Goal: Transaction & Acquisition: Book appointment/travel/reservation

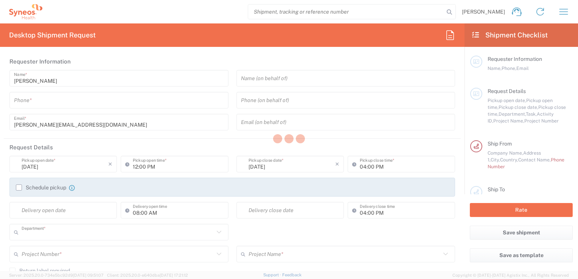
type input "3212"
type input "[GEOGRAPHIC_DATA]"
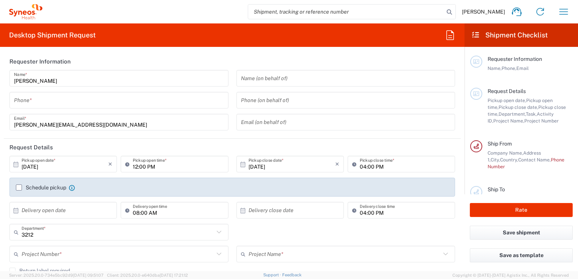
type input "Syneos Health France SARL"
click at [564, 12] on icon "button" at bounding box center [564, 12] width 12 height 12
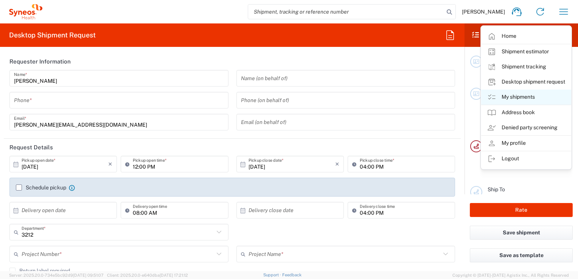
click at [519, 96] on link "My shipments" at bounding box center [526, 97] width 90 height 15
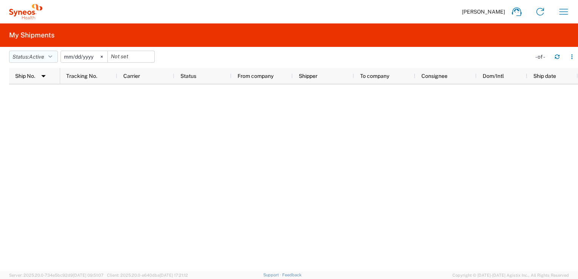
click at [54, 59] on button "Status: Active" at bounding box center [33, 57] width 49 height 12
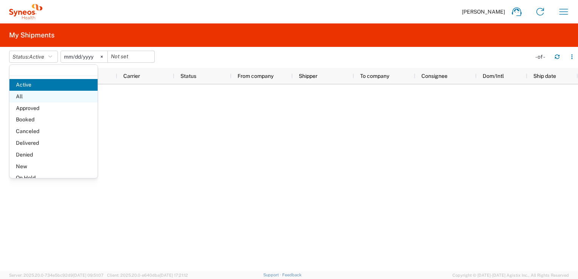
click at [22, 95] on span "All" at bounding box center [53, 97] width 88 height 12
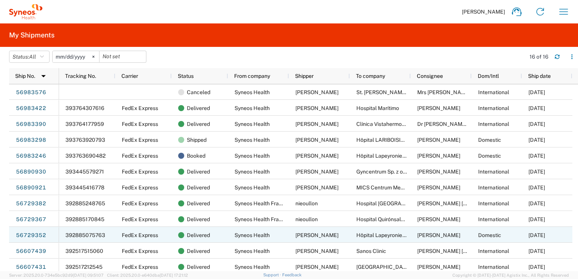
scroll to position [67, 0]
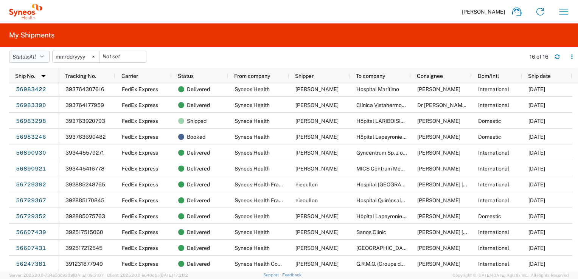
click at [40, 57] on button "Status: All" at bounding box center [29, 57] width 40 height 12
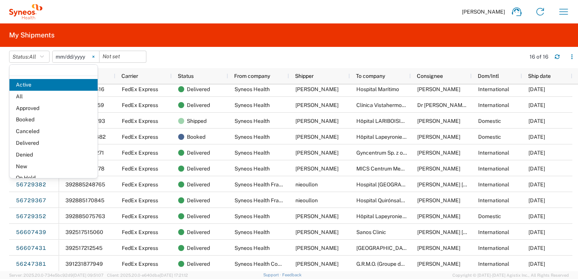
click at [94, 57] on icon at bounding box center [93, 57] width 2 height 2
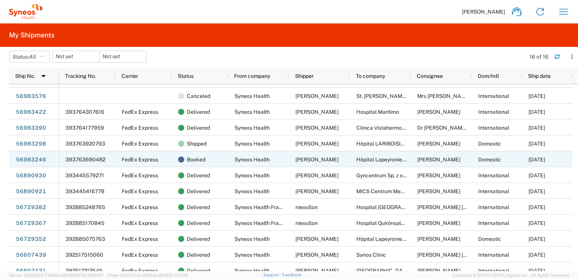
scroll to position [67, 0]
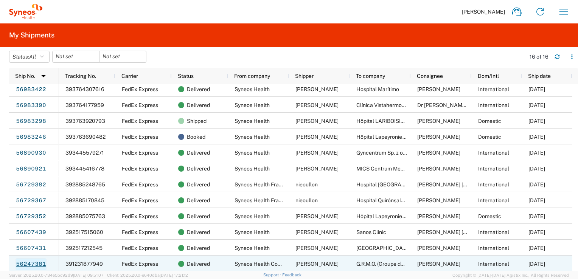
click at [34, 263] on link "56247381" at bounding box center [31, 264] width 31 height 12
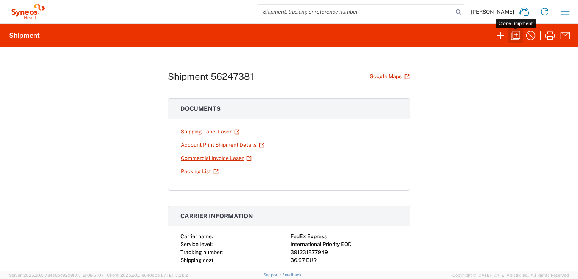
click at [515, 36] on icon "button" at bounding box center [516, 36] width 12 height 12
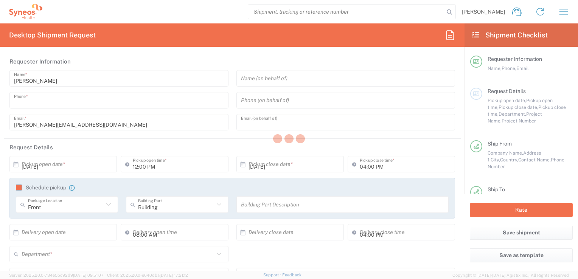
type input "0624546615"
type input "[PERSON_NAME][EMAIL_ADDRESS][DOMAIN_NAME]"
type input "10:00 AM"
type input "02:00 PM"
type textarea "[PERSON_NAME][EMAIL_ADDRESS][DOMAIN_NAME]"
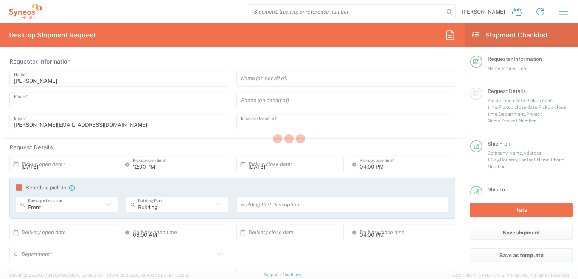
type textarea "[PERSON_NAME] user Guide Delivery"
type input "Syneos Health Comms France SARL"
type input "[STREET_ADDRESS][PERSON_NAME]."
type input "[STREET_ADDRESS]"
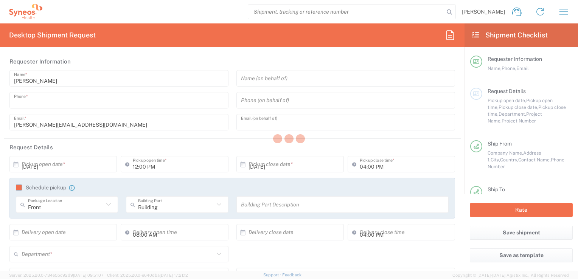
type input "[GEOGRAPHIC_DATA]"
type input "75014"
type input "[PERSON_NAME]"
type input "0624546615"
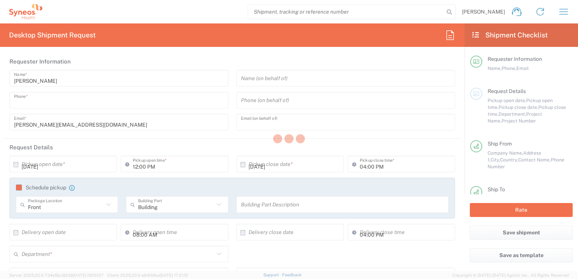
type input "[PERSON_NAME][EMAIL_ADDRESS][DOMAIN_NAME]"
type input "G.R.M.O. (Groupe de recherche en maladies osseuses) Inc"
type input "[STREET_ADDRESS][PERSON_NAME]"
type input "[GEOGRAPHIC_DATA]"
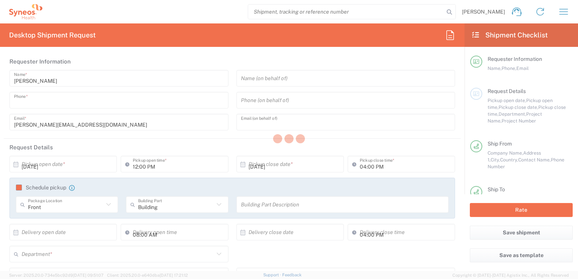
type input "G1V 3M7"
type input "[PERSON_NAME]"
type input "[PHONE_NUMBER]"
type input "2"
type input "[PERSON_NAME][EMAIL_ADDRESS][DOMAIN_NAME]"
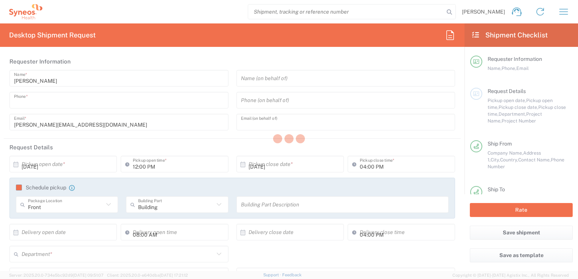
type input "Sender/Shipper"
type input "Not Sold"
type input "Sender/Shipper"
type input "Delivery Duty Paid"
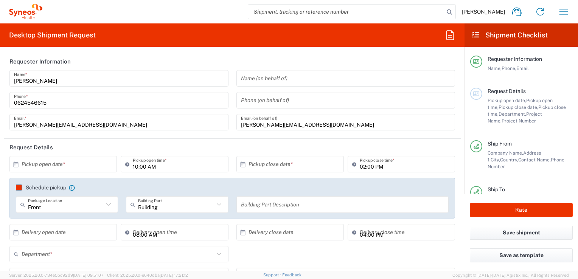
type input "3212"
type input "7061512"
type input "4Moving 7061512"
type input "[GEOGRAPHIC_DATA]"
type input "Envelope"
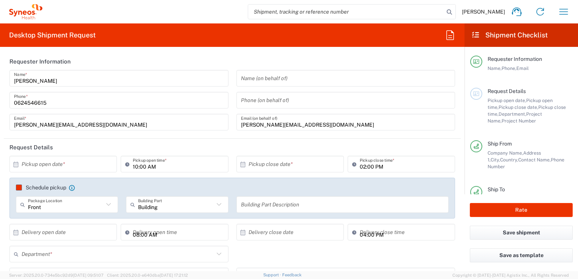
type input "[GEOGRAPHIC_DATA]"
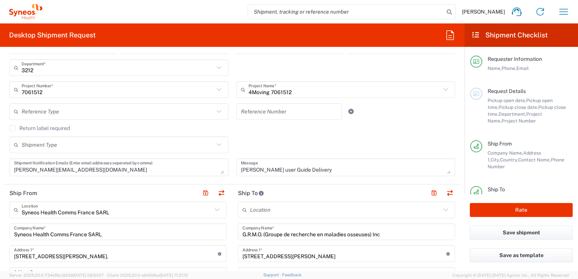
scroll to position [189, 0]
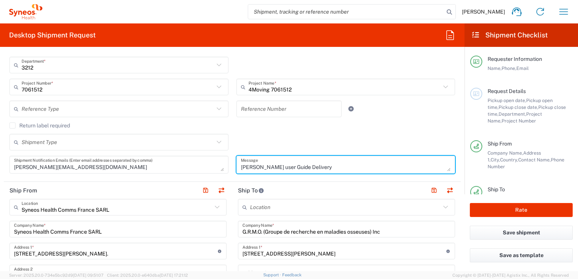
drag, startPoint x: 313, startPoint y: 164, endPoint x: 208, endPoint y: 170, distance: 105.4
click at [208, 170] on div "× Pickup open date * Cancel Apply 10:00 AM Pickup open time * × Pickup close da…" at bounding box center [233, 73] width 454 height 212
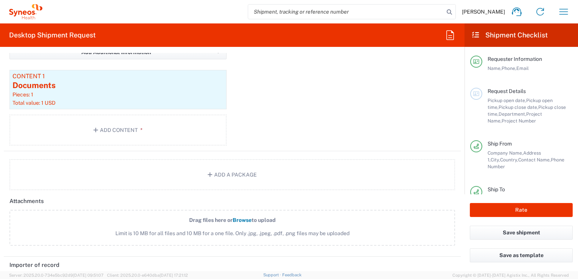
scroll to position [833, 0]
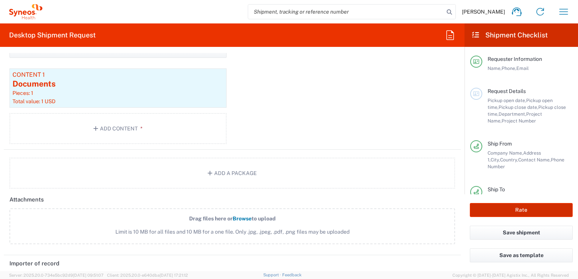
type textarea "Pharmacy Manual V2.0"
click at [520, 210] on button "Rate" at bounding box center [521, 210] width 103 height 14
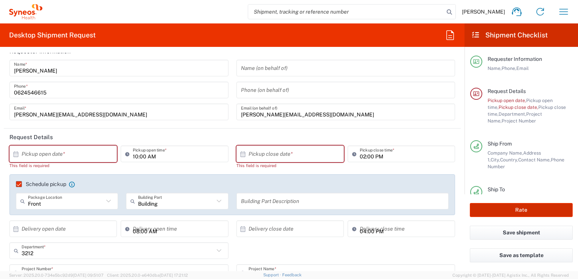
scroll to position [6, 0]
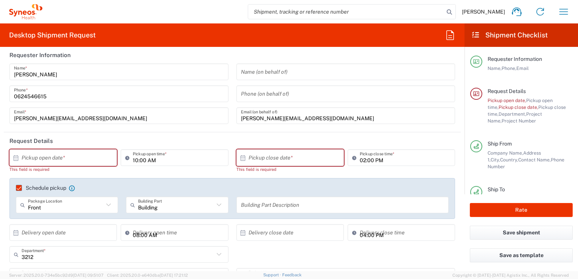
click at [44, 158] on input "text" at bounding box center [65, 157] width 87 height 13
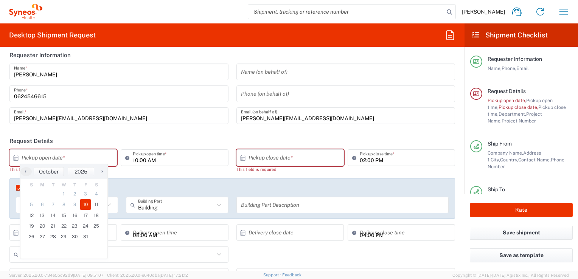
click at [84, 208] on span "10" at bounding box center [85, 204] width 11 height 11
type input "[DATE]"
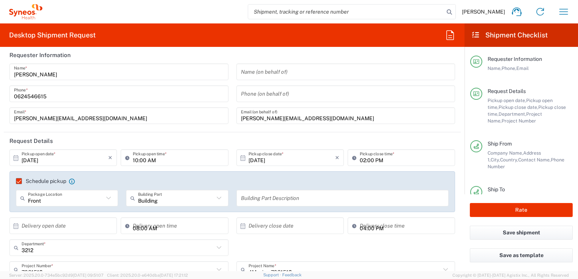
click at [160, 156] on input "10:00 AM" at bounding box center [178, 157] width 91 height 13
click at [206, 161] on input "10:00 AM" at bounding box center [178, 157] width 91 height 13
click at [135, 161] on input "10:00 AM" at bounding box center [178, 157] width 91 height 13
click at [163, 162] on input "10:00 AM" at bounding box center [178, 157] width 91 height 13
click at [371, 163] on input "02:00 PM" at bounding box center [405, 157] width 91 height 13
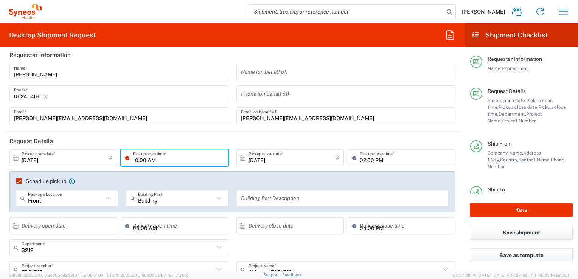
click at [203, 161] on input "10:00 AM" at bounding box center [178, 157] width 91 height 13
click at [516, 210] on button "Rate" at bounding box center [521, 210] width 103 height 14
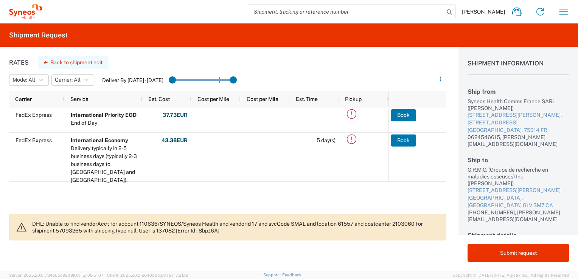
click at [44, 60] on svg-icon "button" at bounding box center [46, 62] width 4 height 5
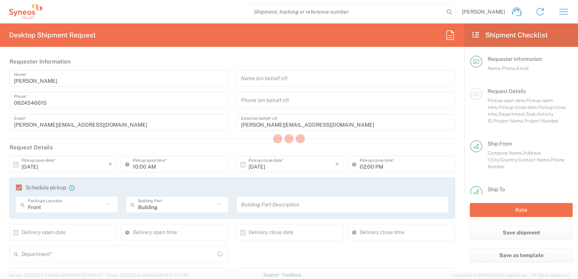
type input "3212"
type input "7061512"
type input "4Moving 7061512"
type input "[GEOGRAPHIC_DATA]"
type input "Envelope"
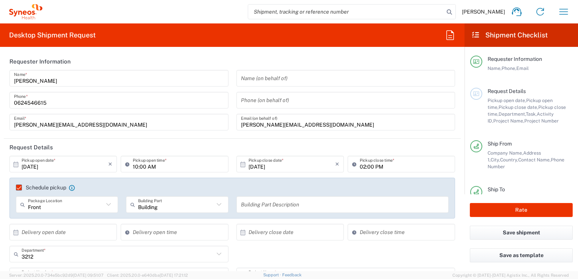
type input "[GEOGRAPHIC_DATA]"
click at [78, 166] on input "[DATE]" at bounding box center [65, 164] width 87 height 13
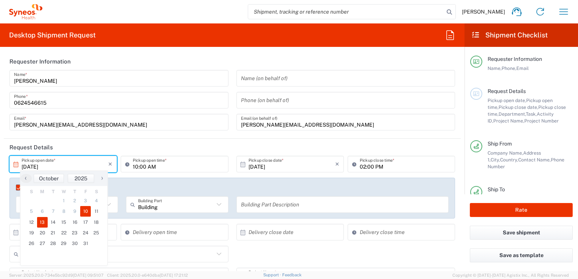
click at [40, 225] on span "13" at bounding box center [42, 222] width 11 height 11
type input "[DATE]"
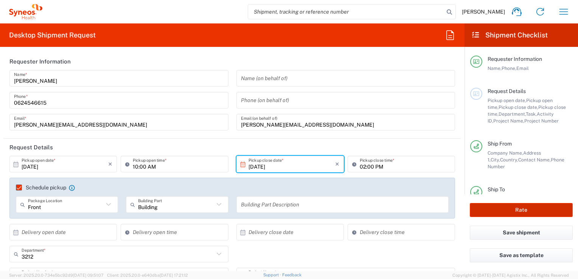
click at [527, 210] on button "Rate" at bounding box center [521, 210] width 103 height 14
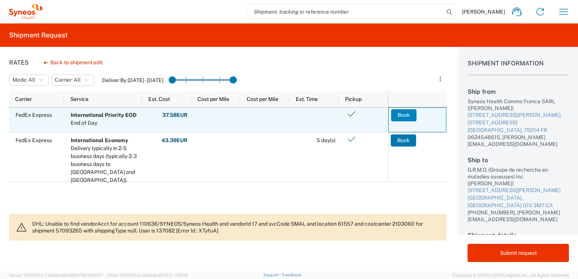
click at [404, 117] on button "Book" at bounding box center [403, 115] width 25 height 12
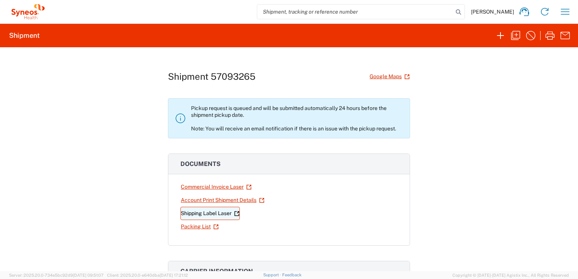
click at [215, 214] on link "Shipping Label Laser" at bounding box center [210, 213] width 59 height 13
click at [197, 214] on link "Shipping Label Laser" at bounding box center [210, 213] width 59 height 13
click at [569, 14] on icon "button" at bounding box center [565, 12] width 12 height 12
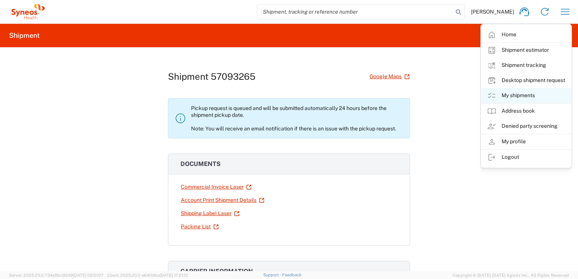
click at [524, 98] on link "My shipments" at bounding box center [526, 95] width 90 height 15
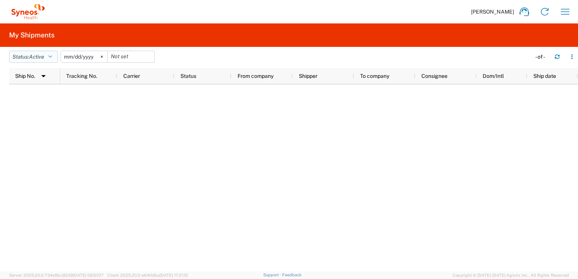
click at [38, 61] on button "Status: Active" at bounding box center [33, 57] width 49 height 12
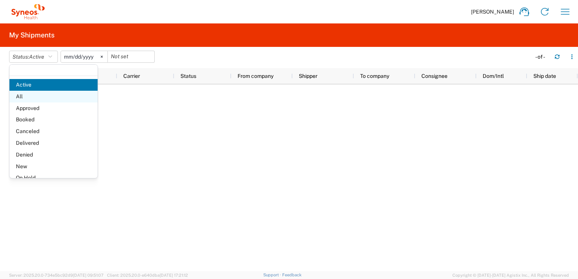
click at [15, 99] on span "All" at bounding box center [53, 97] width 88 height 12
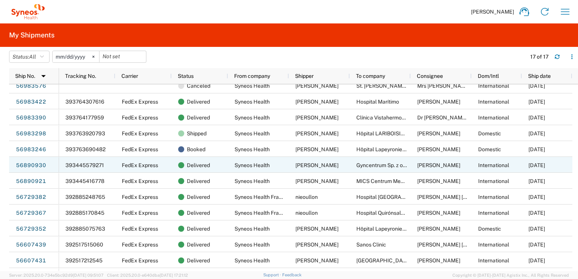
scroll to position [83, 0]
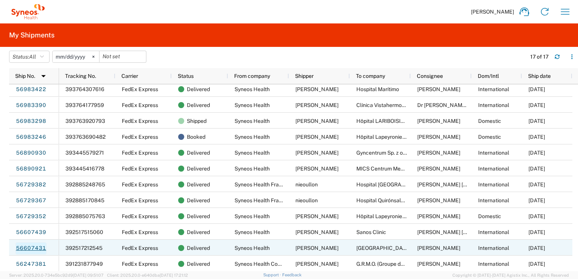
click at [35, 247] on link "56607431" at bounding box center [31, 249] width 31 height 12
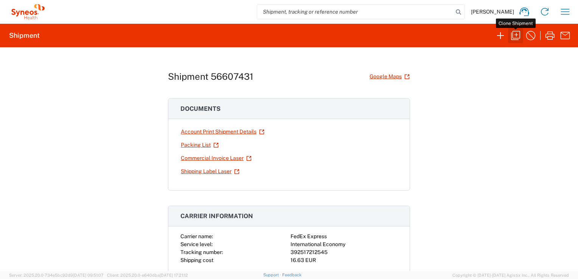
click at [516, 34] on icon "button" at bounding box center [516, 36] width 12 height 12
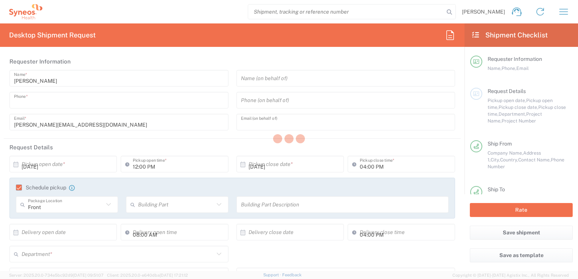
type input "0624546615"
type input "[PERSON_NAME][EMAIL_ADDRESS][DOMAIN_NAME]"
type input "02:00 PM"
type input "Project Number"
type input "4Moving 7061512"
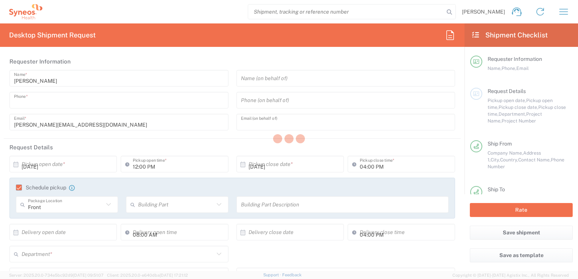
type textarea "[PERSON_NAME][EMAIL_ADDRESS][DOMAIN_NAME]"
type input "Syneos Health France SARL"
type input "Syneos Health"
type input "[STREET_ADDRESS][PERSON_NAME]"
type input "[STREET_ADDRESS]"
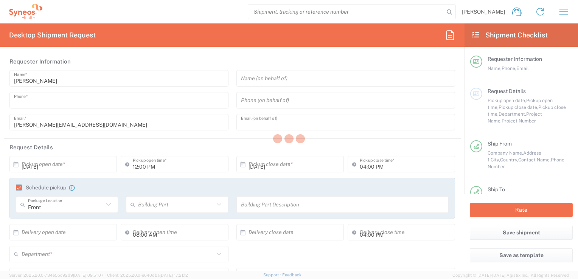
type input "[GEOGRAPHIC_DATA]"
type input "75014"
type input "[PERSON_NAME]"
type input "0624546615"
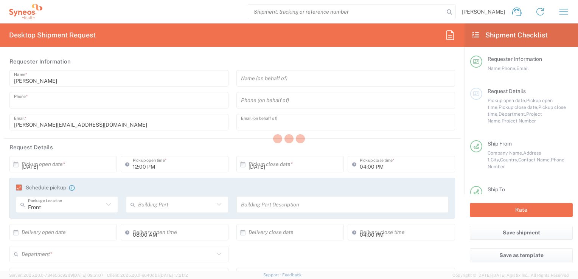
type input "[PERSON_NAME][EMAIL_ADDRESS][DOMAIN_NAME]"
type input "[GEOGRAPHIC_DATA] [PERSON_NAME] Instittutet"
type input "Artrose ambulatorium H"
type input "Vej 6, indgang 4, 1. [PERSON_NAME] Ndr. [STREET_ADDRESS]"
type input "[GEOGRAPHIC_DATA]"
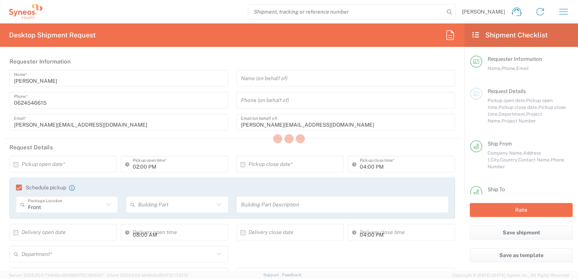
type input "[GEOGRAPHIC_DATA]"
type input "2000"
type input "[PERSON_NAME]"
type input "004538164125"
type input "[PERSON_NAME][EMAIL_ADDRESS][PERSON_NAME][PERSON_NAME][DOMAIN_NAME]"
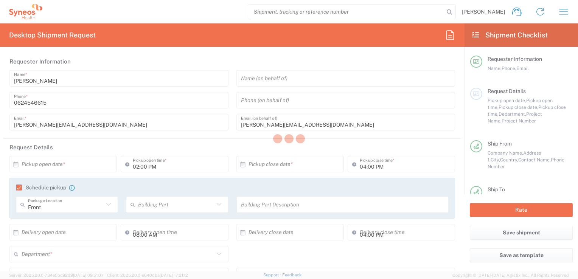
type input "Sender/Shipper"
type input "Not Sold"
type input "Sender/Shipper"
type input "Delivery Duty Paid"
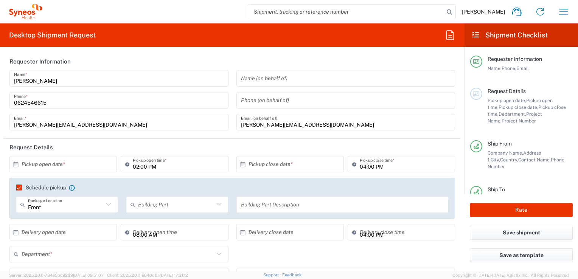
type input "7061512"
type input "Envelope"
type input "3212"
type input "4Moving 7061512"
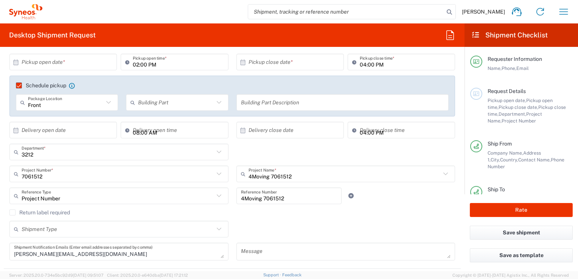
scroll to position [38, 0]
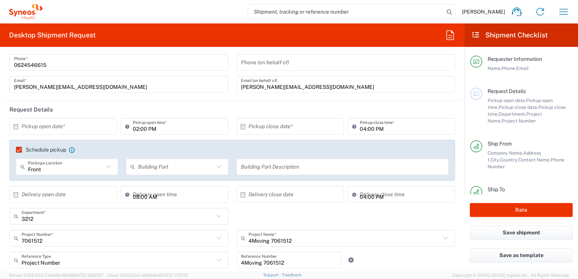
click at [56, 130] on input "text" at bounding box center [65, 126] width 87 height 13
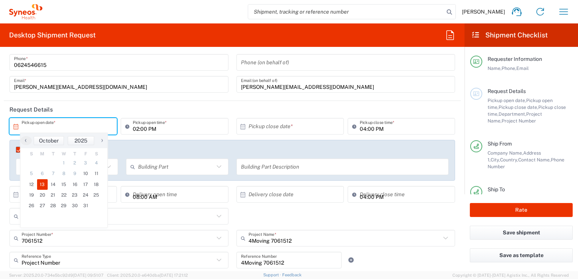
click at [41, 187] on span "13" at bounding box center [42, 184] width 11 height 11
type input "[DATE]"
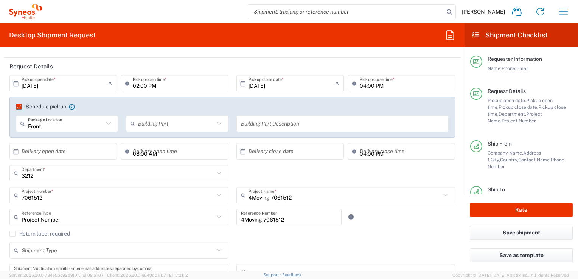
scroll to position [114, 0]
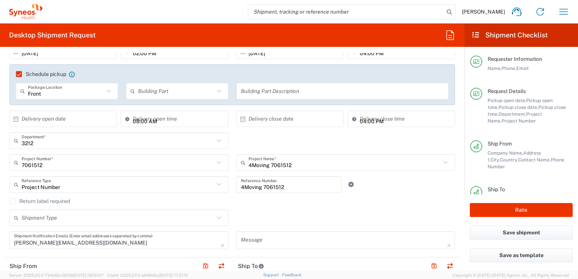
click at [273, 243] on textarea at bounding box center [346, 240] width 210 height 13
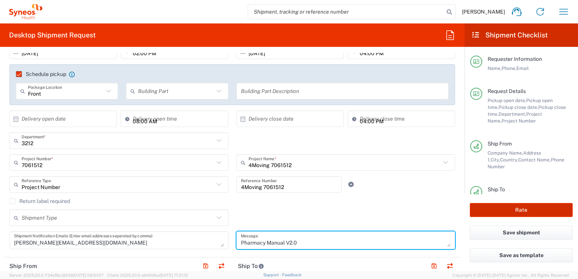
type textarea "Pharmacy Manual V2.0"
click at [520, 213] on button "Rate" at bounding box center [521, 210] width 103 height 14
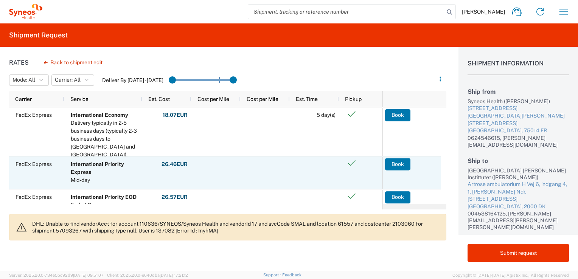
scroll to position [38, 0]
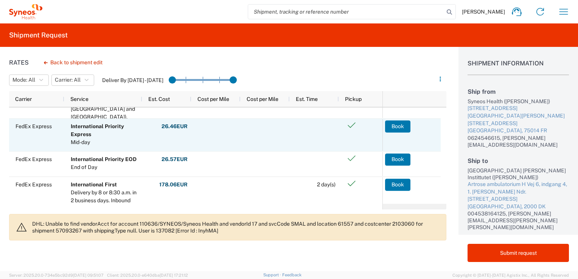
drag, startPoint x: 394, startPoint y: 126, endPoint x: 397, endPoint y: 130, distance: 4.4
click at [396, 126] on button "Book" at bounding box center [397, 126] width 25 height 12
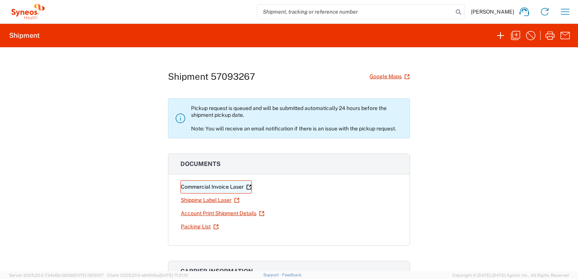
click at [221, 189] on link "Commercial Invoice Laser" at bounding box center [217, 187] width 72 height 13
click at [203, 200] on link "Shipping Label Laser" at bounding box center [210, 200] width 59 height 13
click at [567, 14] on icon "button" at bounding box center [565, 12] width 9 height 6
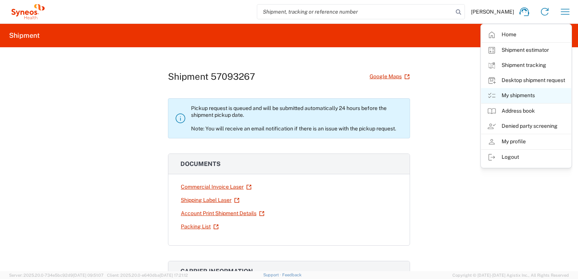
click at [515, 95] on link "My shipments" at bounding box center [526, 95] width 90 height 15
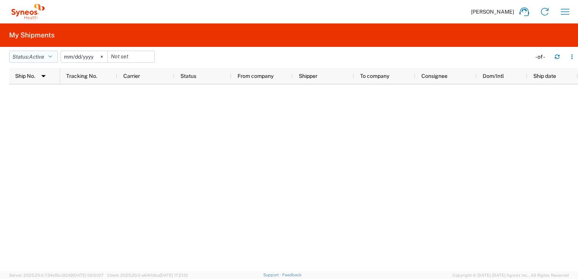
click at [41, 54] on span "Active" at bounding box center [36, 57] width 15 height 6
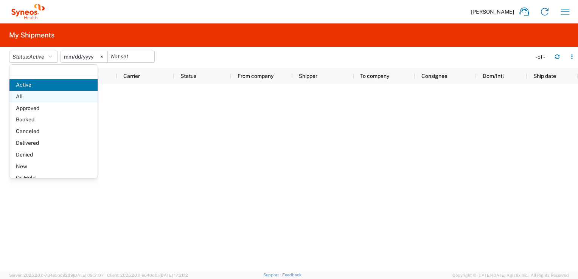
click at [23, 95] on span "All" at bounding box center [53, 97] width 88 height 12
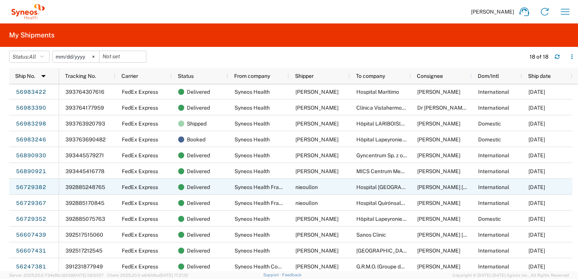
scroll to position [99, 0]
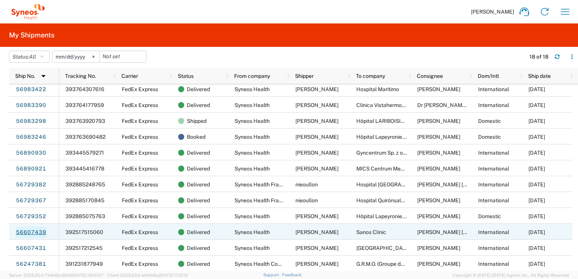
click at [34, 232] on link "56607439" at bounding box center [31, 233] width 31 height 12
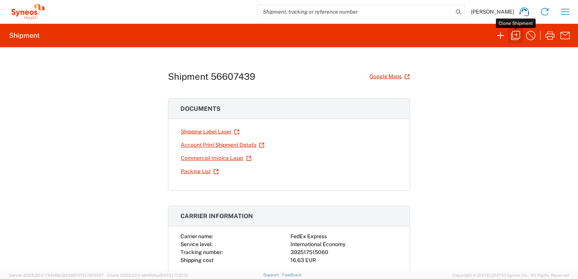
click at [516, 33] on icon "button" at bounding box center [515, 35] width 9 height 9
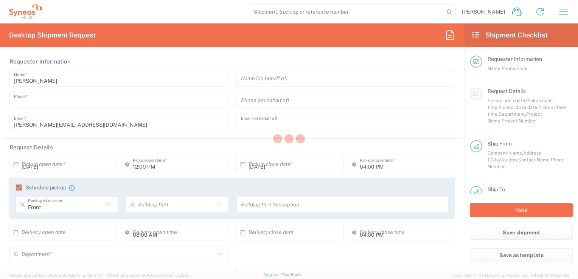
type input "0624546615"
type input "[PERSON_NAME][EMAIL_ADDRESS][DOMAIN_NAME]"
type input "02:00 PM"
type textarea "[PERSON_NAME][EMAIL_ADDRESS][DOMAIN_NAME]"
type input "Syneos Health"
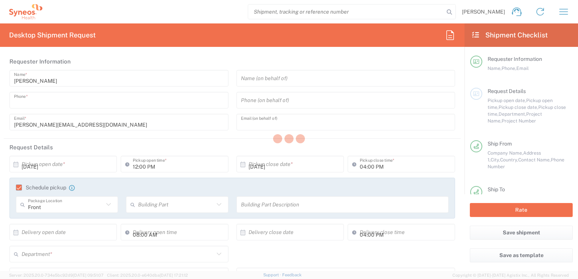
type input "[STREET_ADDRESS][PERSON_NAME]"
type input "[STREET_ADDRESS]"
type input "[GEOGRAPHIC_DATA]"
type input "75014"
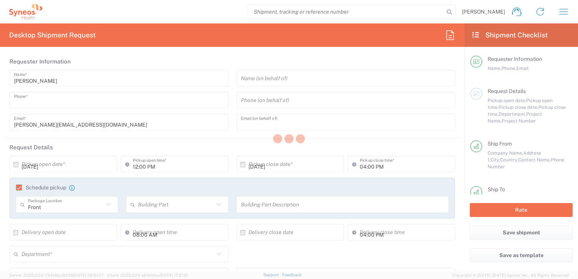
type input "[PERSON_NAME]"
type input "0624546615"
type input "[PERSON_NAME][EMAIL_ADDRESS][DOMAIN_NAME]"
type input "Sanos Clinic"
type input "Herlev [STREET_ADDRESS]"
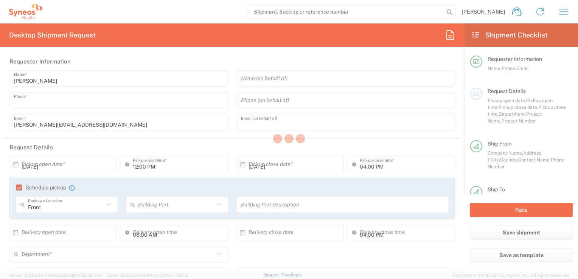
type input "2730 Herlev"
type input "Herlev"
type input "[GEOGRAPHIC_DATA]"
type input "2730"
type input "[PERSON_NAME] [PERSON_NAME]"
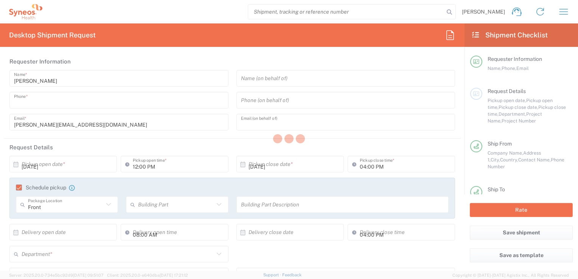
type input "4573708200"
type input "[EMAIL_ADDRESS][DOMAIN_NAME]"
type input "Sender/Shipper"
type input "Not Sold"
type input "Sender/Shipper"
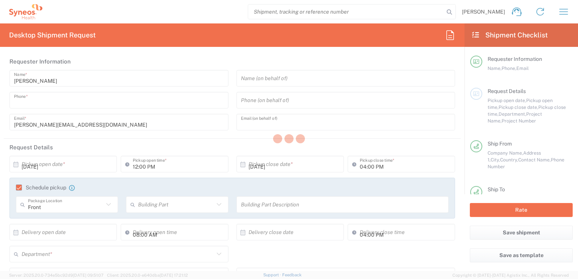
type input "Delivery Duty Paid"
type input "3212"
type input "7061512"
type input "Île-de-France"
type input "Region [GEOGRAPHIC_DATA]"
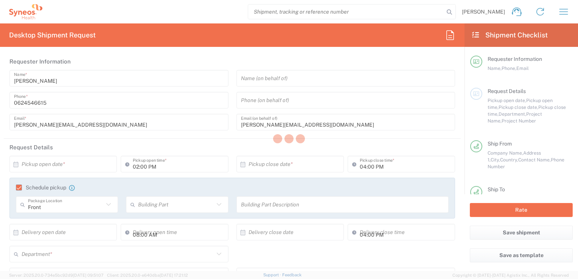
type input "Envelope"
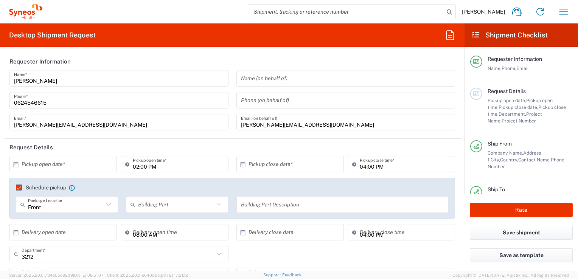
type input "4Moving 7061512"
click at [61, 168] on input "text" at bounding box center [65, 164] width 87 height 13
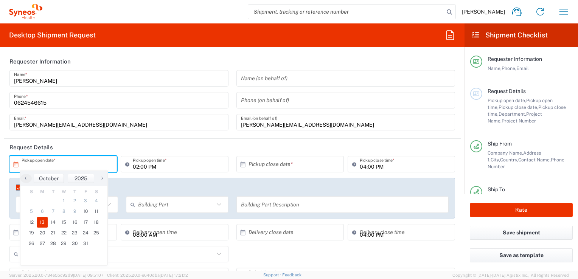
click at [40, 224] on span "13" at bounding box center [42, 222] width 11 height 11
type input "[DATE]"
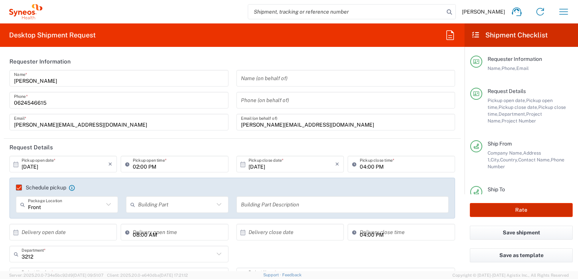
click at [503, 207] on button "Rate" at bounding box center [521, 210] width 103 height 14
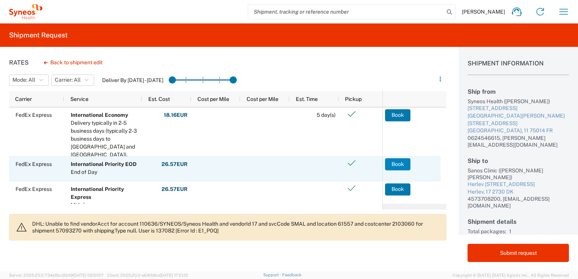
click at [400, 162] on button "Book" at bounding box center [397, 164] width 25 height 12
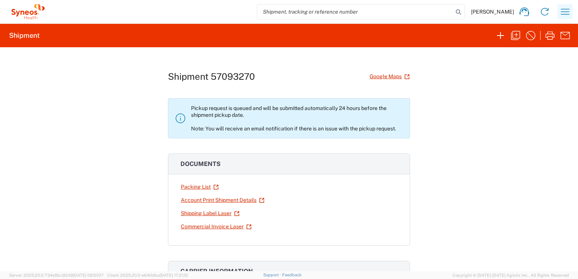
click at [568, 11] on icon "button" at bounding box center [565, 12] width 12 height 12
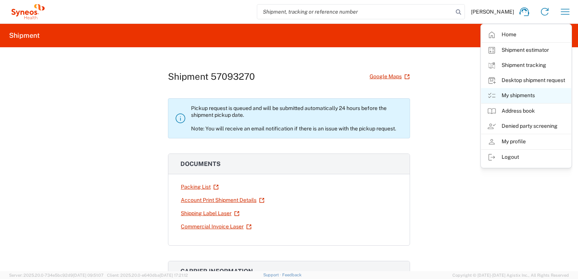
click at [517, 96] on link "My shipments" at bounding box center [526, 95] width 90 height 15
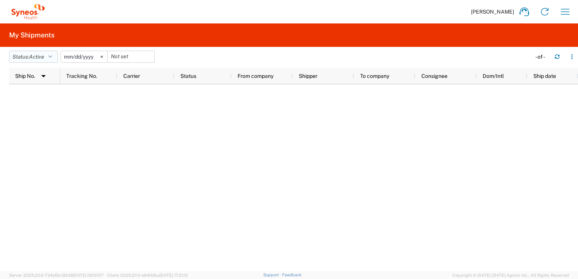
click at [31, 59] on button "Status: Active" at bounding box center [33, 57] width 49 height 12
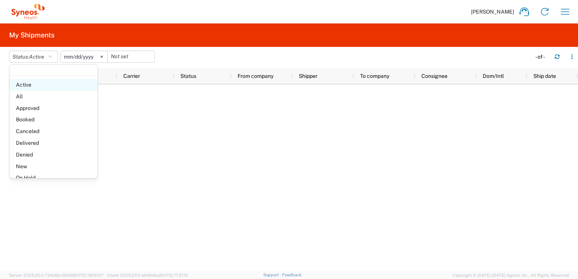
click at [24, 85] on span "Active" at bounding box center [53, 85] width 88 height 12
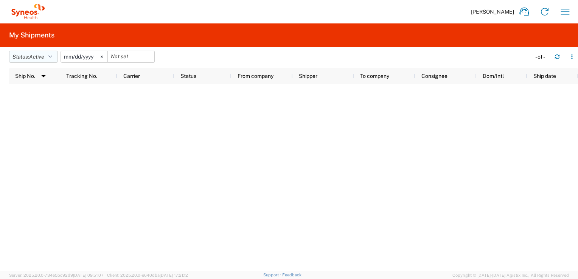
click at [25, 58] on button "Status: Active" at bounding box center [33, 57] width 49 height 12
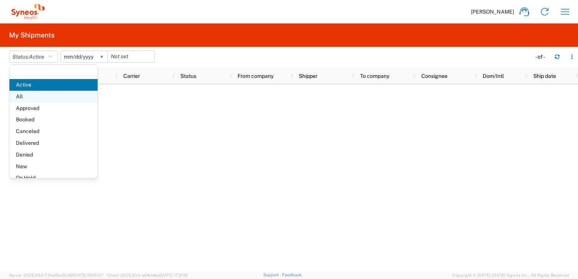
click at [21, 95] on span "All" at bounding box center [53, 97] width 88 height 12
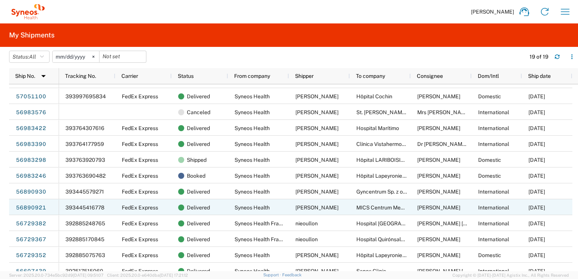
scroll to position [115, 0]
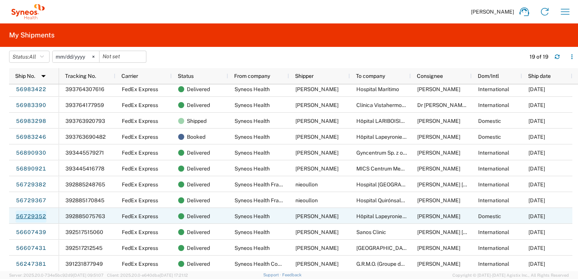
click at [26, 214] on link "56729352" at bounding box center [31, 217] width 31 height 12
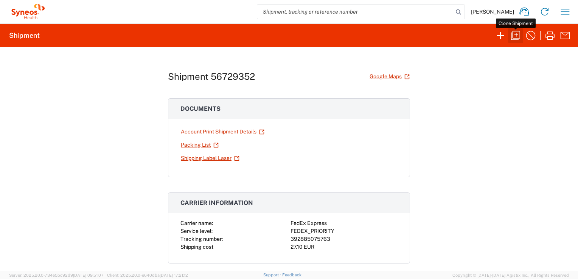
click at [515, 36] on icon "button" at bounding box center [516, 36] width 12 height 12
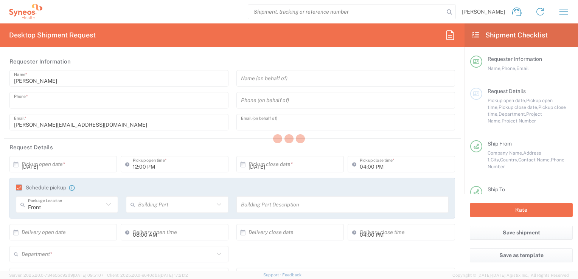
type input "0624546615"
type input "[PERSON_NAME][EMAIL_ADDRESS][DOMAIN_NAME]"
type textarea "[PERSON_NAME][EMAIL_ADDRESS][DOMAIN_NAME]"
type input "Syneos Health France SARL"
type input "Syneos Health"
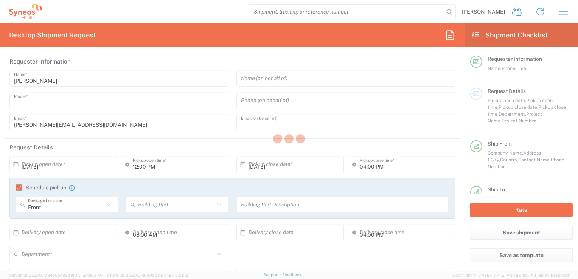
type input "[STREET_ADDRESS][PERSON_NAME]"
type input "[STREET_ADDRESS]"
type input "[GEOGRAPHIC_DATA]"
type input "75014"
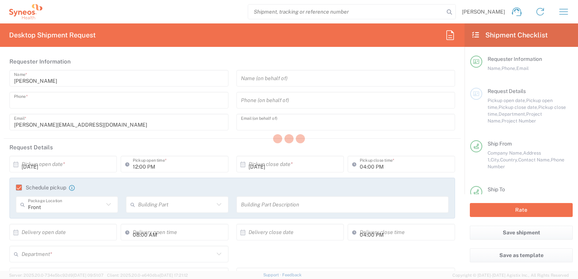
type input "[PERSON_NAME]"
type input "0624546615"
type input "[PERSON_NAME][EMAIL_ADDRESS][DOMAIN_NAME]"
type input "Business (General)"
type input "Hôpital Lapeyronie - Secteur Recherche Clinique [PERSON_NAME]"
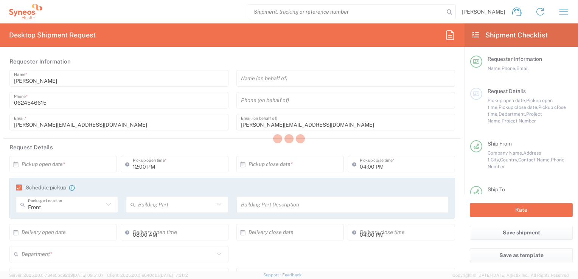
type input "Hospitalisation de jour Service Rhumatologie"
type input "[STREET_ADDRESS][PERSON_NAME][PERSON_NAME]"
type input "[GEOGRAPHIC_DATA]"
type input "34295"
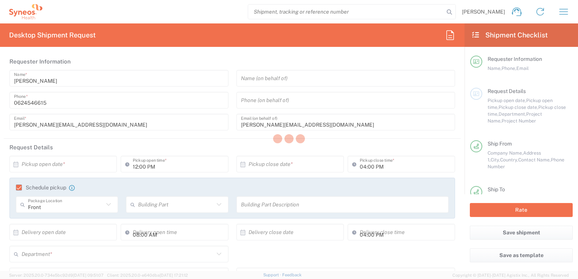
type input "[PERSON_NAME]"
type input "04 67 33 86 42"
type input "[PERSON_NAME][EMAIL_ADDRESS][PERSON_NAME][DOMAIN_NAME]"
type input "Business (General)"
type input "Sender/Shipper"
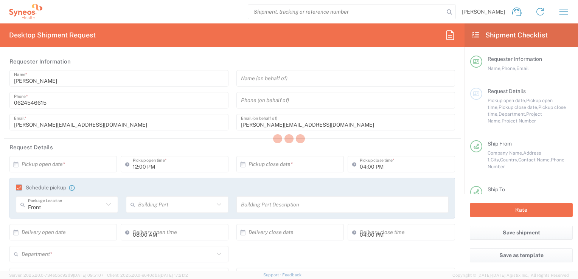
type input "[PERSON_NAME]"
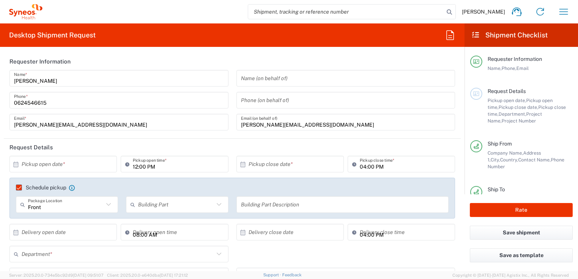
type input "Envelope"
type input "4Moving 7061512"
type input "7061512"
type input "3212"
click at [88, 166] on input "text" at bounding box center [65, 164] width 87 height 13
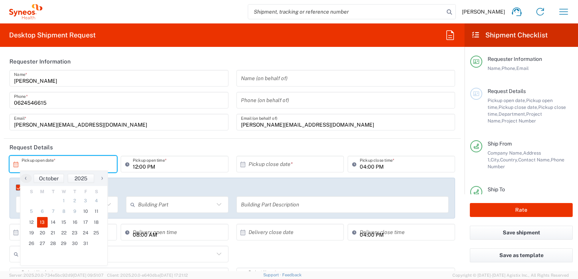
click at [41, 223] on span "13" at bounding box center [42, 222] width 11 height 11
type input "[DATE]"
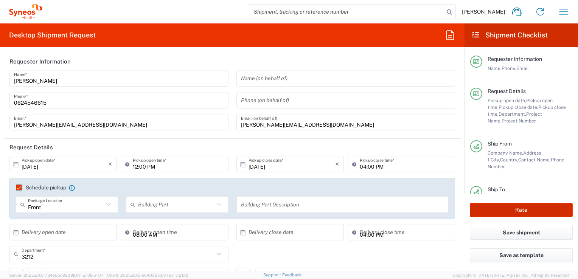
click at [507, 211] on button "Rate" at bounding box center [521, 210] width 103 height 14
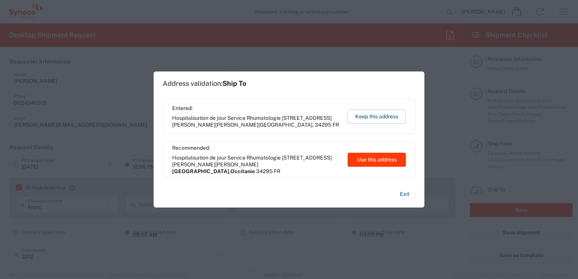
click at [380, 162] on button "Use this address" at bounding box center [377, 160] width 58 height 14
type input "[GEOGRAPHIC_DATA]"
type input "Occitanie"
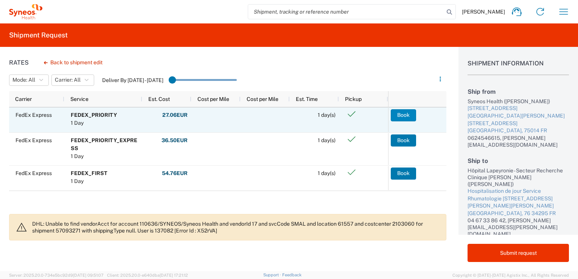
click at [403, 115] on button "Book" at bounding box center [403, 115] width 25 height 12
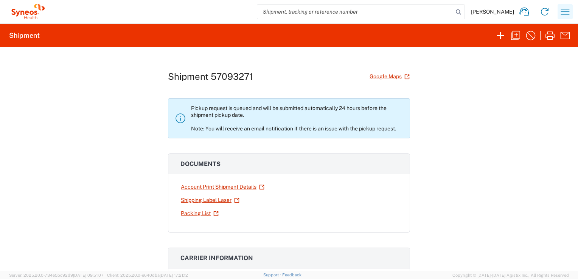
click at [566, 16] on icon "button" at bounding box center [565, 12] width 12 height 12
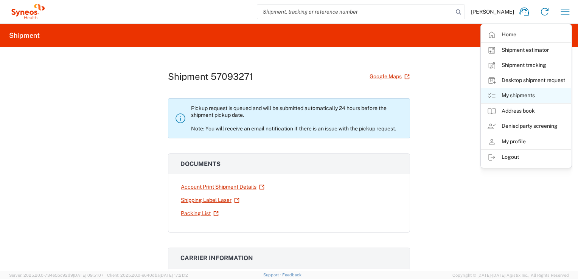
click at [522, 95] on link "My shipments" at bounding box center [526, 95] width 90 height 15
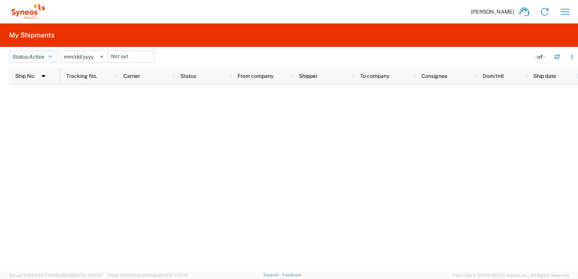
click at [39, 59] on span "Active" at bounding box center [36, 57] width 15 height 6
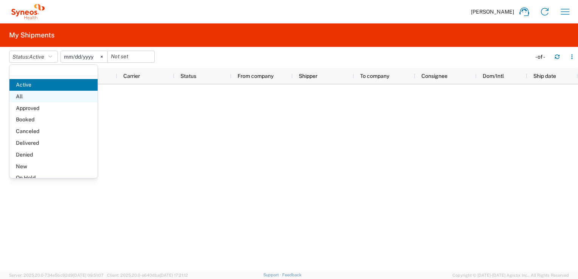
click at [22, 98] on span "All" at bounding box center [53, 97] width 88 height 12
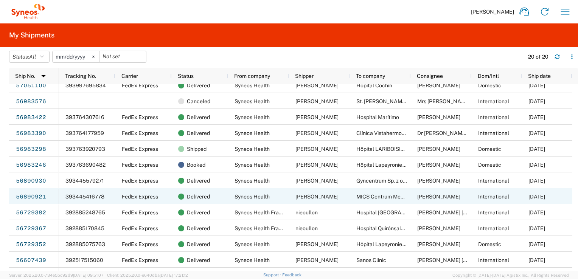
scroll to position [131, 0]
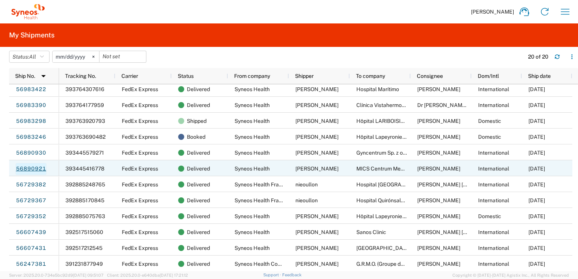
click at [32, 167] on link "56890921" at bounding box center [31, 169] width 31 height 12
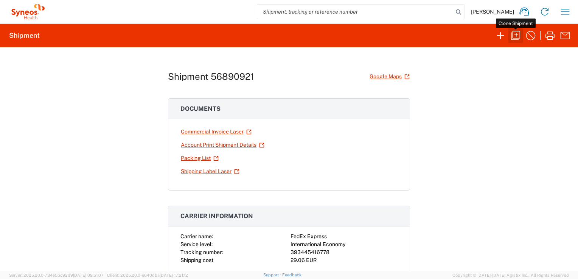
click at [517, 36] on icon "button" at bounding box center [516, 36] width 12 height 12
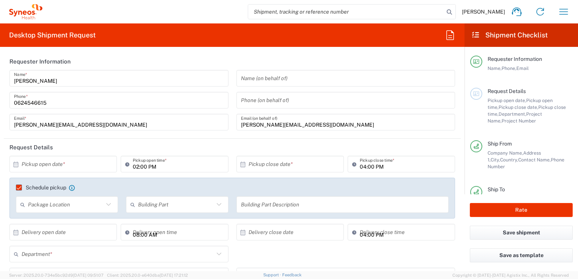
type input "3212"
type input "7061512"
type input "4Moving 7061512"
type input "Envelope"
click at [76, 162] on input "text" at bounding box center [65, 164] width 87 height 13
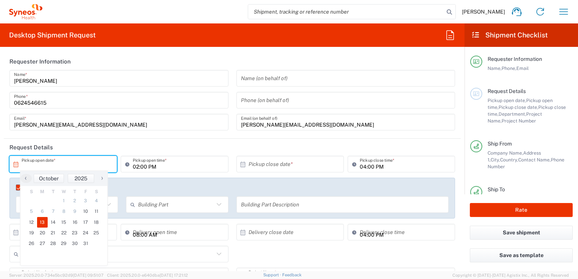
click at [40, 222] on span "13" at bounding box center [42, 222] width 11 height 11
type input "[DATE]"
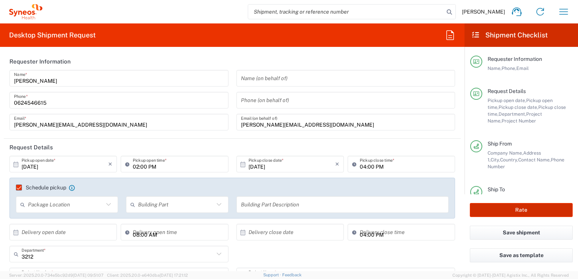
click at [508, 212] on button "Rate" at bounding box center [521, 210] width 103 height 14
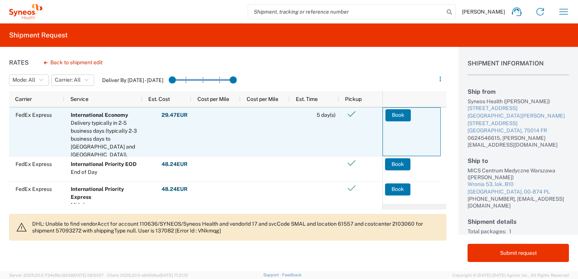
click at [397, 115] on button "Book" at bounding box center [398, 115] width 25 height 12
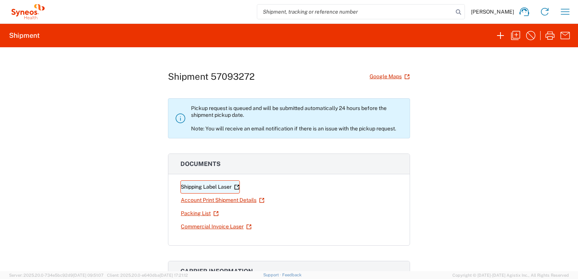
click at [208, 187] on link "Shipping Label Laser" at bounding box center [210, 187] width 59 height 13
click at [204, 225] on link "Commercial Invoice Laser" at bounding box center [217, 226] width 72 height 13
click at [563, 15] on icon "button" at bounding box center [565, 12] width 12 height 12
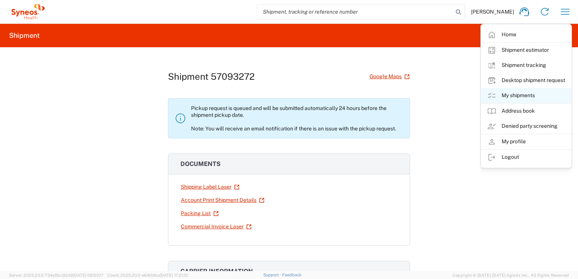
click at [515, 94] on link "My shipments" at bounding box center [526, 95] width 90 height 15
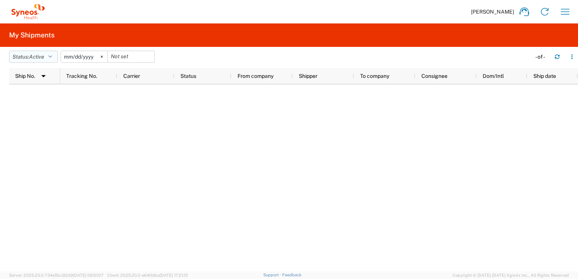
click at [43, 54] on span "Active" at bounding box center [36, 57] width 15 height 6
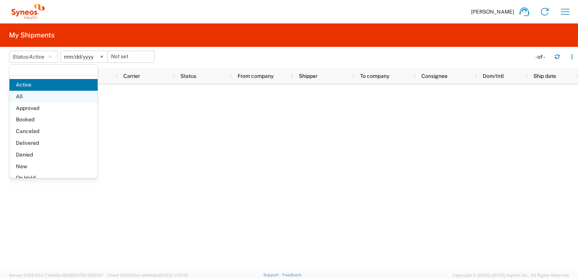
click at [19, 101] on span "All" at bounding box center [53, 97] width 88 height 12
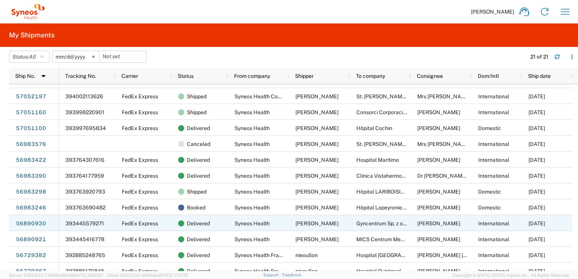
scroll to position [146, 0]
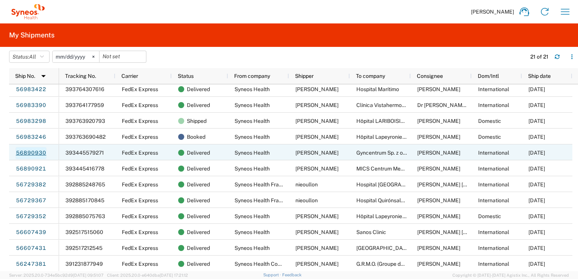
click at [34, 152] on link "56890930" at bounding box center [31, 153] width 31 height 12
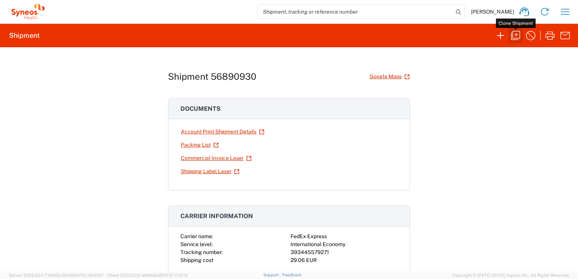
click at [518, 37] on icon "button" at bounding box center [516, 36] width 12 height 12
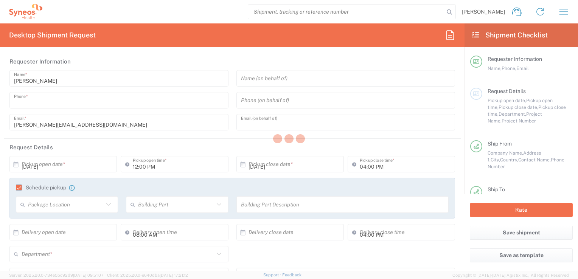
type input "0624546615"
type input "[PERSON_NAME][EMAIL_ADDRESS][DOMAIN_NAME]"
type input "02:00 PM"
type input "Department"
type input "3212"
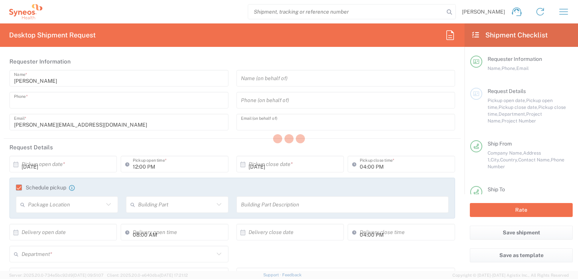
type textarea "[PERSON_NAME][EMAIL_ADDRESS][DOMAIN_NAME]"
type input "Syneos Health France SARL"
type input "Syneos Health"
type input "[STREET_ADDRESS][PERSON_NAME]"
type input "[STREET_ADDRESS]"
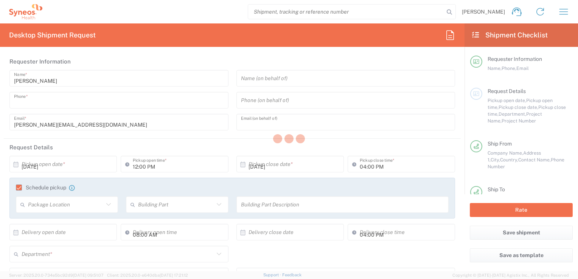
type input "[GEOGRAPHIC_DATA]"
type input "75014"
type input "[PERSON_NAME]"
type input "0624546615"
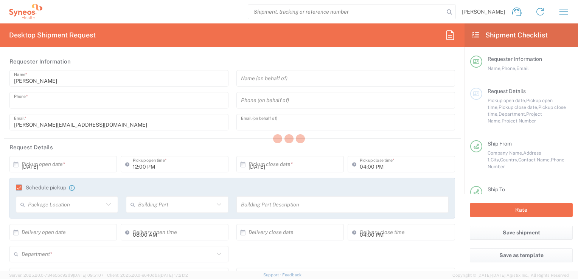
type input "[PERSON_NAME][EMAIL_ADDRESS][DOMAIN_NAME]"
type input "Gyncentrum Sp. z o.o.,"
type input "NZOZ Holsamed-Oddział Libero,"
type input "[PERSON_NAME] 229,"
type input "[GEOGRAPHIC_DATA]"
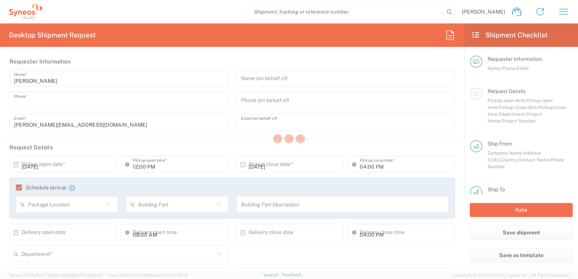
type input "[GEOGRAPHIC_DATA]"
type input "40-600"
type input "[PERSON_NAME]"
type input "[PHONE_NUMBER]"
type input "[PERSON_NAME][EMAIL_ADDRESS][DOMAIN_NAME]"
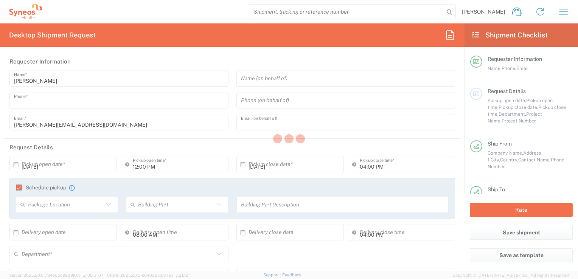
type input "Sender/Shipper"
type input "Gift"
type input "Sender/Shipper"
type input "Delivery Duty Paid"
type input "[PERSON_NAME]"
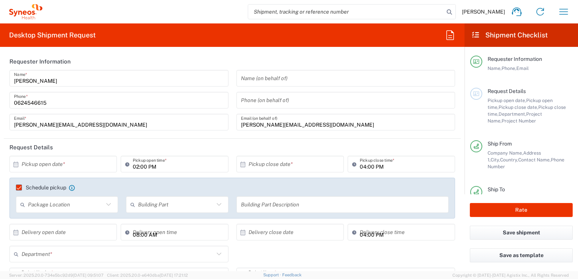
click at [55, 170] on input "text" at bounding box center [65, 164] width 87 height 13
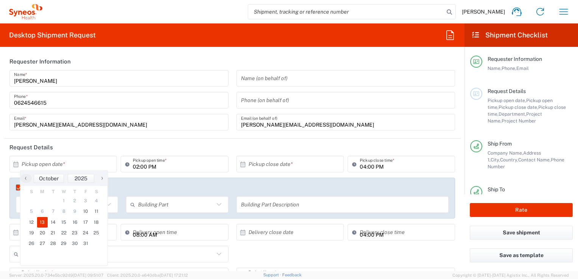
click at [41, 223] on span "13" at bounding box center [42, 222] width 11 height 11
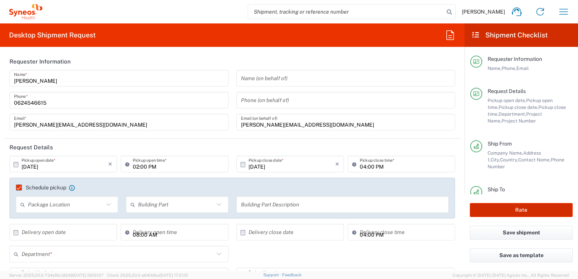
click at [529, 210] on button "Rate" at bounding box center [521, 210] width 103 height 14
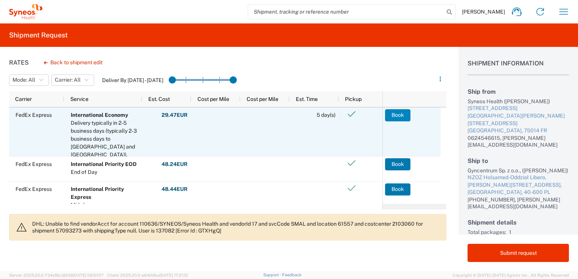
click at [397, 116] on button "Book" at bounding box center [397, 115] width 25 height 12
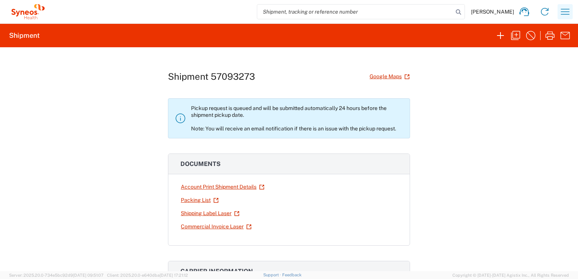
click at [572, 17] on button "button" at bounding box center [565, 11] width 15 height 15
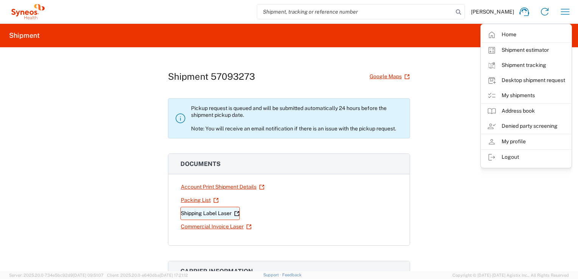
click at [202, 214] on link "Shipping Label Laser" at bounding box center [210, 213] width 59 height 13
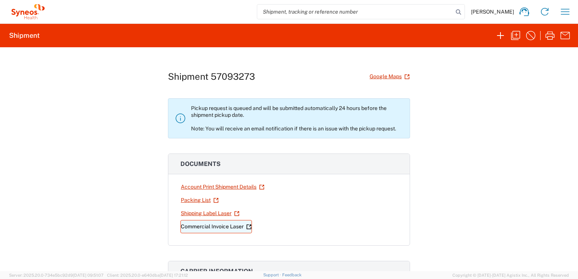
click at [210, 224] on link "Commercial Invoice Laser" at bounding box center [217, 226] width 72 height 13
click at [564, 7] on icon "button" at bounding box center [565, 12] width 12 height 12
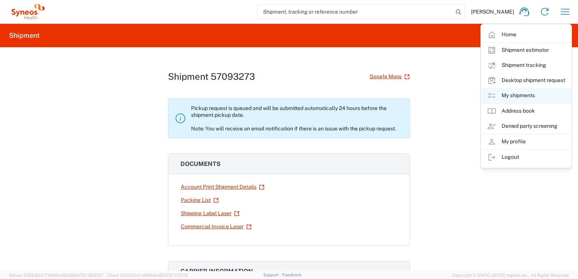
click at [515, 95] on link "My shipments" at bounding box center [526, 95] width 90 height 15
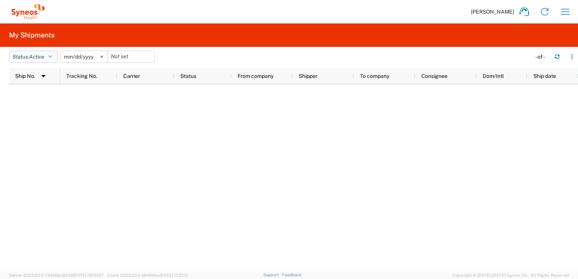
click at [18, 56] on button "Status: Active" at bounding box center [33, 57] width 49 height 12
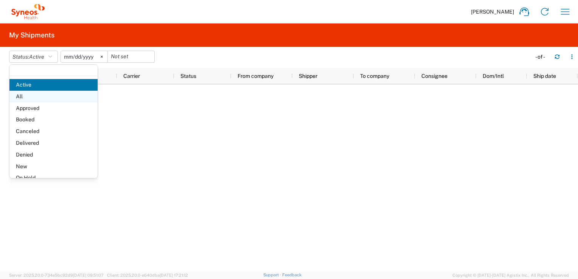
click at [15, 94] on span "All" at bounding box center [53, 97] width 88 height 12
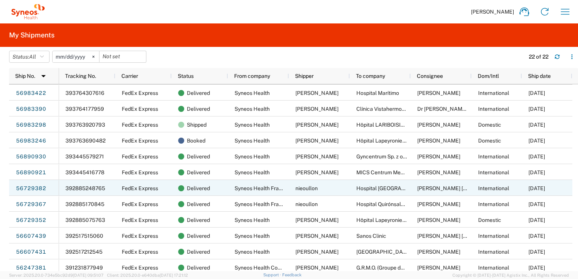
scroll to position [162, 0]
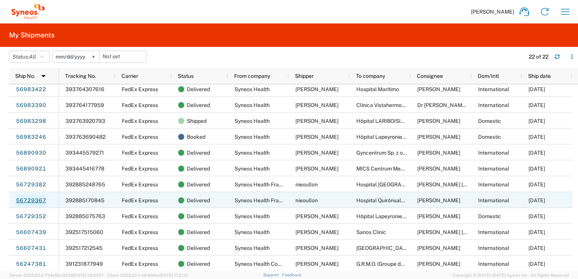
click at [21, 201] on link "56729367" at bounding box center [31, 201] width 31 height 12
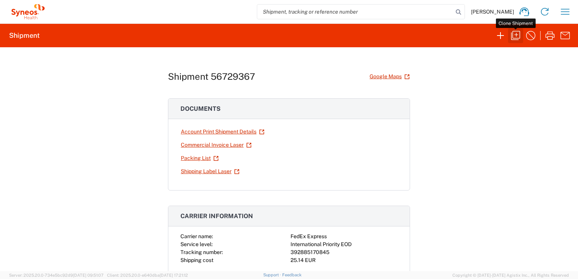
click at [516, 36] on icon "button" at bounding box center [515, 35] width 9 height 9
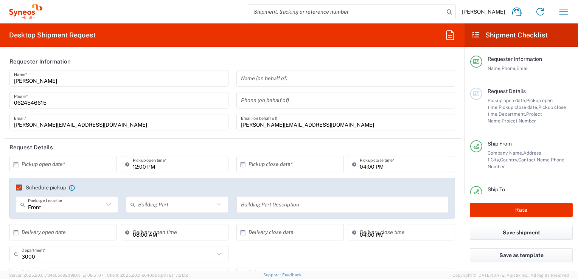
click at [54, 166] on input "text" at bounding box center [65, 164] width 87 height 13
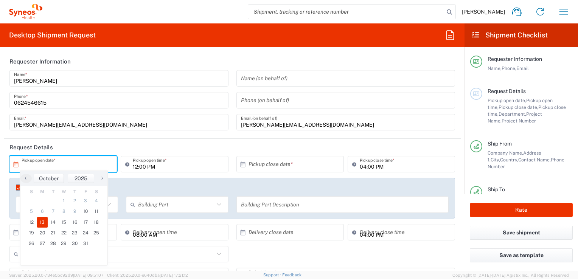
click at [39, 223] on span "13" at bounding box center [42, 222] width 11 height 11
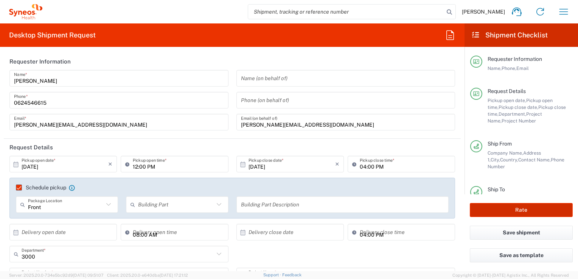
click at [507, 212] on button "Rate" at bounding box center [521, 210] width 103 height 14
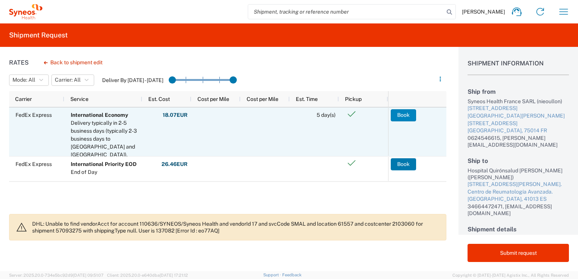
click at [406, 117] on button "Book" at bounding box center [403, 115] width 25 height 12
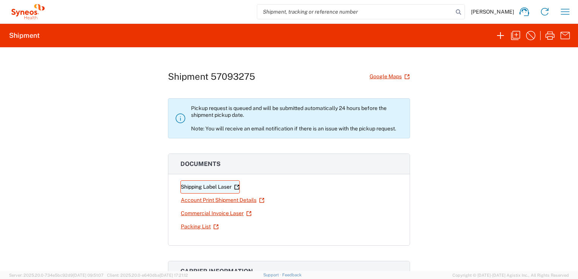
click at [201, 189] on link "Shipping Label Laser" at bounding box center [210, 187] width 59 height 13
click at [200, 214] on link "Commercial Invoice Laser" at bounding box center [217, 213] width 72 height 13
click at [562, 11] on icon "button" at bounding box center [565, 12] width 12 height 12
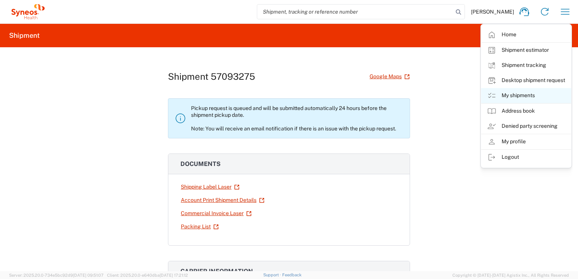
click at [518, 96] on link "My shipments" at bounding box center [526, 95] width 90 height 15
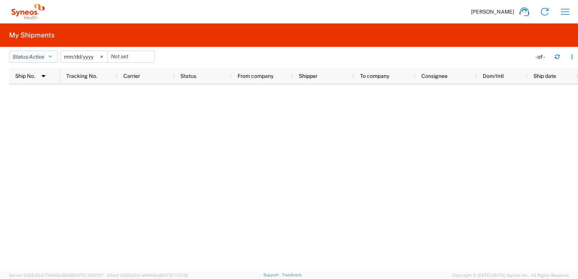
click at [36, 58] on span "Active" at bounding box center [36, 57] width 15 height 6
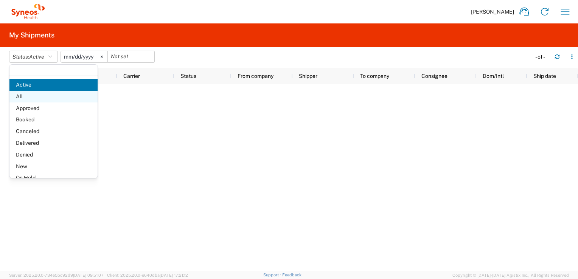
click at [20, 97] on span "All" at bounding box center [53, 97] width 88 height 12
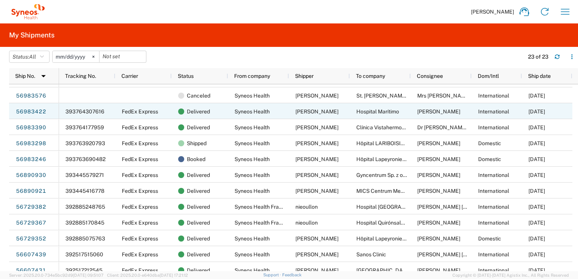
scroll to position [178, 0]
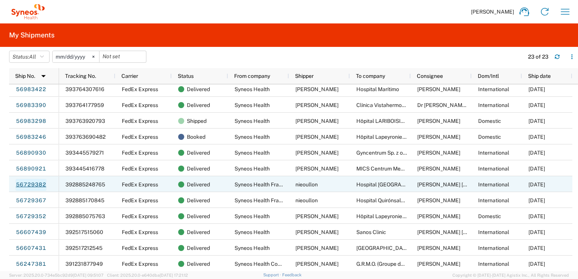
click at [21, 184] on link "56729382" at bounding box center [31, 185] width 31 height 12
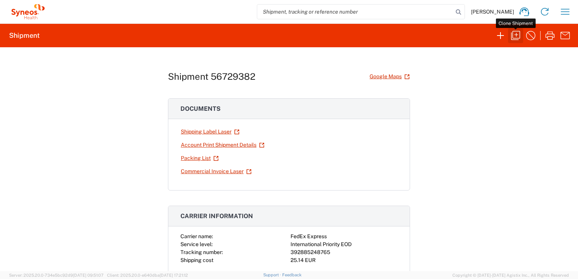
click at [515, 36] on icon "button" at bounding box center [516, 36] width 12 height 12
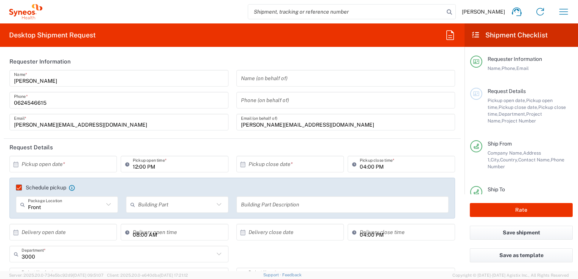
click at [73, 160] on input "text" at bounding box center [65, 164] width 87 height 13
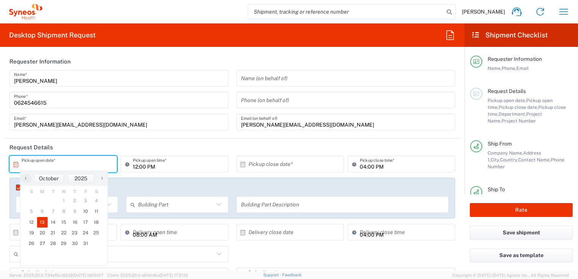
click at [45, 223] on span "13" at bounding box center [42, 222] width 11 height 11
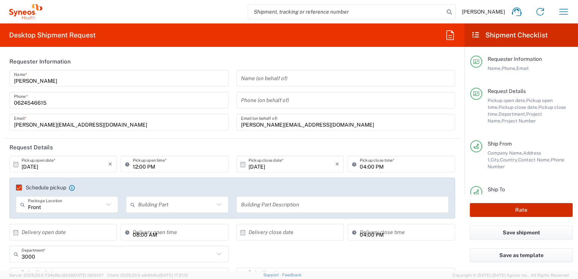
click at [508, 210] on button "Rate" at bounding box center [521, 210] width 103 height 14
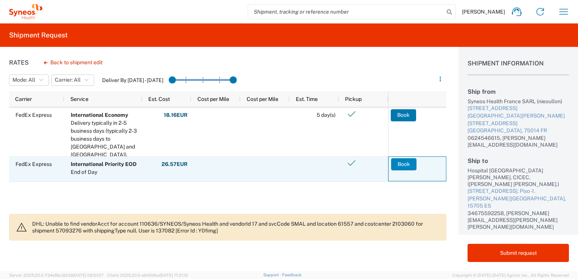
click at [406, 167] on button "Book" at bounding box center [403, 164] width 25 height 12
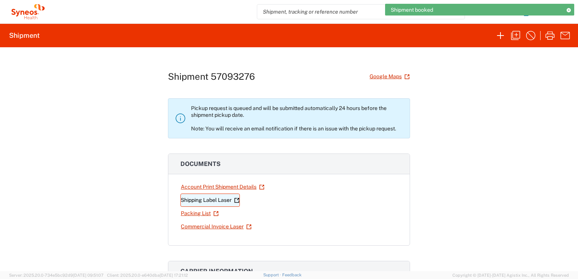
click at [191, 200] on link "Shipping Label Laser" at bounding box center [210, 200] width 59 height 13
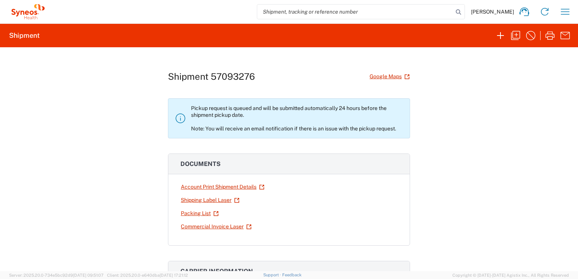
click at [203, 226] on link "Commercial Invoice Laser" at bounding box center [217, 226] width 72 height 13
click at [566, 11] on icon "button" at bounding box center [565, 12] width 9 height 6
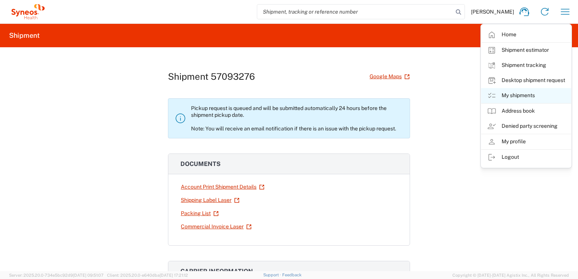
click at [522, 98] on link "My shipments" at bounding box center [526, 95] width 90 height 15
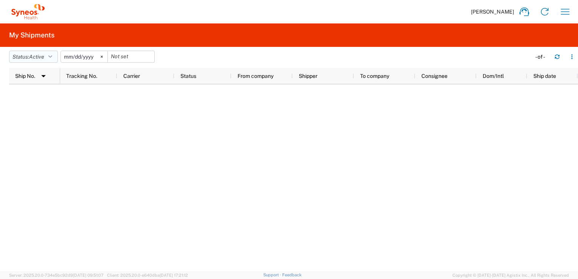
click at [47, 55] on button "Status: Active" at bounding box center [33, 57] width 49 height 12
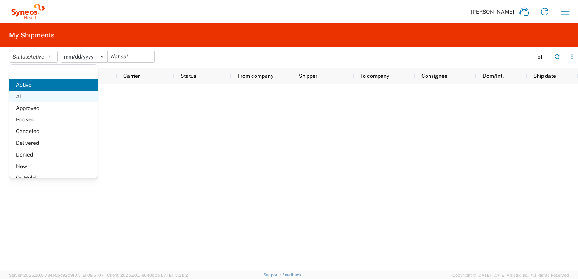
click at [29, 95] on span "All" at bounding box center [53, 97] width 88 height 12
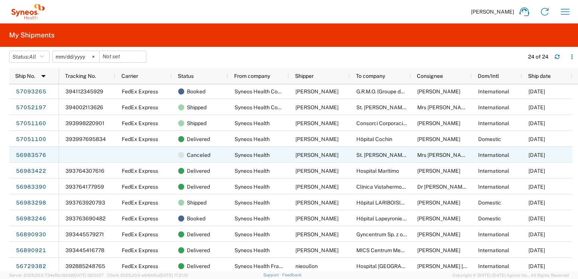
scroll to position [151, 0]
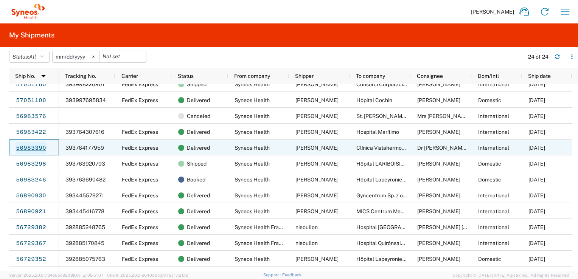
click at [32, 148] on link "56983390" at bounding box center [31, 148] width 31 height 12
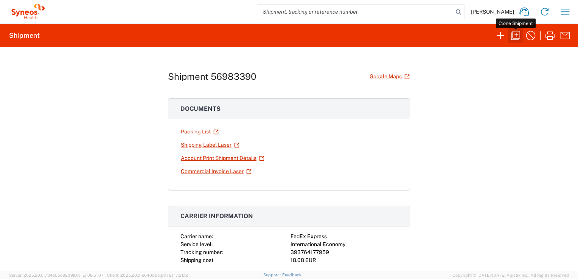
click at [517, 33] on icon "button" at bounding box center [516, 36] width 12 height 12
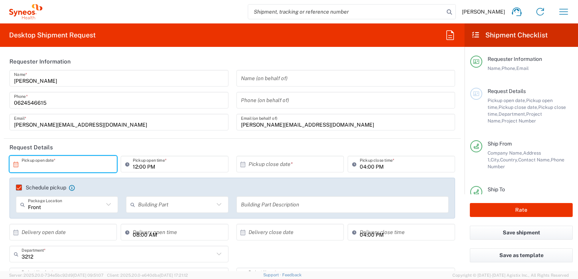
click at [38, 167] on input "text" at bounding box center [65, 164] width 87 height 13
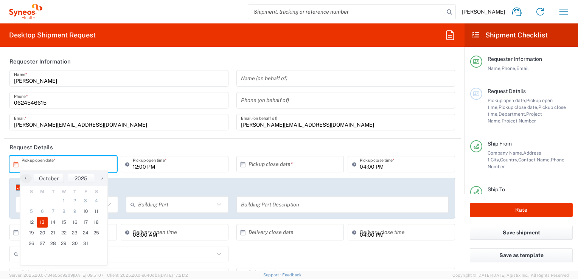
click at [45, 222] on span "13" at bounding box center [42, 222] width 11 height 11
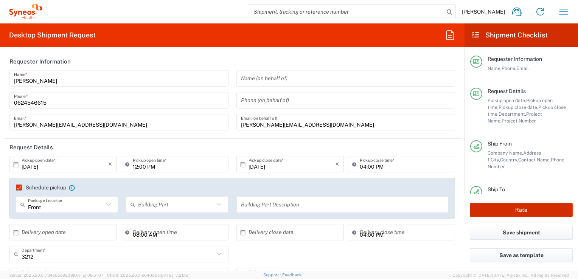
click at [513, 211] on button "Rate" at bounding box center [521, 210] width 103 height 14
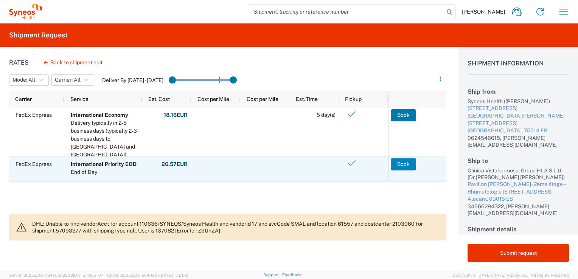
click at [401, 168] on button "Book" at bounding box center [403, 164] width 25 height 12
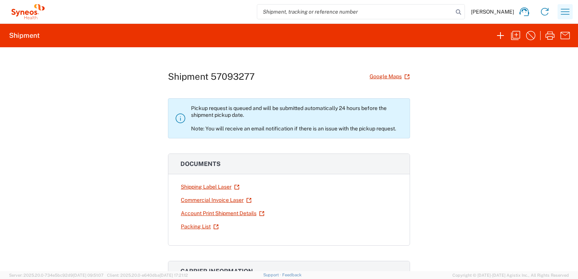
click at [571, 13] on icon "button" at bounding box center [565, 12] width 12 height 12
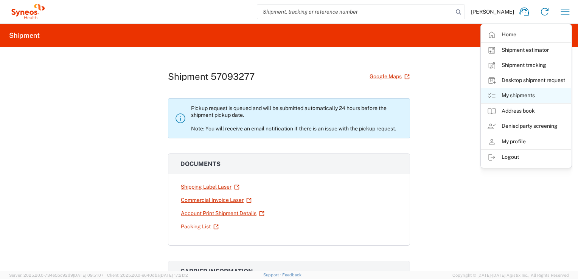
click at [518, 95] on link "My shipments" at bounding box center [526, 95] width 90 height 15
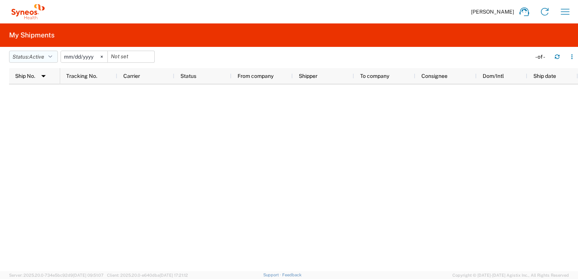
click at [39, 57] on span "Active" at bounding box center [36, 57] width 15 height 6
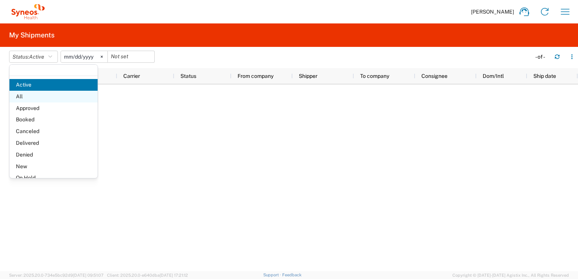
click at [24, 96] on span "All" at bounding box center [53, 97] width 88 height 12
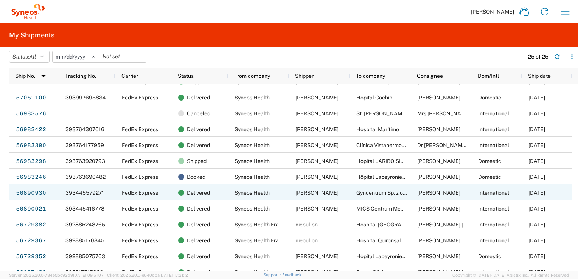
scroll to position [134, 0]
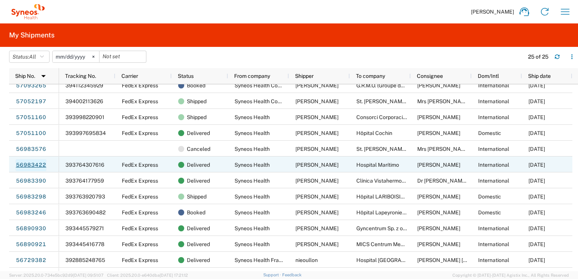
click at [38, 165] on link "56983422" at bounding box center [31, 165] width 31 height 12
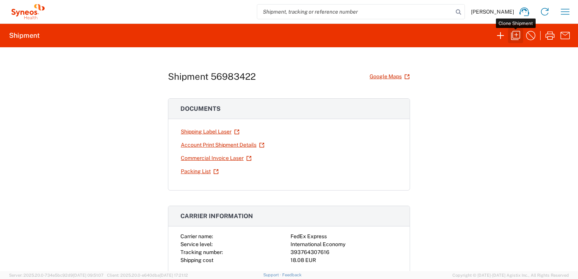
click at [515, 37] on icon "button" at bounding box center [516, 36] width 12 height 12
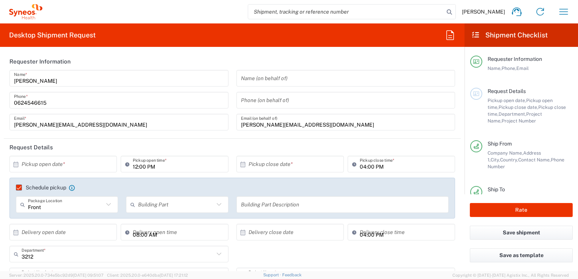
click at [64, 163] on input "text" at bounding box center [65, 164] width 87 height 13
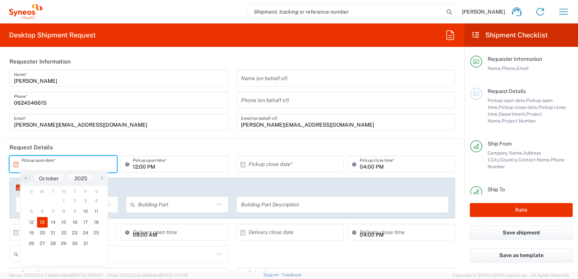
click at [42, 224] on span "13" at bounding box center [42, 222] width 11 height 11
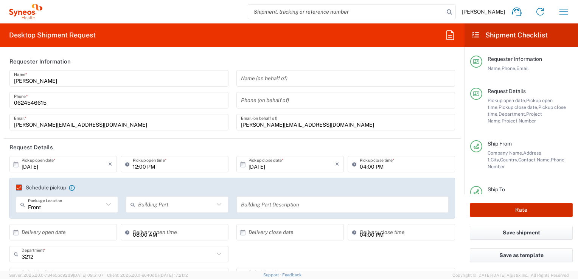
click at [507, 207] on button "Rate" at bounding box center [521, 210] width 103 height 14
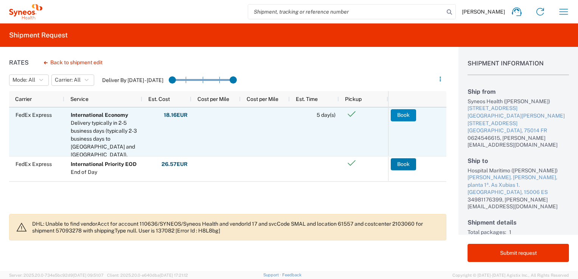
click at [405, 117] on button "Book" at bounding box center [403, 115] width 25 height 12
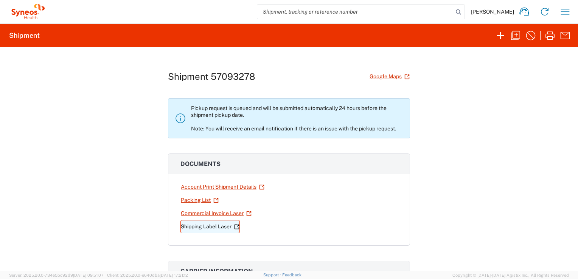
click at [199, 226] on link "Shipping Label Laser" at bounding box center [210, 226] width 59 height 13
click at [208, 213] on link "Commercial Invoice Laser" at bounding box center [217, 213] width 72 height 13
click at [567, 14] on icon "button" at bounding box center [565, 12] width 9 height 6
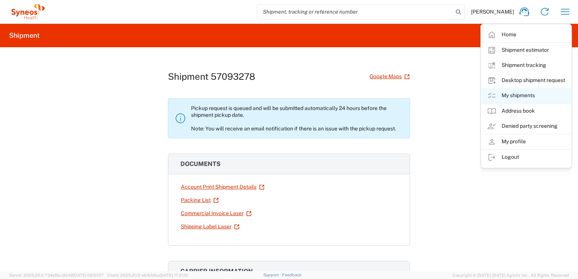
click at [515, 94] on link "My shipments" at bounding box center [526, 95] width 90 height 15
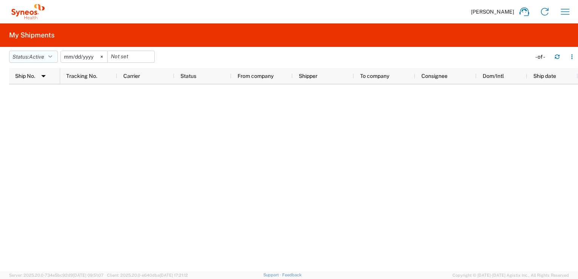
click at [42, 59] on span "Active" at bounding box center [36, 57] width 15 height 6
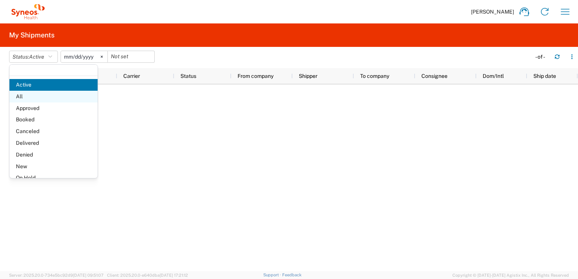
click at [23, 95] on span "All" at bounding box center [53, 97] width 88 height 12
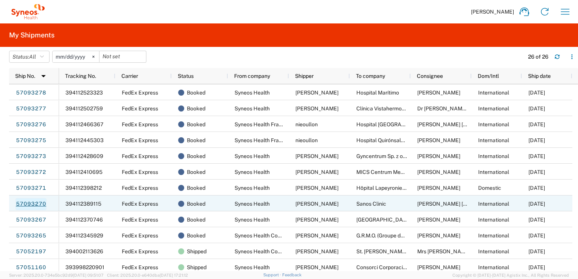
click at [44, 202] on link "57093270" at bounding box center [31, 204] width 31 height 12
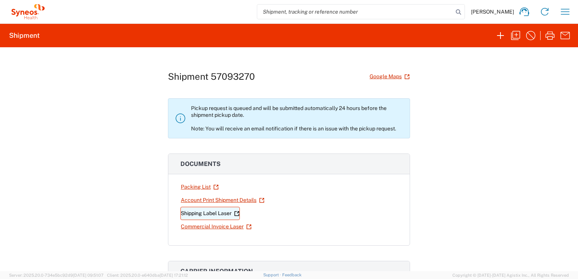
click at [199, 212] on link "Shipping Label Laser" at bounding box center [210, 213] width 59 height 13
click at [226, 228] on link "Commercial Invoice Laser" at bounding box center [217, 226] width 72 height 13
click at [566, 16] on icon "button" at bounding box center [565, 12] width 12 height 12
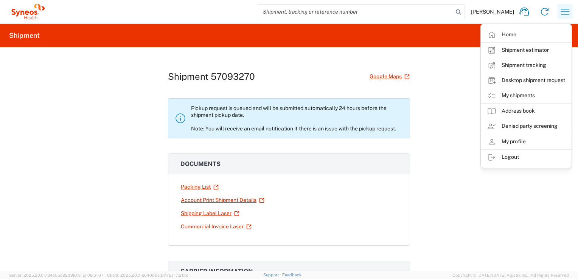
click at [566, 16] on icon "button" at bounding box center [565, 12] width 12 height 12
click at [527, 95] on link "My shipments" at bounding box center [526, 95] width 90 height 15
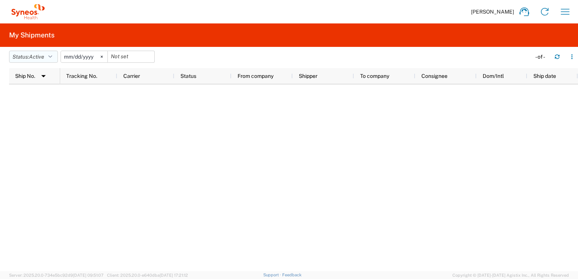
click at [32, 54] on span "Active" at bounding box center [36, 57] width 15 height 6
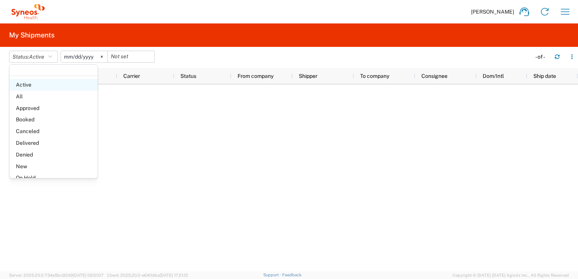
click at [38, 89] on span "Active" at bounding box center [53, 85] width 88 height 12
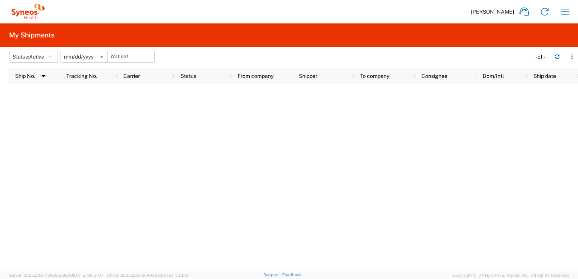
click at [38, 92] on div at bounding box center [293, 177] width 569 height 187
click at [27, 58] on button "Status: Active" at bounding box center [33, 57] width 49 height 12
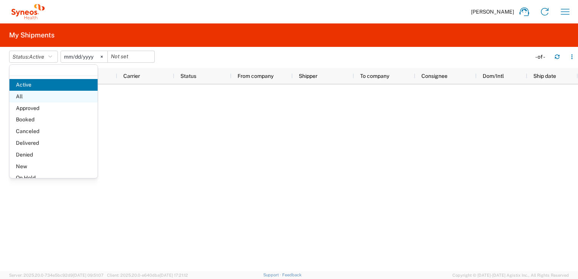
click at [20, 95] on span "All" at bounding box center [53, 97] width 88 height 12
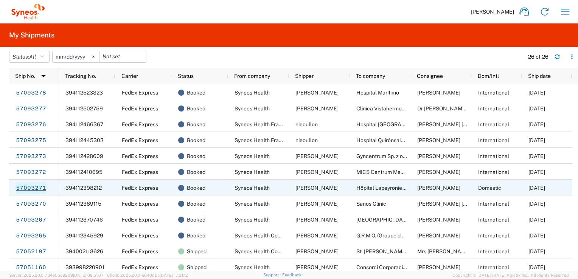
click at [35, 187] on link "57093271" at bounding box center [31, 188] width 31 height 12
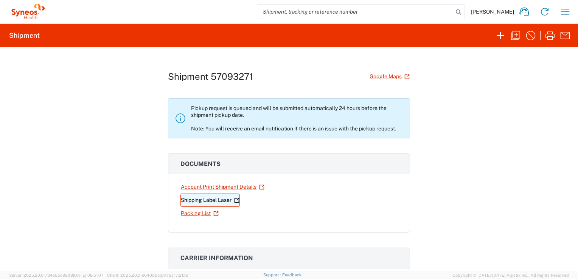
click at [218, 198] on link "Shipping Label Laser" at bounding box center [210, 200] width 59 height 13
click at [567, 10] on icon "button" at bounding box center [565, 12] width 12 height 12
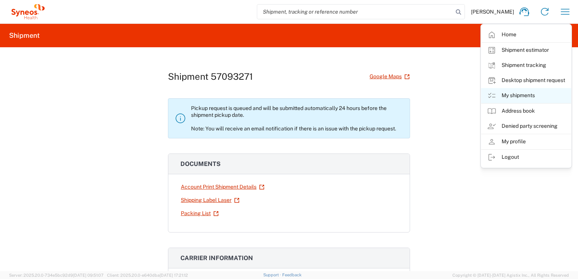
click at [514, 98] on link "My shipments" at bounding box center [526, 95] width 90 height 15
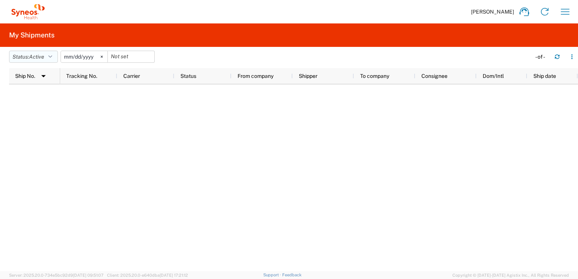
click at [48, 55] on button "Status: Active" at bounding box center [33, 57] width 49 height 12
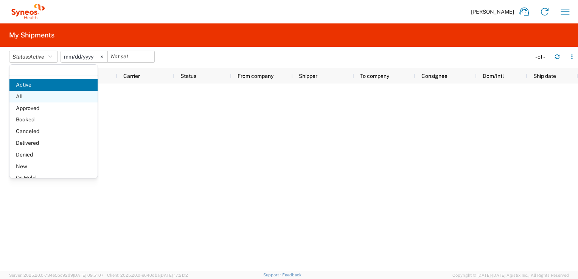
click at [41, 95] on span "All" at bounding box center [53, 97] width 88 height 12
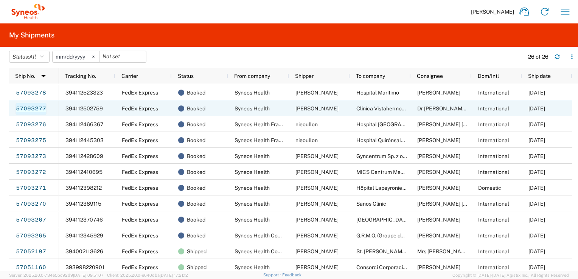
click at [39, 112] on link "57093277" at bounding box center [31, 109] width 31 height 12
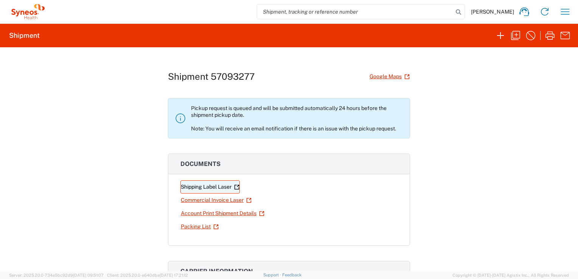
click at [203, 188] on link "Shipping Label Laser" at bounding box center [210, 187] width 59 height 13
click at [204, 201] on link "Commercial Invoice Laser" at bounding box center [217, 200] width 72 height 13
click at [566, 8] on icon "button" at bounding box center [565, 12] width 12 height 12
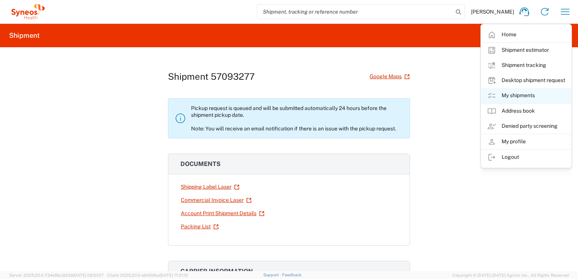
click at [528, 98] on link "My shipments" at bounding box center [526, 95] width 90 height 15
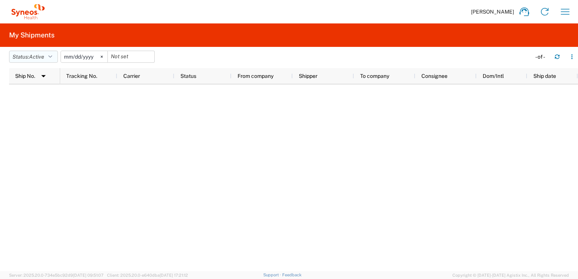
click at [33, 57] on span "Active" at bounding box center [36, 57] width 15 height 6
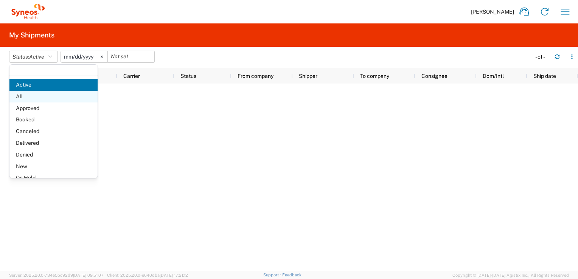
click at [32, 93] on span "All" at bounding box center [53, 97] width 88 height 12
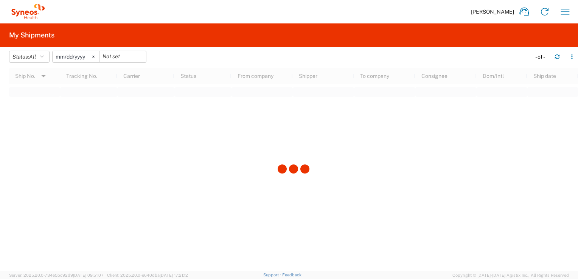
click at [32, 95] on div at bounding box center [293, 169] width 569 height 203
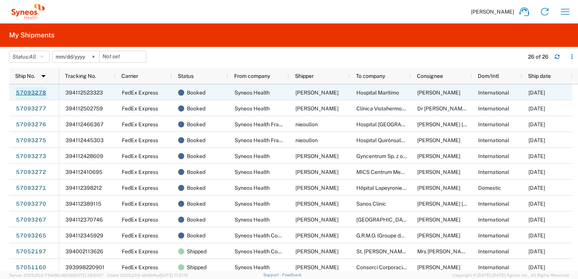
click at [35, 93] on link "57093278" at bounding box center [31, 93] width 31 height 12
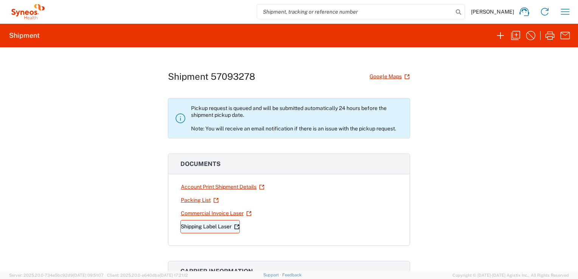
click at [212, 226] on link "Shipping Label Laser" at bounding box center [210, 226] width 59 height 13
click at [213, 215] on link "Commercial Invoice Laser" at bounding box center [217, 213] width 72 height 13
click at [571, 14] on icon "button" at bounding box center [565, 12] width 12 height 12
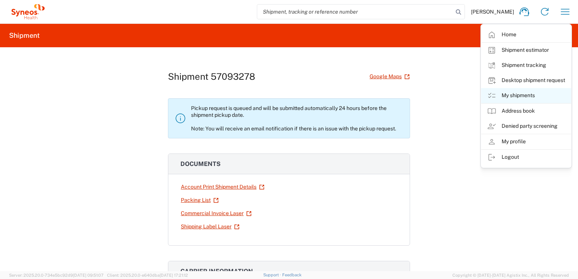
click at [516, 96] on link "My shipments" at bounding box center [526, 95] width 90 height 15
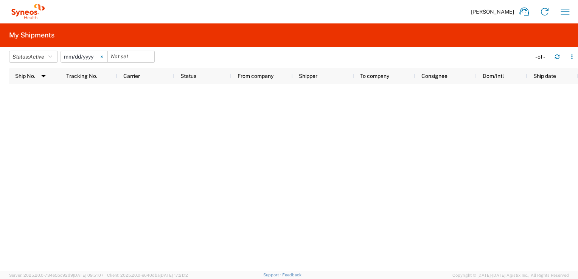
click at [103, 56] on icon at bounding box center [102, 57] width 2 height 2
click at [126, 56] on input "date" at bounding box center [131, 56] width 47 height 11
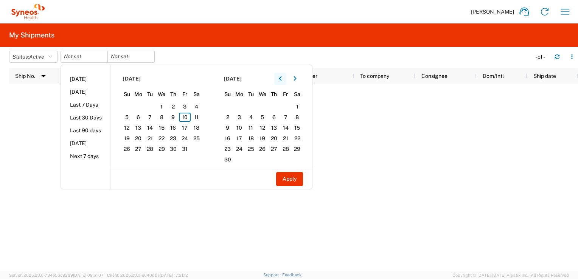
click at [282, 79] on icon "button" at bounding box center [280, 78] width 3 height 5
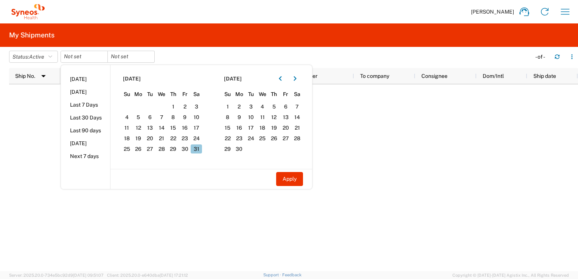
click at [192, 150] on span "31" at bounding box center [197, 149] width 12 height 9
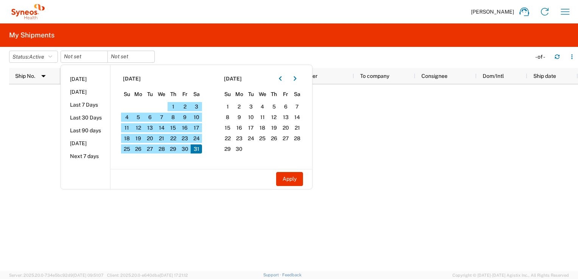
click at [195, 152] on span "31" at bounding box center [197, 149] width 12 height 9
click at [201, 145] on span "31" at bounding box center [197, 149] width 12 height 9
click at [174, 113] on span "8" at bounding box center [174, 117] width 12 height 9
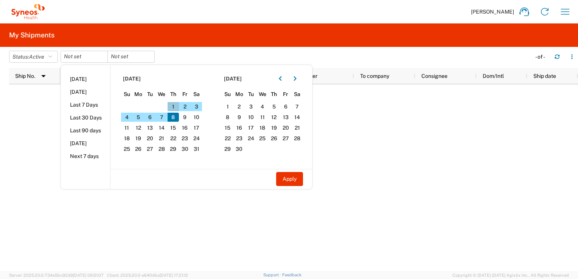
click at [174, 107] on span "1" at bounding box center [174, 106] width 12 height 9
click at [291, 185] on button "Apply" at bounding box center [289, 179] width 27 height 14
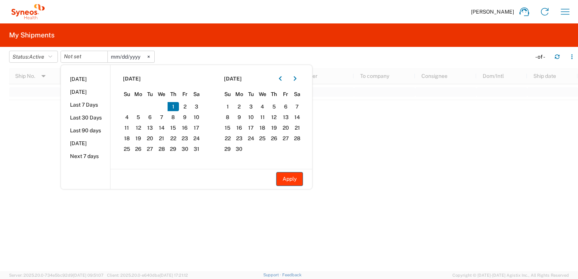
click at [291, 185] on button "Apply" at bounding box center [289, 179] width 27 height 14
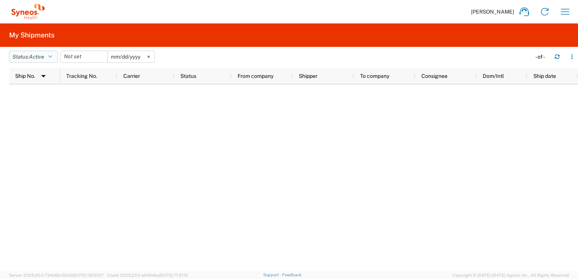
click at [50, 57] on button "Status: Active" at bounding box center [33, 57] width 49 height 12
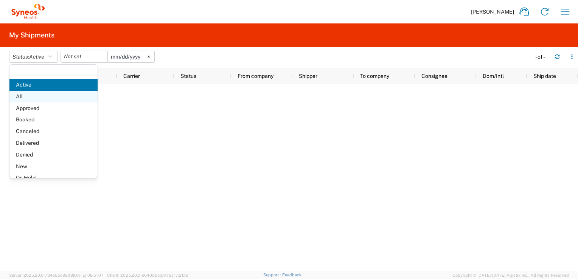
click at [26, 98] on span "All" at bounding box center [53, 97] width 88 height 12
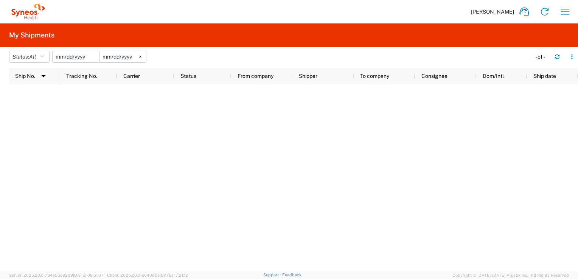
click at [93, 58] on input "date" at bounding box center [76, 56] width 47 height 11
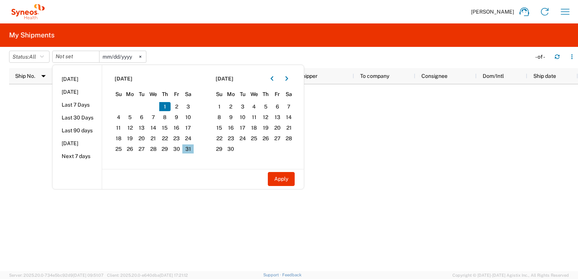
click at [189, 149] on span "31" at bounding box center [188, 149] width 12 height 9
click at [279, 176] on button "Apply" at bounding box center [281, 179] width 27 height 14
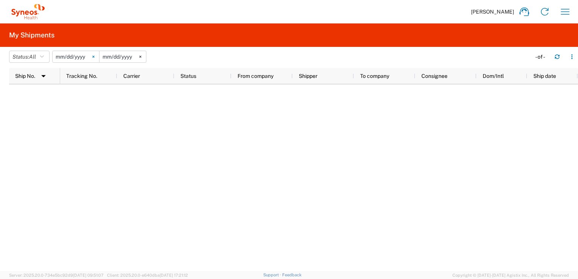
click at [99, 57] on svg-icon at bounding box center [93, 56] width 11 height 11
click at [142, 57] on icon at bounding box center [140, 57] width 2 height 2
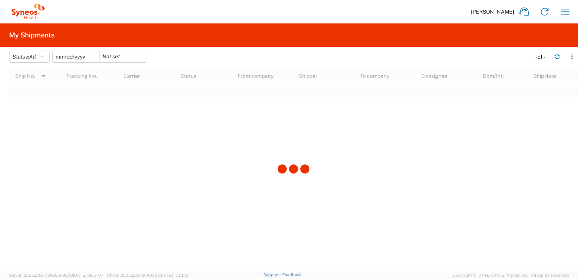
click at [75, 57] on input "date" at bounding box center [76, 56] width 47 height 11
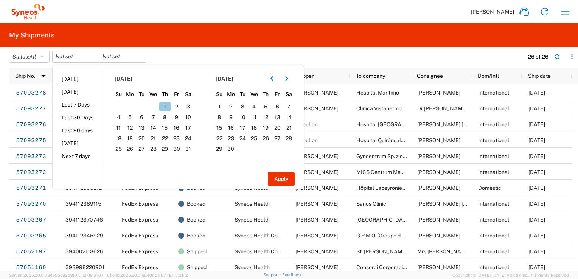
click at [170, 105] on span "1" at bounding box center [165, 106] width 12 height 9
click at [277, 183] on button "Apply" at bounding box center [281, 179] width 27 height 14
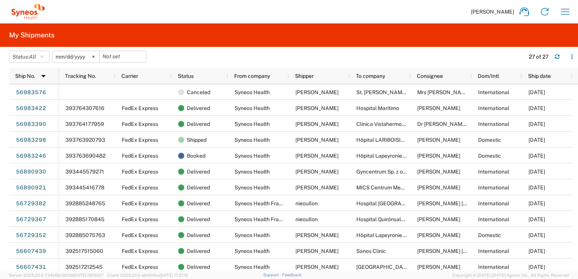
scroll to position [242, 0]
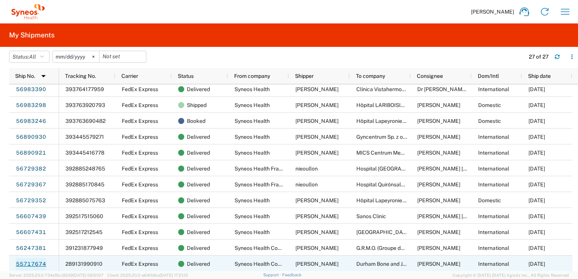
click at [22, 263] on link "55717674" at bounding box center [31, 264] width 31 height 12
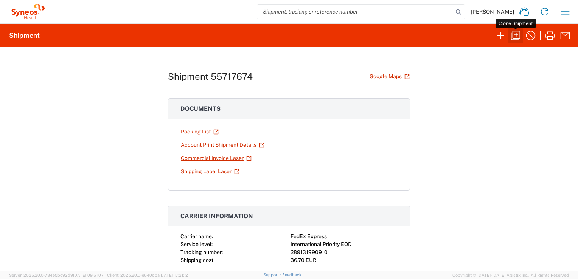
click at [519, 36] on icon "button" at bounding box center [516, 36] width 12 height 12
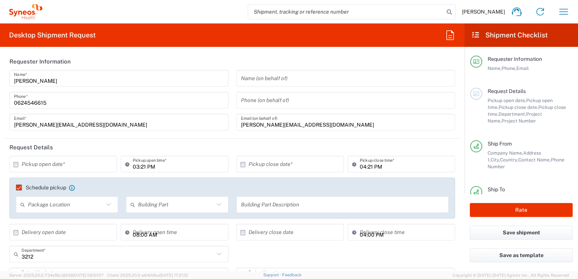
click at [93, 162] on input "text" at bounding box center [65, 164] width 87 height 13
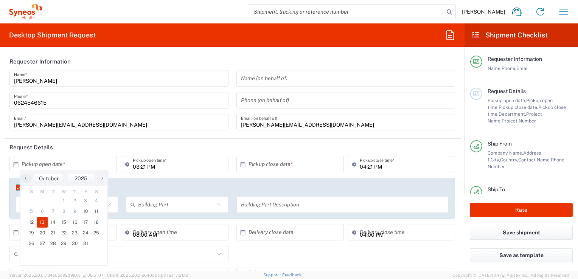
click at [41, 220] on span "13" at bounding box center [42, 222] width 11 height 11
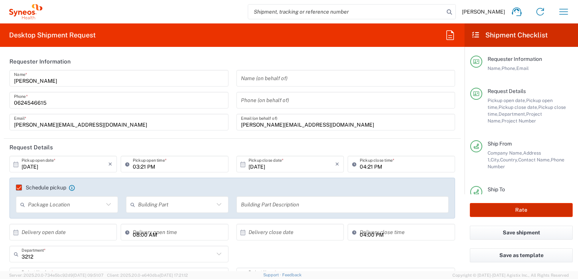
click at [517, 214] on button "Rate" at bounding box center [521, 210] width 103 height 14
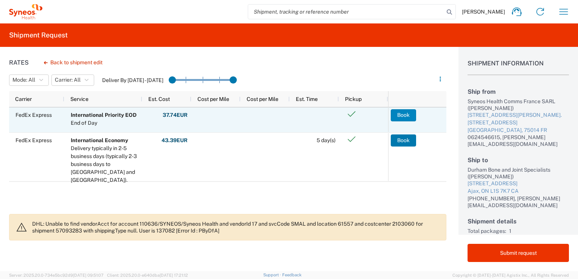
click at [399, 113] on button "Book" at bounding box center [403, 115] width 25 height 12
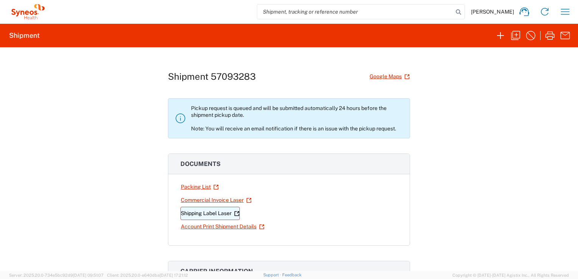
click at [214, 214] on link "Shipping Label Laser" at bounding box center [210, 213] width 59 height 13
click at [212, 202] on link "Commercial Invoice Laser" at bounding box center [217, 200] width 72 height 13
click at [563, 11] on icon "button" at bounding box center [565, 12] width 12 height 12
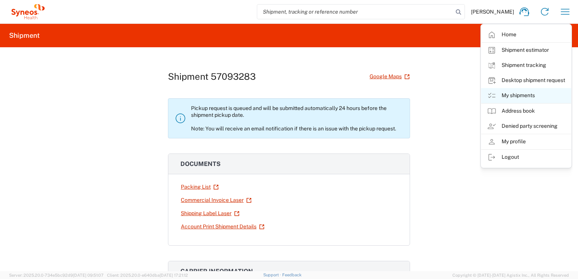
click at [520, 98] on link "My shipments" at bounding box center [526, 95] width 90 height 15
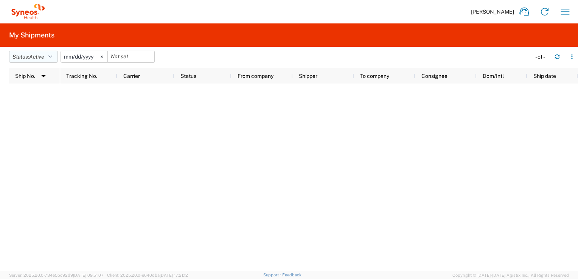
click at [56, 56] on button "Status: Active" at bounding box center [33, 57] width 49 height 12
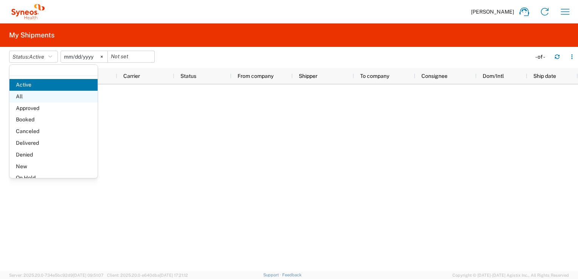
click at [27, 101] on span "All" at bounding box center [53, 97] width 88 height 12
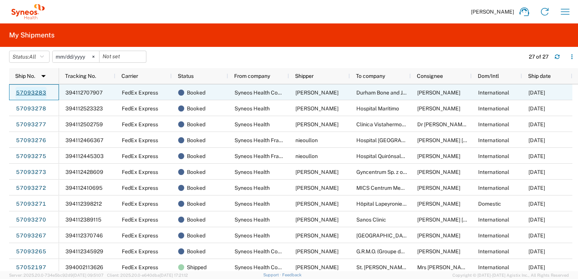
click at [29, 93] on link "57093283" at bounding box center [31, 93] width 31 height 12
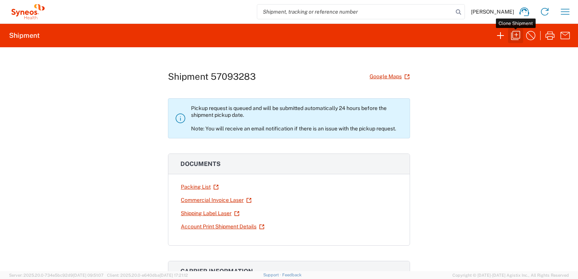
click at [515, 37] on icon "button" at bounding box center [516, 36] width 12 height 12
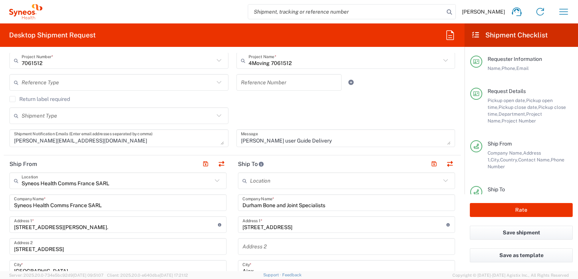
scroll to position [265, 0]
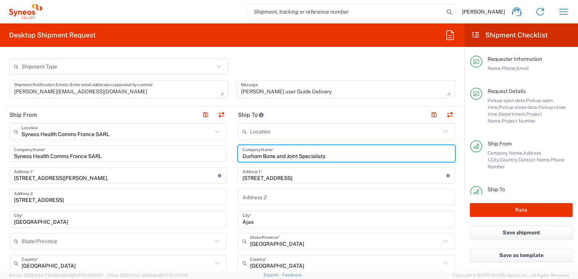
drag, startPoint x: 335, startPoint y: 157, endPoint x: 201, endPoint y: 155, distance: 133.6
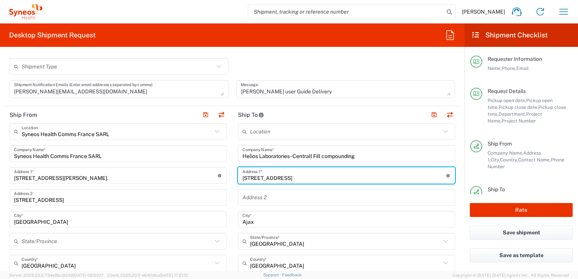
drag, startPoint x: 318, startPoint y: 180, endPoint x: 154, endPoint y: 176, distance: 163.5
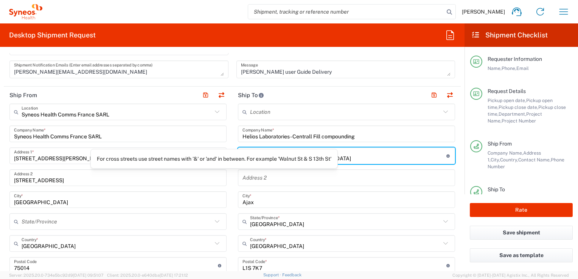
scroll to position [303, 0]
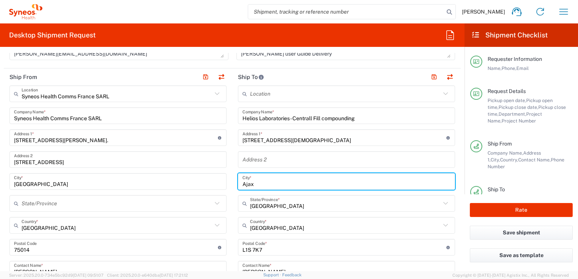
drag, startPoint x: 252, startPoint y: 184, endPoint x: 224, endPoint y: 183, distance: 28.0
click at [224, 183] on div "Ship From Syneos Health Comms [GEOGRAPHIC_DATA] SARL Location Syneos Health Com…" at bounding box center [232, 248] width 457 height 360
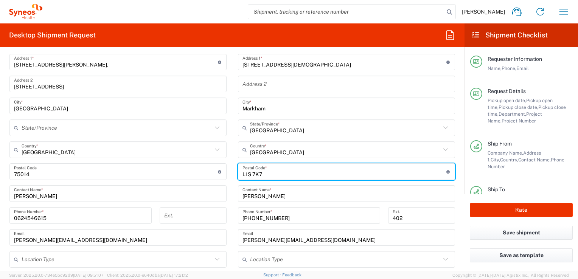
drag, startPoint x: 265, startPoint y: 174, endPoint x: 235, endPoint y: 174, distance: 30.7
click at [235, 174] on main "Location [PERSON_NAME] LLC-[GEOGRAPHIC_DATA] [GEOGRAPHIC_DATA] [GEOGRAPHIC_DATA…" at bounding box center [346, 169] width 229 height 318
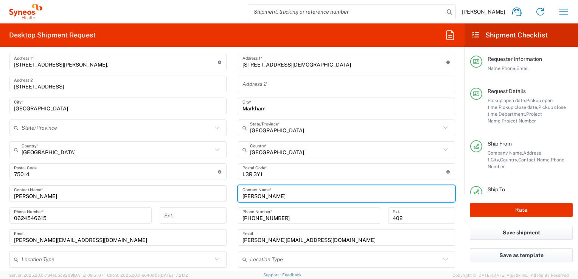
drag, startPoint x: 300, startPoint y: 199, endPoint x: 241, endPoint y: 199, distance: 59.0
click at [243, 199] on input "[PERSON_NAME]" at bounding box center [347, 193] width 208 height 13
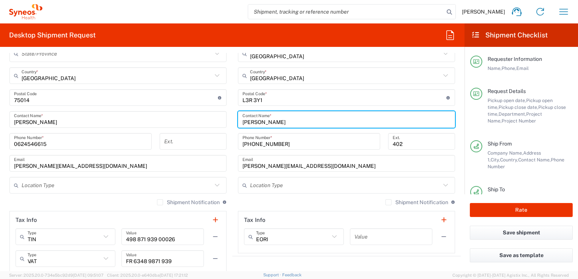
scroll to position [454, 0]
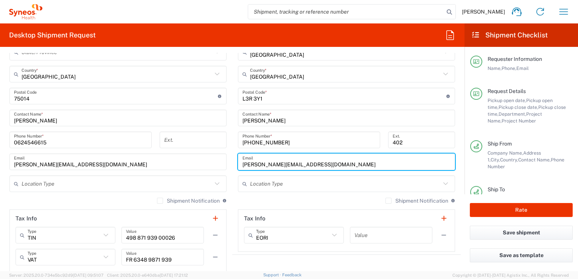
drag, startPoint x: 319, startPoint y: 165, endPoint x: 235, endPoint y: 163, distance: 84.8
click at [235, 163] on main "Location [PERSON_NAME] LLC-[GEOGRAPHIC_DATA] [GEOGRAPHIC_DATA] [GEOGRAPHIC_DATA…" at bounding box center [346, 93] width 229 height 318
paste input "[EMAIL_ADDRESS][DOMAIN_NAME]"
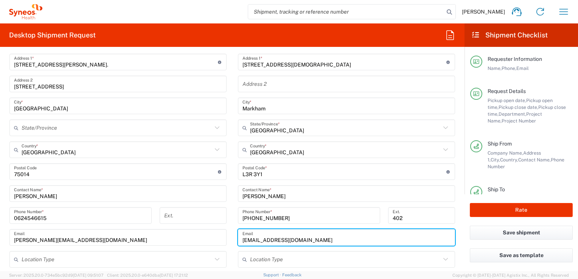
scroll to position [303, 0]
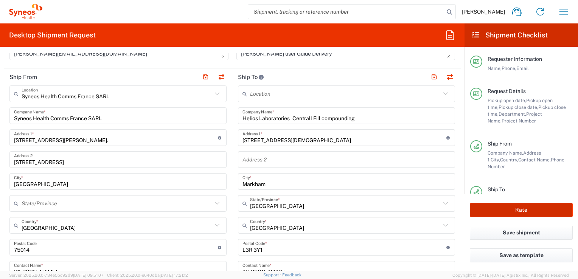
click at [515, 208] on button "Rate" at bounding box center [521, 210] width 103 height 14
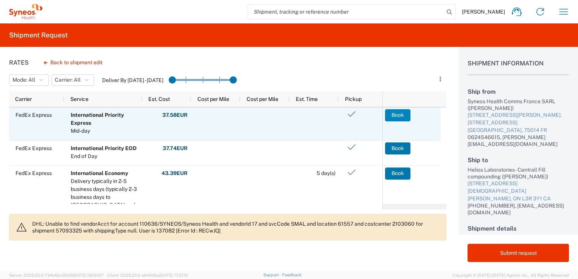
click at [401, 118] on button "Book" at bounding box center [397, 115] width 25 height 12
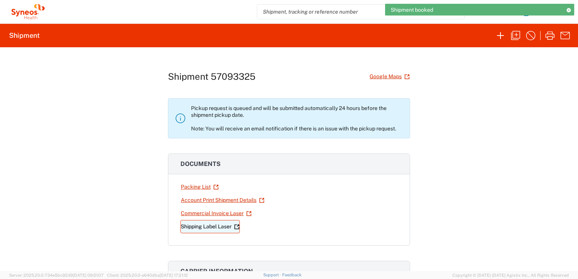
click at [212, 225] on link "Shipping Label Laser" at bounding box center [210, 226] width 59 height 13
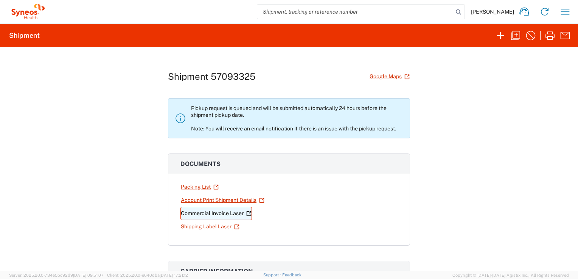
click at [193, 215] on link "Commercial Invoice Laser" at bounding box center [217, 213] width 72 height 13
click at [566, 16] on icon "button" at bounding box center [565, 12] width 12 height 12
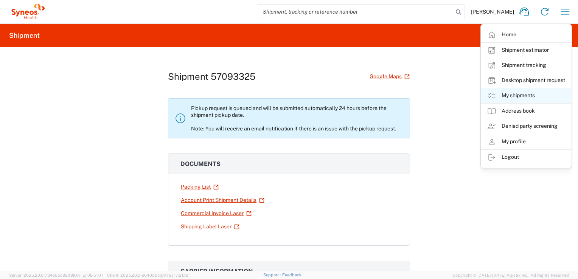
click at [520, 95] on link "My shipments" at bounding box center [526, 95] width 90 height 15
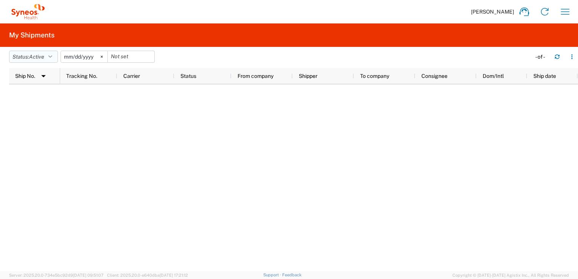
click at [38, 58] on span "Active" at bounding box center [36, 57] width 15 height 6
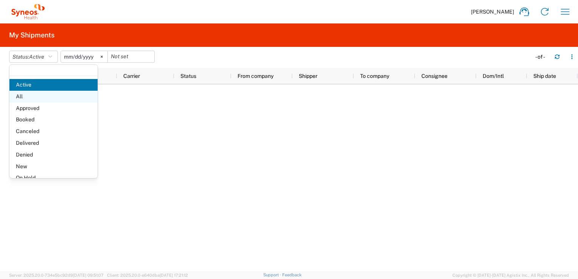
click at [22, 94] on span "All" at bounding box center [53, 97] width 88 height 12
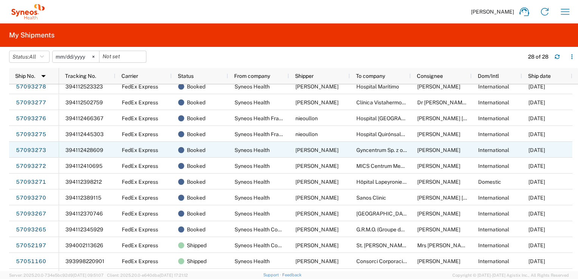
scroll to position [76, 0]
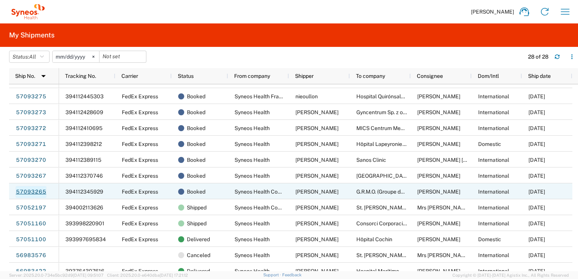
click at [30, 193] on link "57093265" at bounding box center [31, 192] width 31 height 12
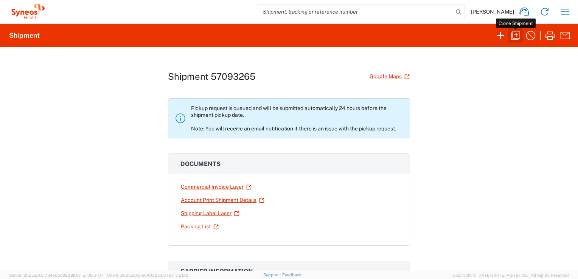
click at [512, 38] on icon "button" at bounding box center [516, 36] width 12 height 12
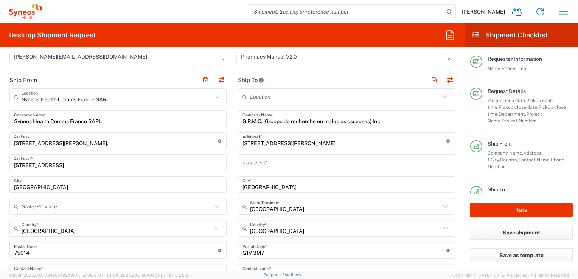
scroll to position [341, 0]
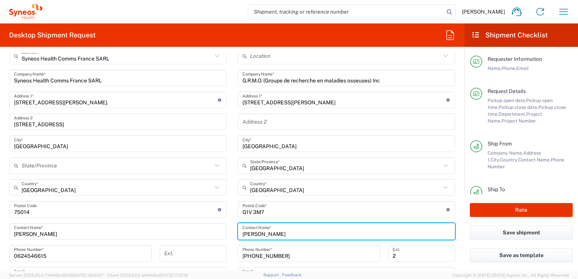
drag, startPoint x: 279, startPoint y: 234, endPoint x: 238, endPoint y: 230, distance: 40.7
click at [238, 230] on div "[PERSON_NAME] Contact Name *" at bounding box center [346, 231] width 217 height 17
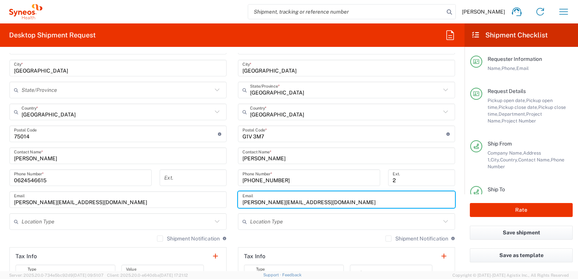
drag, startPoint x: 303, startPoint y: 200, endPoint x: 236, endPoint y: 199, distance: 67.4
click at [238, 199] on div "[PERSON_NAME][EMAIL_ADDRESS][DOMAIN_NAME] Email" at bounding box center [346, 199] width 217 height 17
paste input "mtam@helioslab"
drag, startPoint x: 297, startPoint y: 202, endPoint x: 292, endPoint y: 201, distance: 5.6
click at [295, 201] on input "[EMAIL_ADDRESS][DOMAIN_NAME]" at bounding box center [347, 199] width 208 height 13
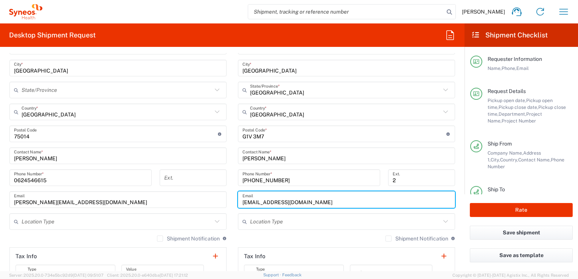
drag, startPoint x: 292, startPoint y: 201, endPoint x: 216, endPoint y: 199, distance: 76.1
click at [216, 199] on div "Ship From Syneos Health Comms [GEOGRAPHIC_DATA] SARL Location Syneos Health Com…" at bounding box center [232, 135] width 457 height 360
paste input "text"
paste input "[EMAIL_ADDRESS][DOMAIN_NAME]"
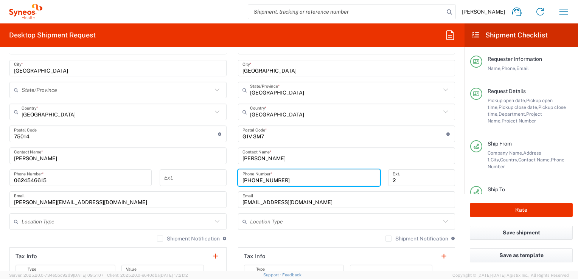
drag, startPoint x: 279, startPoint y: 179, endPoint x: 236, endPoint y: 177, distance: 42.8
click at [238, 177] on div "[PHONE_NUMBER] Phone Number *" at bounding box center [309, 178] width 142 height 17
paste input "(418) 653-199"
click at [395, 182] on input "2" at bounding box center [422, 177] width 58 height 13
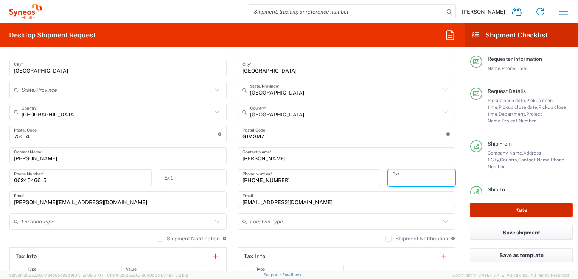
click at [511, 212] on button "Rate" at bounding box center [521, 210] width 103 height 14
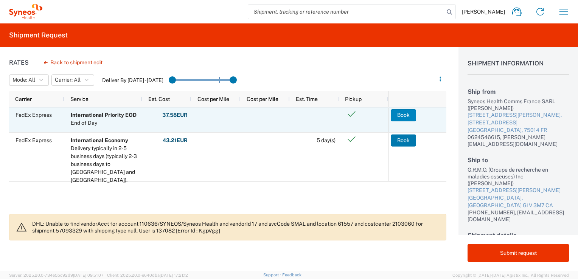
click at [400, 116] on button "Book" at bounding box center [403, 115] width 25 height 12
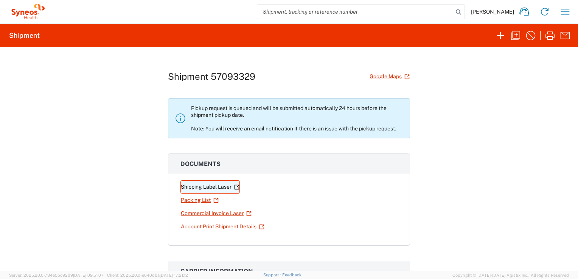
click at [221, 188] on link "Shipping Label Laser" at bounding box center [210, 187] width 59 height 13
click at [208, 213] on link "Commercial Invoice Laser" at bounding box center [217, 213] width 72 height 13
click at [562, 14] on icon "button" at bounding box center [565, 12] width 12 height 12
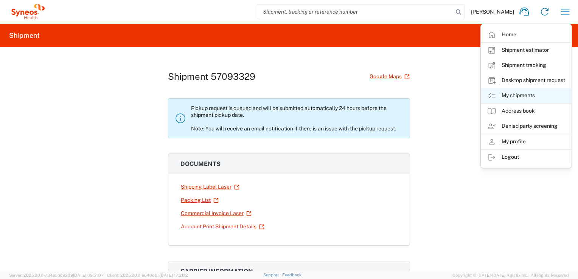
click at [520, 97] on link "My shipments" at bounding box center [526, 95] width 90 height 15
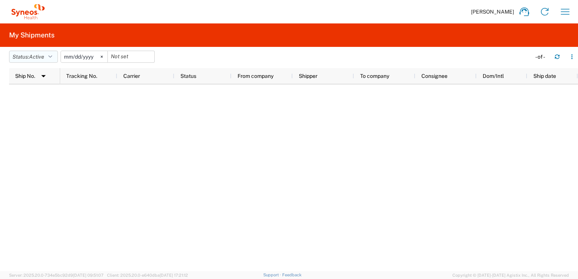
click at [36, 58] on span "Active" at bounding box center [36, 57] width 15 height 6
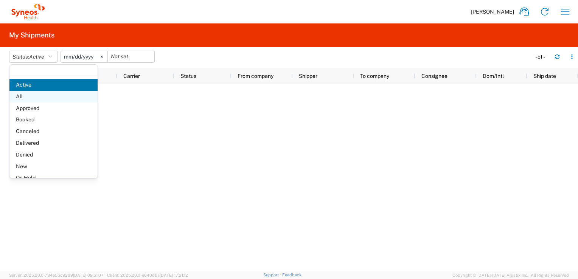
click at [19, 96] on span "All" at bounding box center [53, 97] width 88 height 12
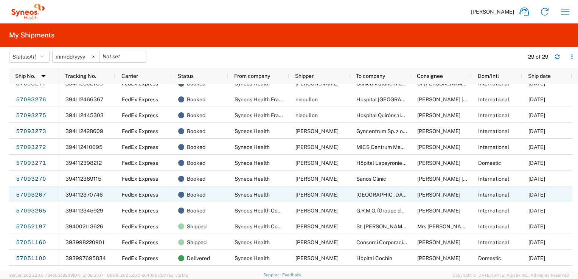
scroll to position [76, 0]
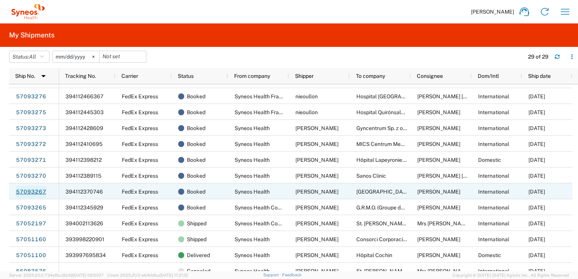
click at [25, 192] on link "57093267" at bounding box center [31, 192] width 31 height 12
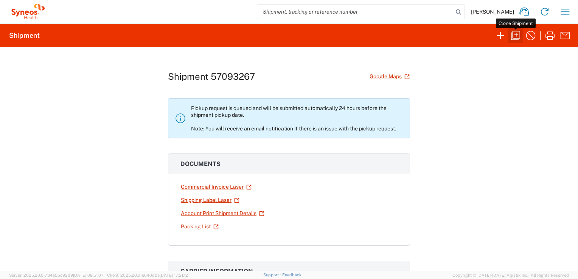
click at [515, 36] on icon "button" at bounding box center [516, 36] width 12 height 12
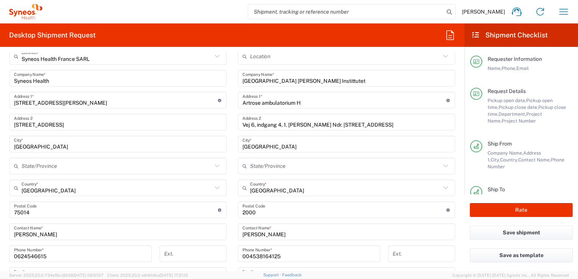
scroll to position [341, 0]
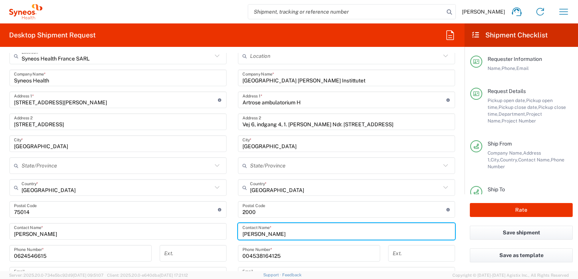
drag, startPoint x: 289, startPoint y: 232, endPoint x: 235, endPoint y: 232, distance: 54.1
click at [238, 232] on div "[PERSON_NAME] Contact Name *" at bounding box center [346, 231] width 217 height 17
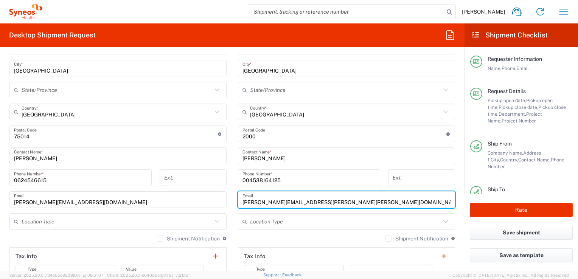
drag, startPoint x: 319, startPoint y: 199, endPoint x: 236, endPoint y: 198, distance: 83.3
click at [238, 198] on div "[PERSON_NAME][EMAIL_ADDRESS][PERSON_NAME][PERSON_NAME][DOMAIN_NAME] Email" at bounding box center [346, 199] width 217 height 17
paste input "[PHONE_NUMBER]"
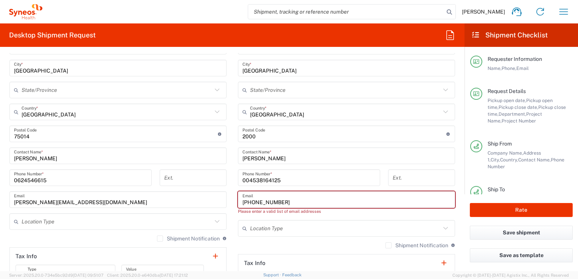
drag, startPoint x: 284, startPoint y: 203, endPoint x: 225, endPoint y: 199, distance: 59.2
click at [225, 199] on div "Ship From Syneos Health [GEOGRAPHIC_DATA] SARL Location Syneos Health [GEOGRAPH…" at bounding box center [232, 146] width 457 height 382
paste input "[PERSON_NAME][EMAIL_ADDRESS][PERSON_NAME][PERSON_NAME][DOMAIN_NAME]"
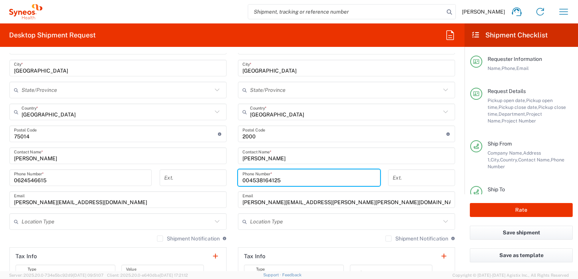
drag, startPoint x: 285, startPoint y: 179, endPoint x: 229, endPoint y: 179, distance: 56.8
click at [229, 179] on div "Ship From Syneos Health [GEOGRAPHIC_DATA] SARL Location Syneos Health [GEOGRAPH…" at bounding box center [232, 146] width 457 height 382
paste input "[PERSON_NAME][EMAIL_ADDRESS][PERSON_NAME][PERSON_NAME][DOMAIN_NAME]"
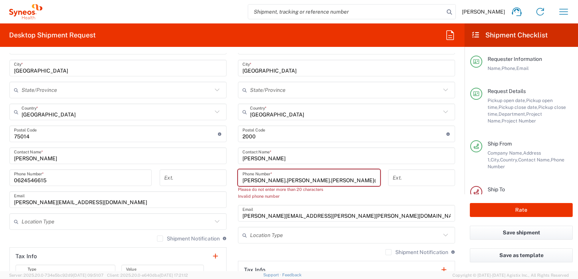
drag, startPoint x: 313, startPoint y: 179, endPoint x: 240, endPoint y: 178, distance: 72.3
click at [243, 178] on input "[PERSON_NAME].[PERSON_NAME].[PERSON_NAME]@regi" at bounding box center [309, 177] width 133 height 13
paste input "38164157"
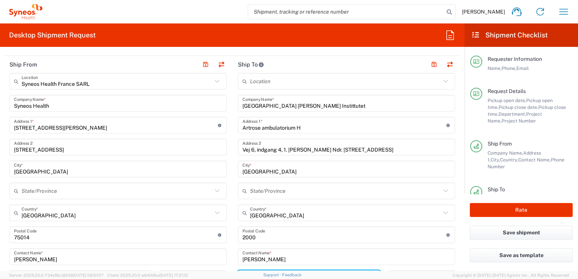
scroll to position [303, 0]
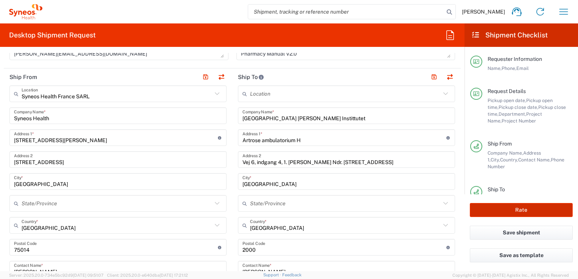
click at [534, 213] on button "Rate" at bounding box center [521, 210] width 103 height 14
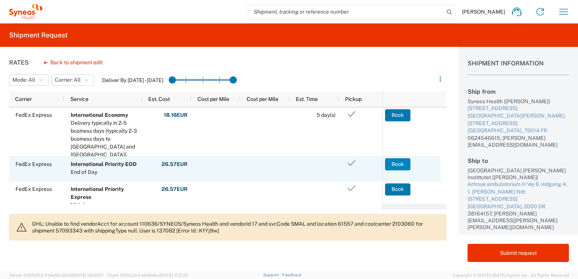
click at [396, 163] on button "Book" at bounding box center [397, 164] width 25 height 12
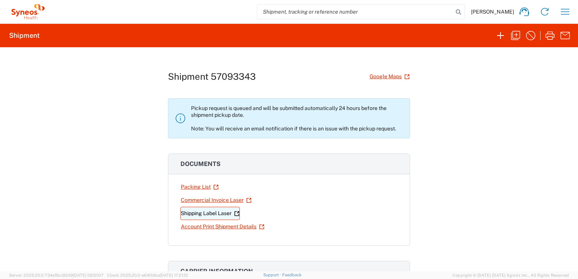
click at [218, 213] on link "Shipping Label Laser" at bounding box center [210, 213] width 59 height 13
click at [196, 201] on link "Commercial Invoice Laser" at bounding box center [217, 200] width 72 height 13
click at [564, 14] on icon "button" at bounding box center [565, 12] width 12 height 12
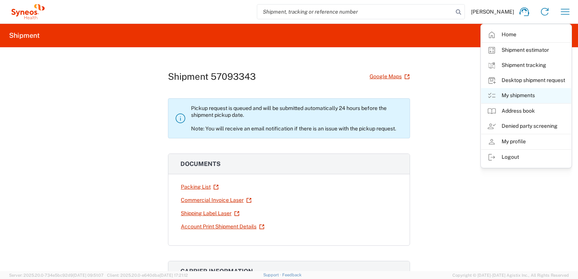
click at [516, 96] on link "My shipments" at bounding box center [526, 95] width 90 height 15
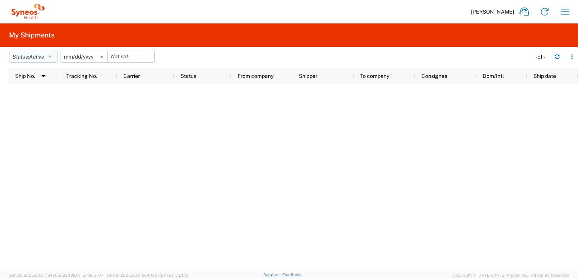
click at [34, 54] on span "Active" at bounding box center [36, 57] width 15 height 6
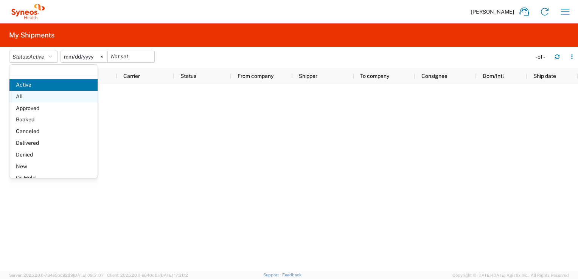
click at [24, 96] on span "All" at bounding box center [53, 97] width 88 height 12
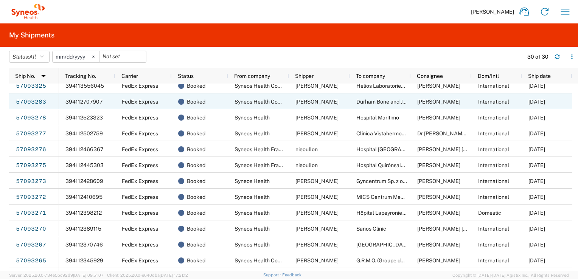
scroll to position [114, 0]
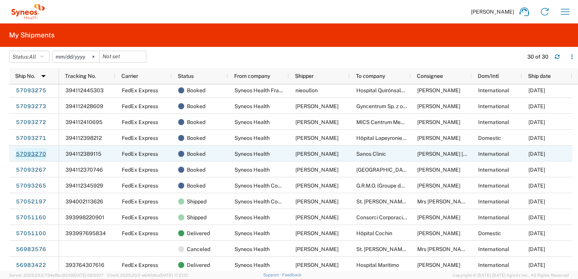
click at [38, 154] on link "57093270" at bounding box center [31, 154] width 31 height 12
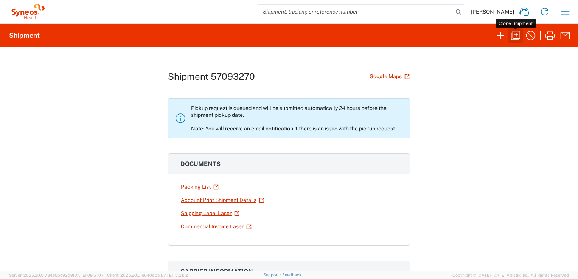
click at [517, 36] on icon "button" at bounding box center [516, 36] width 12 height 12
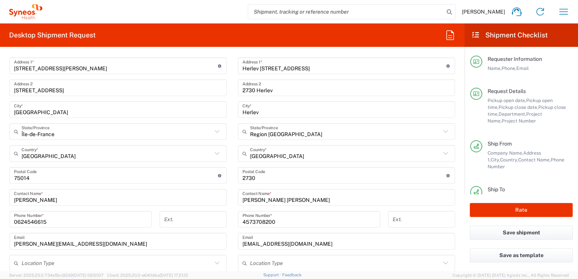
scroll to position [416, 0]
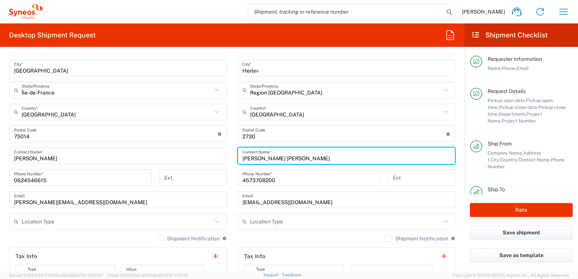
drag, startPoint x: 297, startPoint y: 158, endPoint x: 227, endPoint y: 155, distance: 70.8
click at [227, 155] on div "Ship From Location [PERSON_NAME] LLC-[GEOGRAPHIC_DATA] [GEOGRAPHIC_DATA] [GEOGR…" at bounding box center [232, 146] width 457 height 382
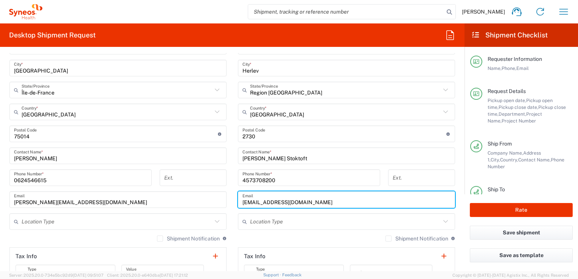
drag, startPoint x: 303, startPoint y: 203, endPoint x: 225, endPoint y: 199, distance: 78.4
click at [225, 199] on div "Ship From Location [PERSON_NAME] LLC-[GEOGRAPHIC_DATA] [GEOGRAPHIC_DATA] [GEOGR…" at bounding box center [232, 146] width 457 height 382
paste input "38164157"
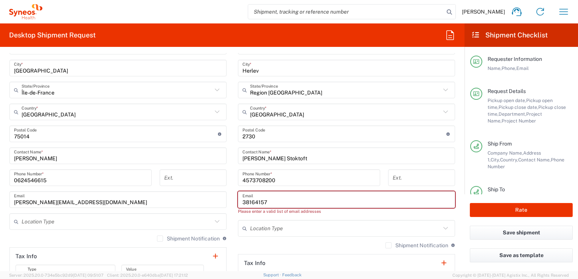
drag, startPoint x: 249, startPoint y: 201, endPoint x: 235, endPoint y: 200, distance: 13.2
click at [238, 200] on div "38164157 Email" at bounding box center [346, 199] width 217 height 17
paste input "[EMAIL_ADDRESS][DOMAIN_NAME]"
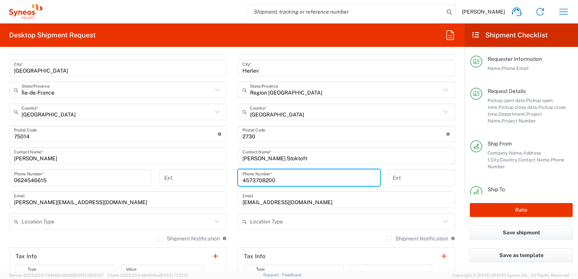
drag, startPoint x: 275, startPoint y: 176, endPoint x: 225, endPoint y: 181, distance: 50.1
click at [225, 181] on div "Ship From Location [PERSON_NAME] LLC-[GEOGRAPHIC_DATA] [GEOGRAPHIC_DATA] [GEOGR…" at bounding box center [232, 146] width 457 height 382
click at [504, 207] on button "Rate" at bounding box center [521, 210] width 103 height 14
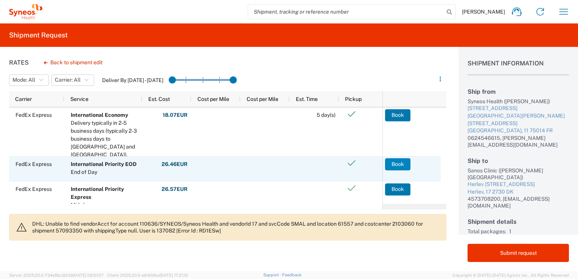
click at [407, 162] on button "Book" at bounding box center [397, 164] width 25 height 12
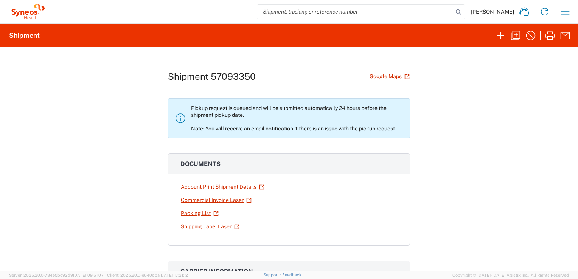
click at [207, 225] on link "Shipping Label Laser" at bounding box center [210, 226] width 59 height 13
click at [207, 200] on link "Commercial Invoice Laser" at bounding box center [217, 200] width 72 height 13
click at [572, 11] on button "button" at bounding box center [565, 11] width 15 height 15
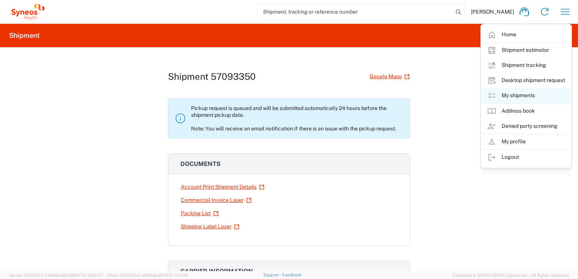
click at [517, 96] on link "My shipments" at bounding box center [526, 95] width 90 height 15
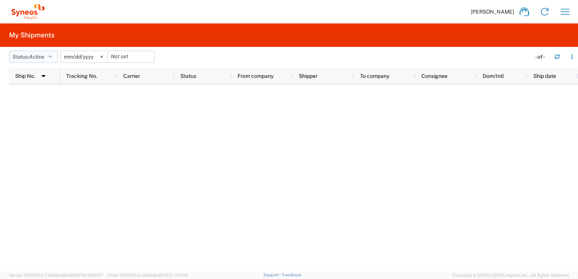
click at [33, 54] on span "Active" at bounding box center [36, 57] width 15 height 6
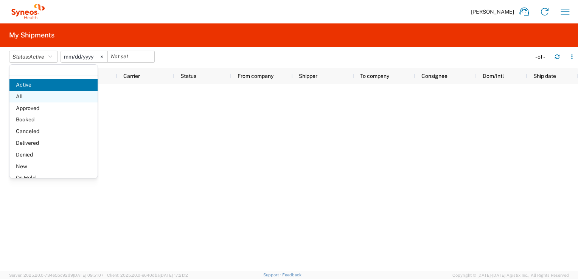
click at [26, 96] on span "All" at bounding box center [53, 97] width 88 height 12
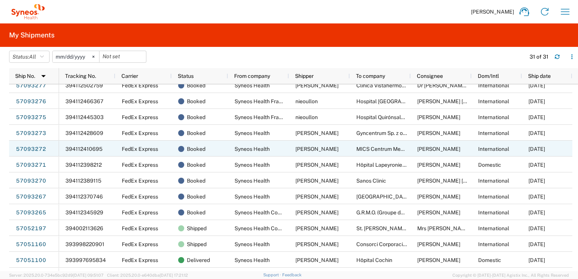
scroll to position [114, 0]
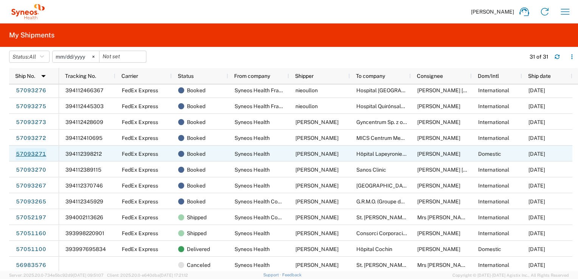
click at [37, 154] on link "57093271" at bounding box center [31, 154] width 31 height 12
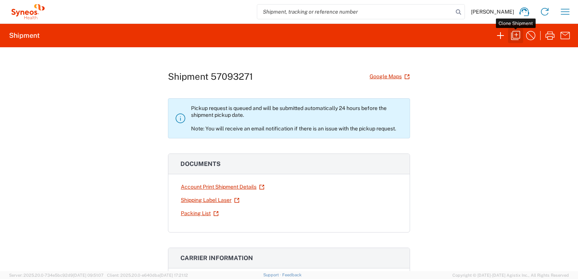
click at [515, 37] on icon "button" at bounding box center [516, 36] width 12 height 12
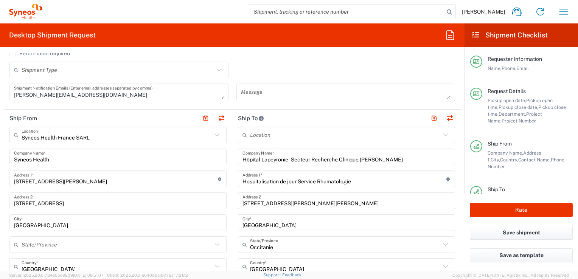
scroll to position [303, 0]
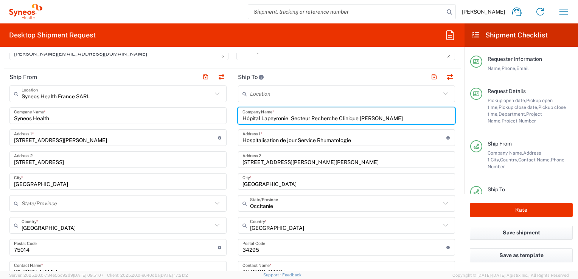
drag, startPoint x: 292, startPoint y: 116, endPoint x: 406, endPoint y: 113, distance: 114.0
click at [406, 113] on input "Hôpital Lapeyronie - Secteur Recherche Clinique [PERSON_NAME]" at bounding box center [347, 115] width 208 height 13
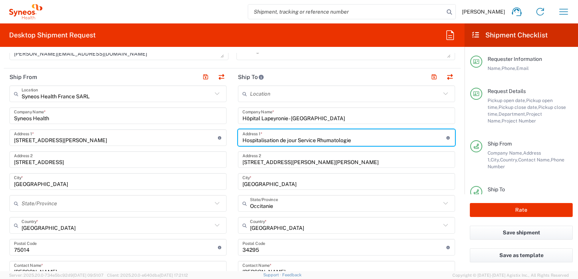
drag, startPoint x: 352, startPoint y: 138, endPoint x: 224, endPoint y: 138, distance: 128.7
click at [224, 138] on div "Ship From Syneos Health [GEOGRAPHIC_DATA] SARL Location Syneos Health [GEOGRAPH…" at bounding box center [232, 259] width 457 height 382
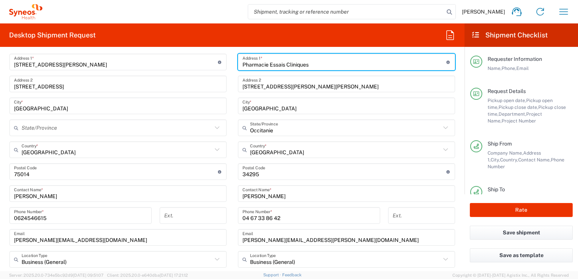
scroll to position [416, 0]
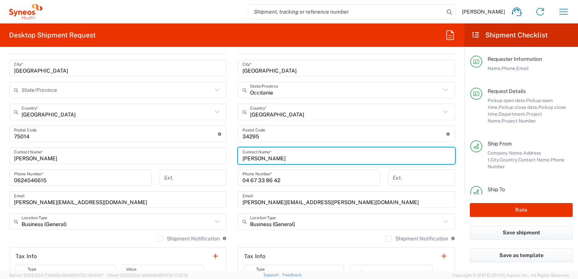
drag, startPoint x: 287, startPoint y: 158, endPoint x: 239, endPoint y: 157, distance: 47.7
click at [243, 157] on input "[PERSON_NAME]" at bounding box center [347, 155] width 208 height 13
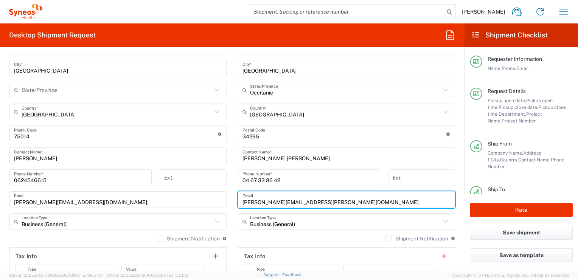
drag, startPoint x: 341, startPoint y: 200, endPoint x: 236, endPoint y: 201, distance: 104.4
click at [238, 201] on div "[PERSON_NAME][EMAIL_ADDRESS][PERSON_NAME][DOMAIN_NAME] Email" at bounding box center [346, 199] width 217 height 17
paste input "4573708200"
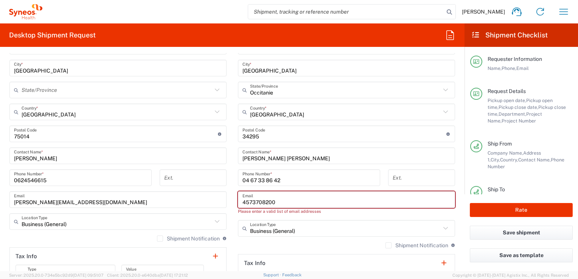
drag, startPoint x: 280, startPoint y: 199, endPoint x: 235, endPoint y: 198, distance: 45.0
click at [235, 198] on main "Location [PERSON_NAME] LLC-[GEOGRAPHIC_DATA] [GEOGRAPHIC_DATA] [GEOGRAPHIC_DATA…" at bounding box center [346, 134] width 229 height 325
paste input "[EMAIL_ADDRESS][DOMAIN_NAME]"
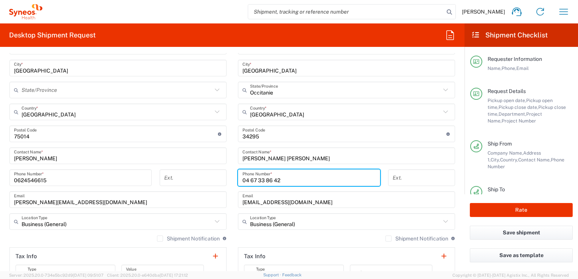
drag, startPoint x: 279, startPoint y: 177, endPoint x: 238, endPoint y: 177, distance: 41.6
click at [238, 177] on div "[PHONE_NUMBER] Phone Number *" at bounding box center [309, 178] width 142 height 17
paste input "67338564"
click at [515, 211] on button "Rate" at bounding box center [521, 210] width 103 height 14
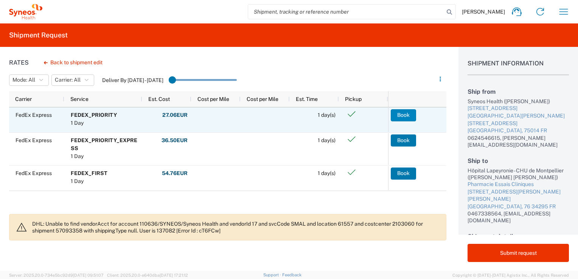
click at [403, 115] on button "Book" at bounding box center [403, 115] width 25 height 12
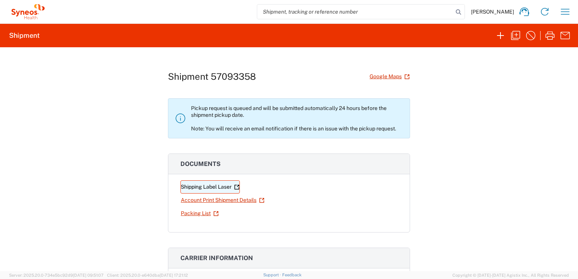
click at [199, 186] on link "Shipping Label Laser" at bounding box center [210, 187] width 59 height 13
click at [565, 13] on icon "button" at bounding box center [565, 12] width 12 height 12
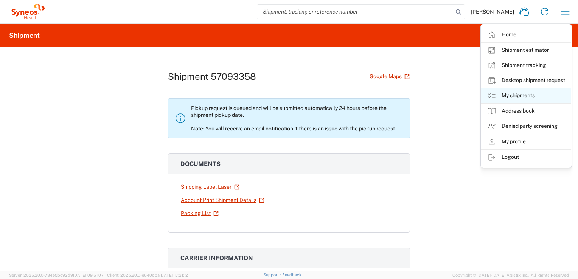
click at [511, 95] on link "My shipments" at bounding box center [526, 95] width 90 height 15
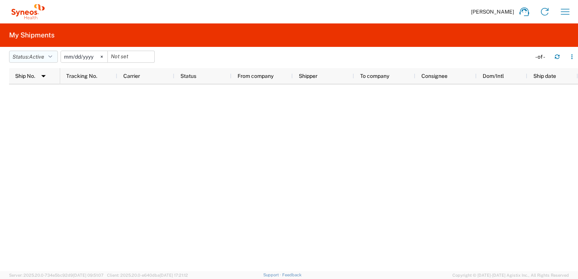
drag, startPoint x: 38, startPoint y: 49, endPoint x: 41, endPoint y: 54, distance: 6.4
click at [40, 51] on header "Status: Active Active All Approved Booked Canceled Delivered Denied New On Hold…" at bounding box center [293, 57] width 569 height 21
click at [41, 54] on span "Active" at bounding box center [36, 57] width 15 height 6
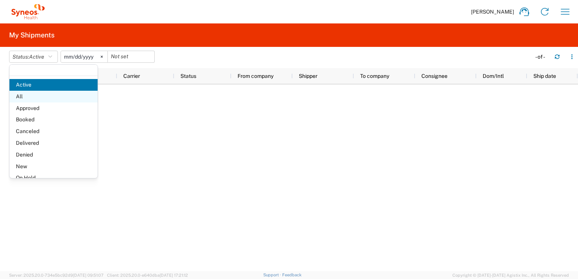
click at [19, 95] on span "All" at bounding box center [53, 97] width 88 height 12
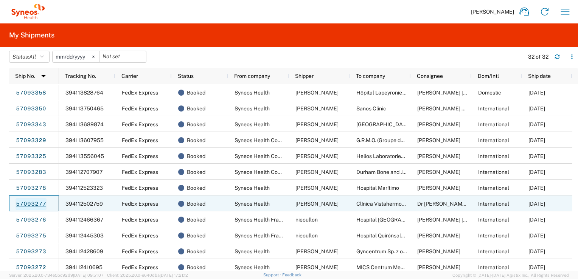
click at [29, 205] on link "57093277" at bounding box center [31, 204] width 31 height 12
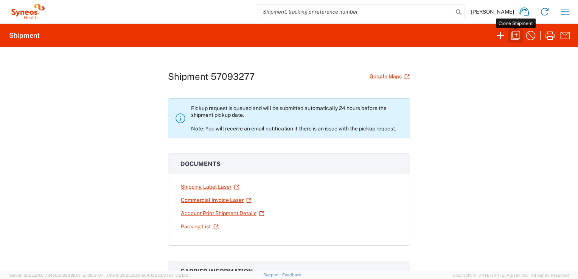
click at [512, 36] on icon "button" at bounding box center [516, 36] width 12 height 12
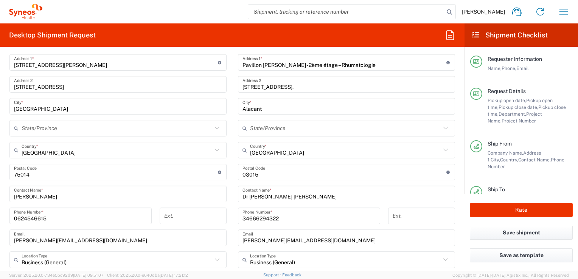
scroll to position [378, 0]
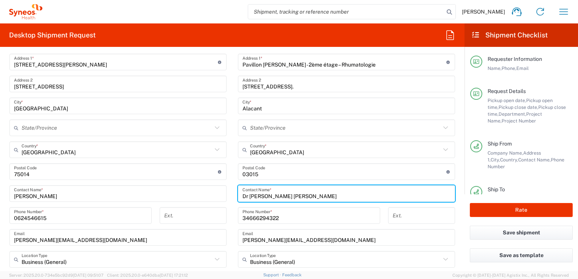
drag, startPoint x: 298, startPoint y: 196, endPoint x: 227, endPoint y: 193, distance: 70.8
click at [227, 193] on div "Ship From Syneos Health [GEOGRAPHIC_DATA] SARL Location Syneos Health [GEOGRAPH…" at bounding box center [232, 184] width 457 height 382
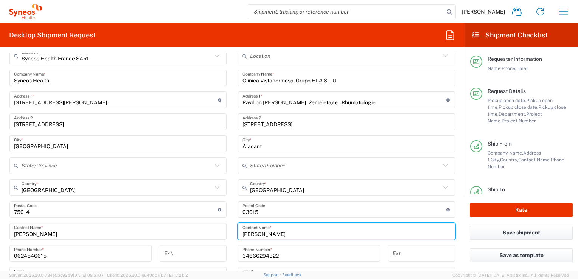
scroll to position [341, 0]
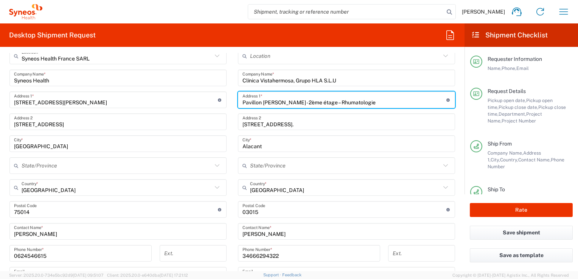
drag, startPoint x: 375, startPoint y: 102, endPoint x: 228, endPoint y: 107, distance: 147.6
click at [228, 107] on div "Ship From Syneos Health [GEOGRAPHIC_DATA] SARL Location Syneos Health [GEOGRAPH…" at bounding box center [232, 222] width 457 height 382
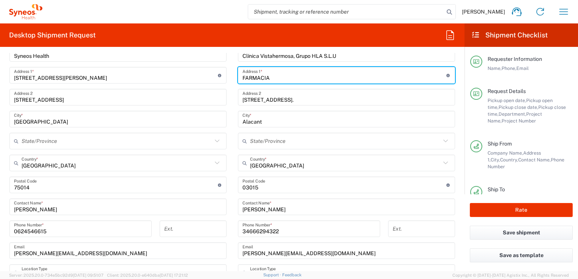
scroll to position [378, 0]
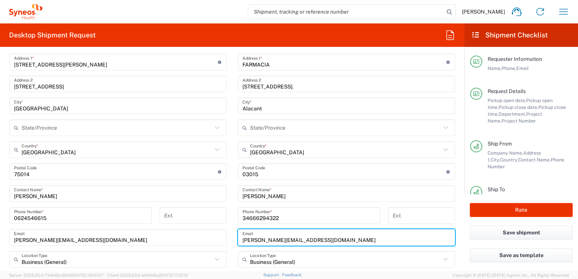
drag, startPoint x: 301, startPoint y: 238, endPoint x: 237, endPoint y: 235, distance: 64.8
click at [238, 234] on div "[PERSON_NAME][EMAIL_ADDRESS][DOMAIN_NAME] Email" at bounding box center [346, 237] width 217 height 17
paste input "[PERSON_NAME].[PERSON_NAME]@grupohla"
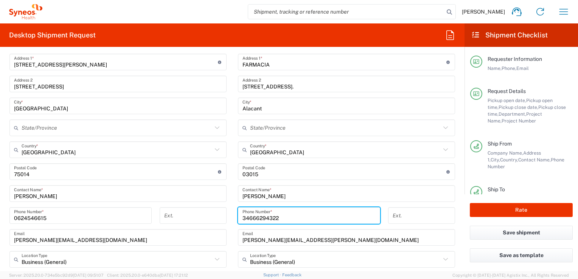
drag, startPoint x: 293, startPoint y: 216, endPoint x: 236, endPoint y: 215, distance: 56.4
click at [238, 215] on div "34666294322 Phone Number *" at bounding box center [309, 215] width 142 height 17
paste input "965264200"
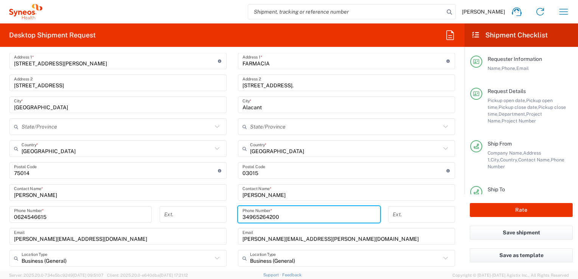
scroll to position [341, 0]
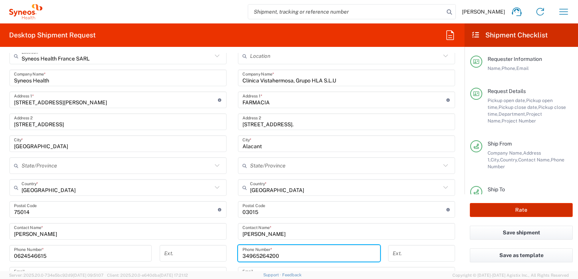
click at [502, 204] on button "Rate" at bounding box center [521, 210] width 103 height 14
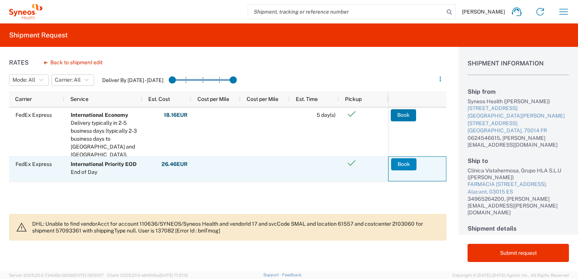
click at [400, 165] on button "Book" at bounding box center [403, 164] width 25 height 12
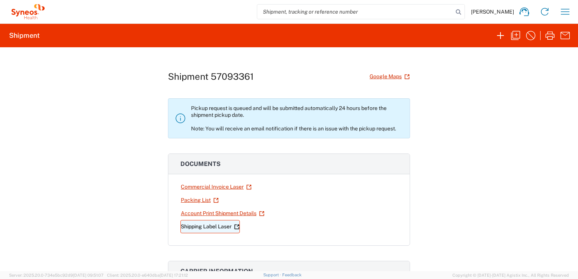
click at [196, 227] on link "Shipping Label Laser" at bounding box center [210, 226] width 59 height 13
click at [219, 188] on link "Commercial Invoice Laser" at bounding box center [217, 187] width 72 height 13
click at [563, 13] on icon "button" at bounding box center [565, 12] width 12 height 12
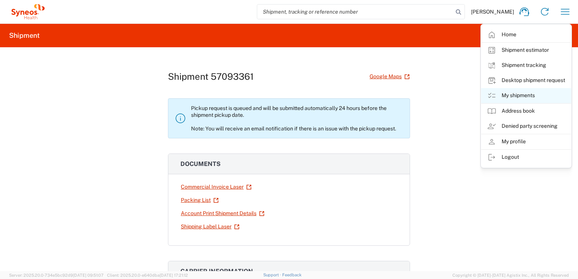
click at [515, 98] on link "My shipments" at bounding box center [526, 95] width 90 height 15
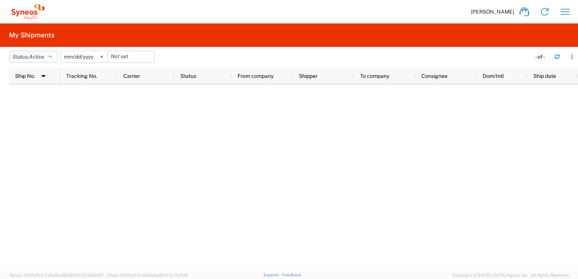
click at [29, 58] on button "Status: Active" at bounding box center [33, 57] width 49 height 12
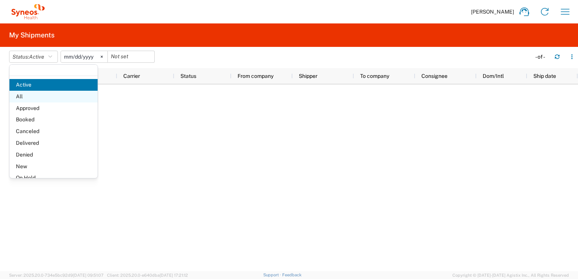
click at [20, 100] on span "All" at bounding box center [53, 97] width 88 height 12
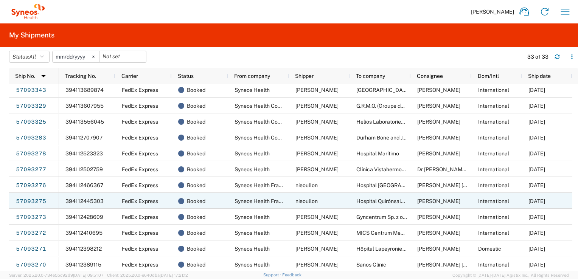
scroll to position [114, 0]
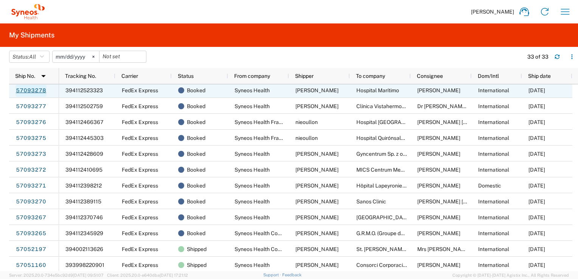
click at [35, 91] on link "57093278" at bounding box center [31, 91] width 31 height 12
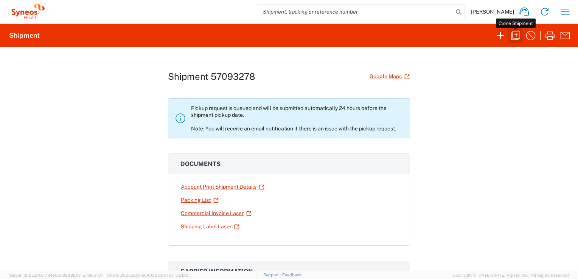
click at [516, 33] on icon "button" at bounding box center [516, 36] width 12 height 12
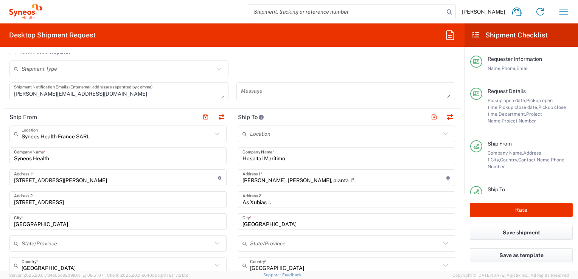
scroll to position [303, 0]
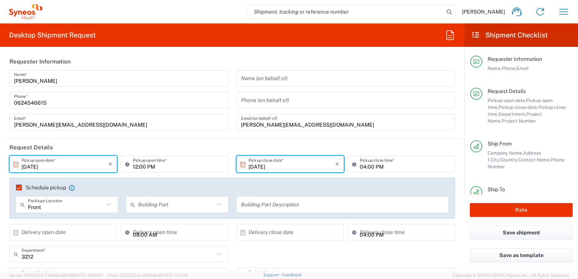
scroll to position [303, 0]
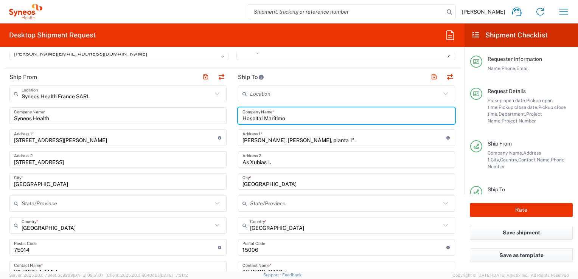
drag, startPoint x: 303, startPoint y: 116, endPoint x: 233, endPoint y: 117, distance: 69.3
click at [233, 117] on main "Location [PERSON_NAME] LLC-[GEOGRAPHIC_DATA] [GEOGRAPHIC_DATA] [GEOGRAPHIC_DATA…" at bounding box center [346, 245] width 229 height 318
paste input "Complejo Hospitalario Universitario A Coruña."
type input "Complejo Hospitalario Universitario A Coruña."
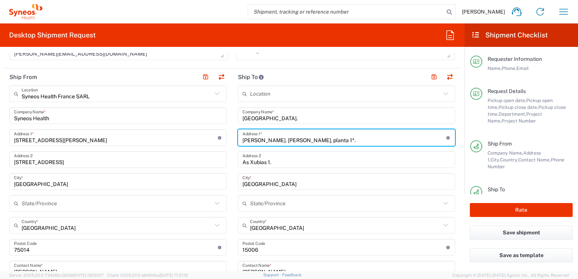
drag, startPoint x: 272, startPoint y: 132, endPoint x: 230, endPoint y: 132, distance: 41.6
click at [232, 131] on main "Location [PERSON_NAME] LLC-[GEOGRAPHIC_DATA] [GEOGRAPHIC_DATA] [GEOGRAPHIC_DATA…" at bounding box center [346, 245] width 229 height 318
paste input "Farmacia 1ª planta"
type input "Farmacia 1ª planta."
click at [279, 165] on input "As Xubias 1." at bounding box center [347, 159] width 208 height 13
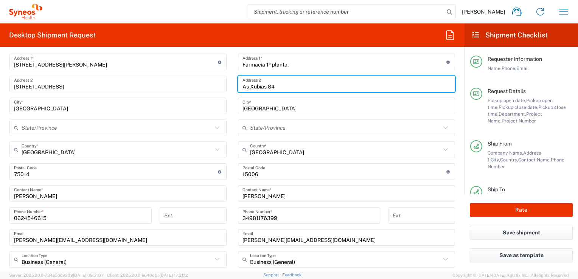
scroll to position [416, 0]
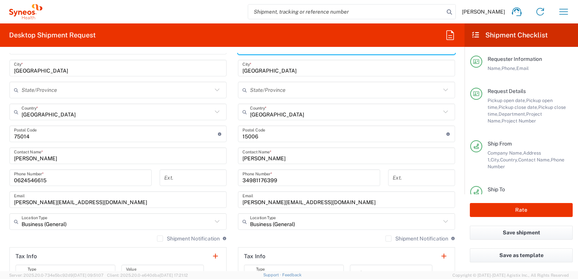
type input "As Xubias 84"
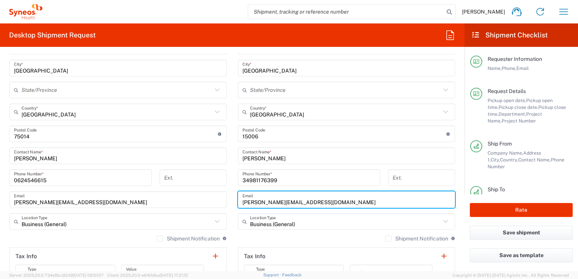
drag, startPoint x: 327, startPoint y: 203, endPoint x: 225, endPoint y: 202, distance: 101.8
click at [229, 201] on div "Ship From Syneos Health [GEOGRAPHIC_DATA] SARL Location Syneos Health [GEOGRAPH…" at bounding box center [232, 146] width 457 height 382
paste input "marta.calvin.lamas"
type input "marta.calvin.lamas@sergas.es"
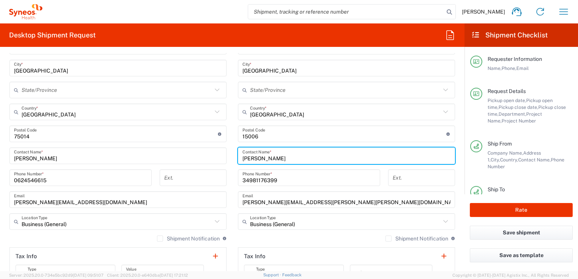
drag, startPoint x: 283, startPoint y: 158, endPoint x: 237, endPoint y: 157, distance: 46.6
click at [238, 157] on div "Mrs Ruth Vila Contact Name *" at bounding box center [346, 156] width 217 height 17
type input "Dr Marta Calvin"
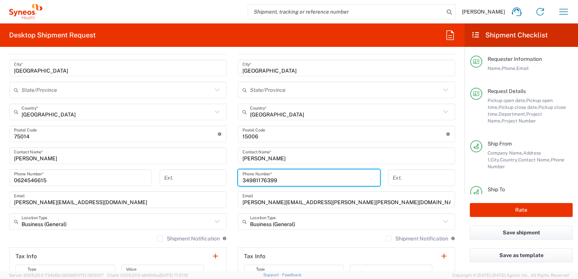
drag, startPoint x: 281, startPoint y: 181, endPoint x: 229, endPoint y: 177, distance: 51.6
click at [232, 177] on main "Location [PERSON_NAME] LLC-[GEOGRAPHIC_DATA] [GEOGRAPHIC_DATA] [GEOGRAPHIC_DATA…" at bounding box center [346, 131] width 229 height 318
paste input "3498117647"
type input "34981176479"
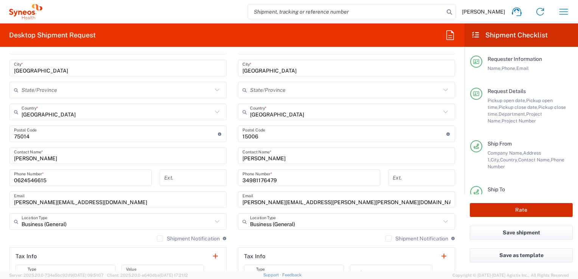
drag, startPoint x: 495, startPoint y: 219, endPoint x: 496, endPoint y: 213, distance: 6.2
click at [495, 216] on div "Rate" at bounding box center [522, 210] width 114 height 31
click at [496, 213] on button "Rate" at bounding box center [521, 210] width 103 height 14
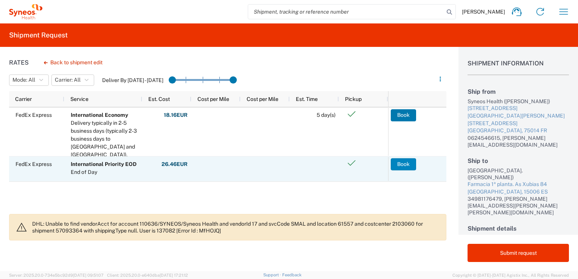
click at [403, 166] on button "Book" at bounding box center [403, 164] width 25 height 12
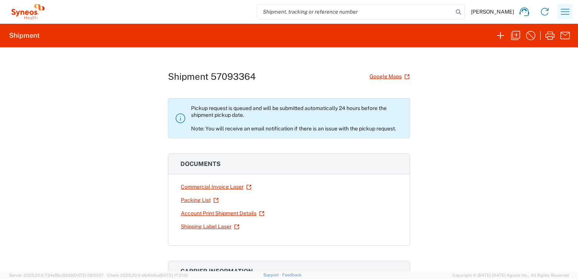
click at [563, 11] on icon "button" at bounding box center [565, 12] width 12 height 12
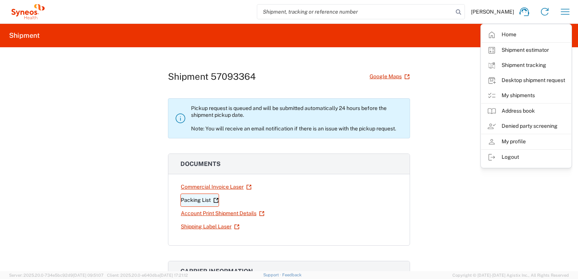
click at [194, 202] on link "Packing List" at bounding box center [200, 200] width 39 height 13
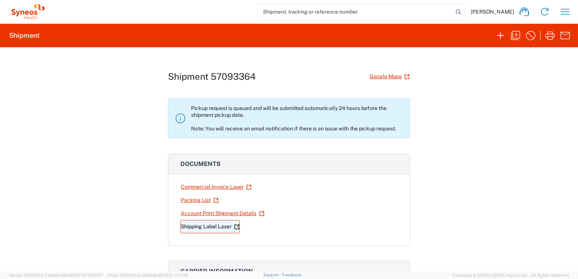
click at [204, 224] on link "Shipping Label Laser" at bounding box center [210, 226] width 59 height 13
click at [191, 187] on link "Commercial Invoice Laser" at bounding box center [217, 187] width 72 height 13
click at [561, 14] on icon "button" at bounding box center [565, 12] width 12 height 12
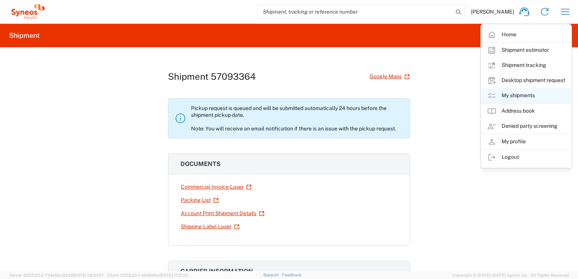
click at [518, 94] on link "My shipments" at bounding box center [526, 95] width 90 height 15
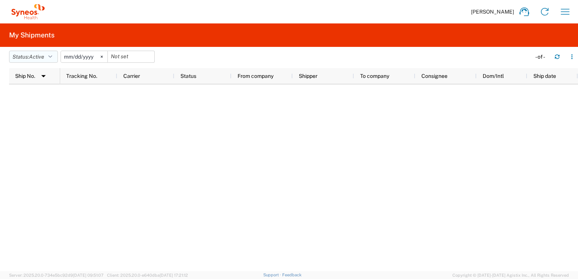
click at [36, 58] on span "Active" at bounding box center [36, 57] width 15 height 6
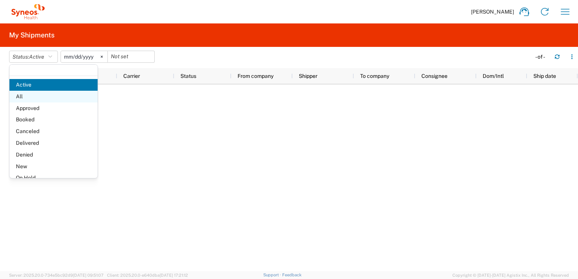
click at [18, 97] on span "All" at bounding box center [53, 97] width 88 height 12
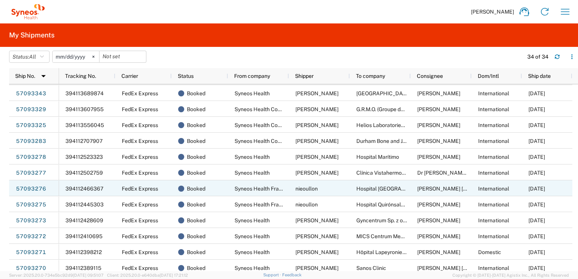
scroll to position [76, 0]
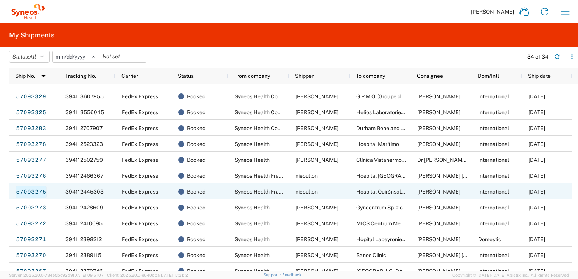
click at [24, 194] on link "57093275" at bounding box center [31, 192] width 31 height 12
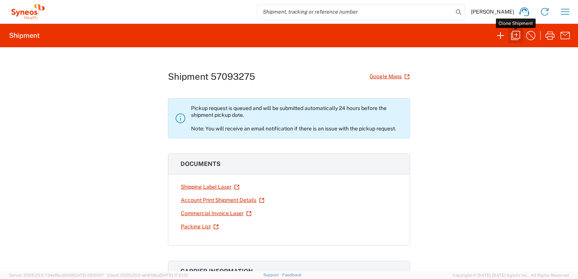
click at [516, 36] on icon "button" at bounding box center [516, 36] width 12 height 12
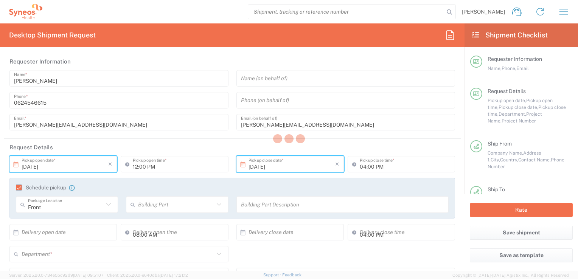
type input "7061512"
type input "Envelope"
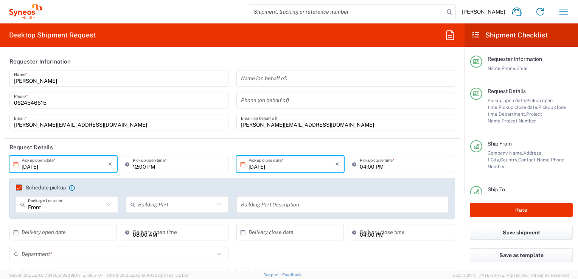
type input "3000"
type input "4Moving 7061512"
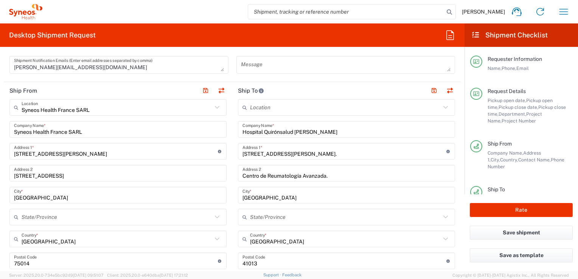
scroll to position [303, 0]
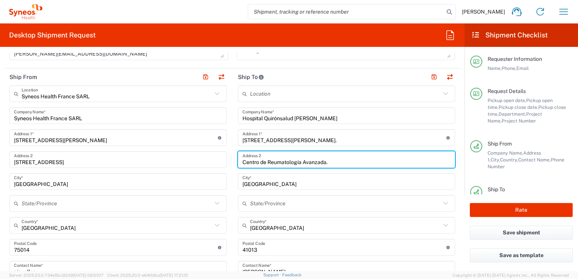
drag, startPoint x: 342, startPoint y: 160, endPoint x: 235, endPoint y: 161, distance: 106.3
click at [238, 161] on div "Centro de Reumatología Avanzada. Address 2" at bounding box center [346, 159] width 217 height 17
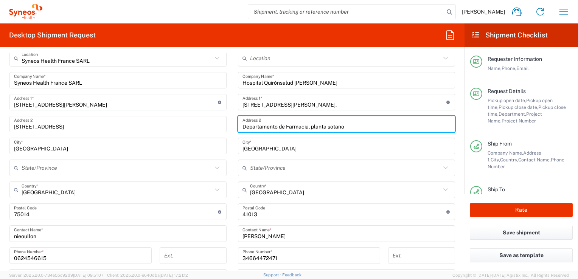
scroll to position [378, 0]
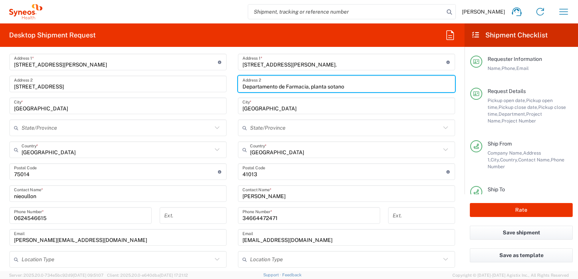
type input "Departamento de Farmacia, planta sotano"
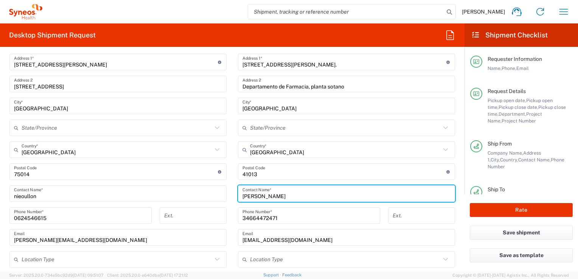
drag, startPoint x: 296, startPoint y: 195, endPoint x: 233, endPoint y: 195, distance: 63.6
click at [233, 195] on main "Location [PERSON_NAME] LLC-[GEOGRAPHIC_DATA] [GEOGRAPHIC_DATA] [GEOGRAPHIC_DATA…" at bounding box center [346, 169] width 229 height 318
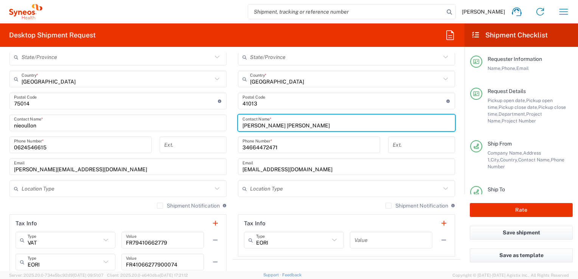
scroll to position [454, 0]
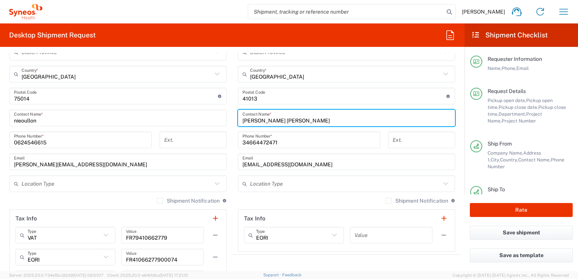
type input "Dr Angel Albacete Ramirez"
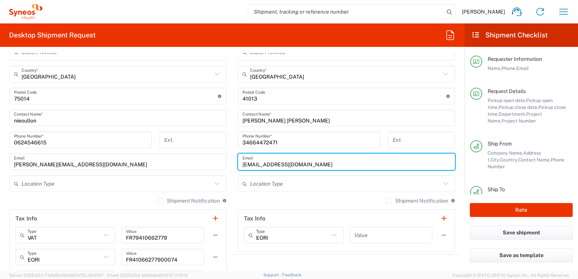
drag, startPoint x: 303, startPoint y: 163, endPoint x: 234, endPoint y: 162, distance: 68.9
click at [234, 162] on main "Location [PERSON_NAME] LLC-[GEOGRAPHIC_DATA] [GEOGRAPHIC_DATA] [GEOGRAPHIC_DATA…" at bounding box center [346, 93] width 229 height 318
paste input "angel.albacete@quironsalud.es"
type input "angel.albacete@quironsalud.es"
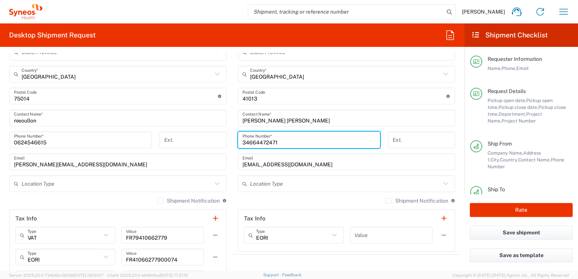
drag, startPoint x: 294, startPoint y: 137, endPoint x: 235, endPoint y: 135, distance: 58.7
click at [238, 135] on div "34664472471 Phone Number *" at bounding box center [309, 140] width 142 height 17
paste input "954937676"
type input "34954937676"
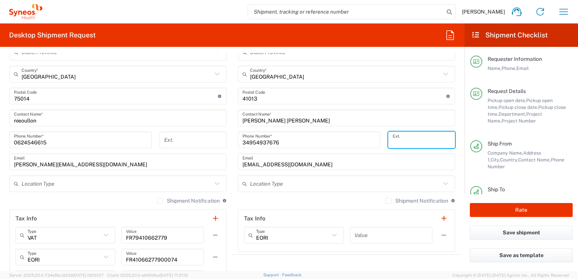
click at [407, 136] on input "tel" at bounding box center [422, 140] width 58 height 13
paste input "41541"
type input "41541"
click at [514, 205] on button "Rate" at bounding box center [521, 210] width 103 height 14
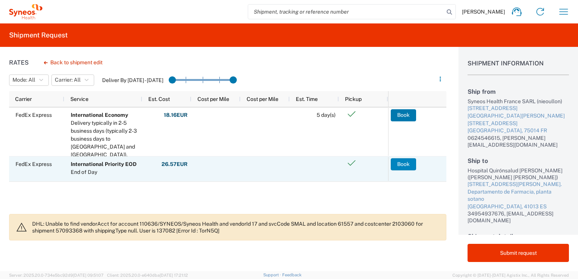
click at [404, 163] on button "Book" at bounding box center [403, 164] width 25 height 12
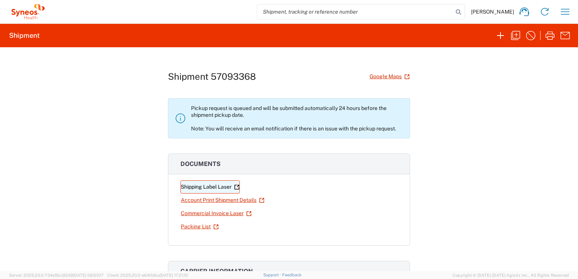
click at [197, 186] on link "Shipping Label Laser" at bounding box center [210, 187] width 59 height 13
click at [208, 214] on link "Commercial Invoice Laser" at bounding box center [217, 213] width 72 height 13
click at [564, 11] on icon "button" at bounding box center [565, 12] width 9 height 6
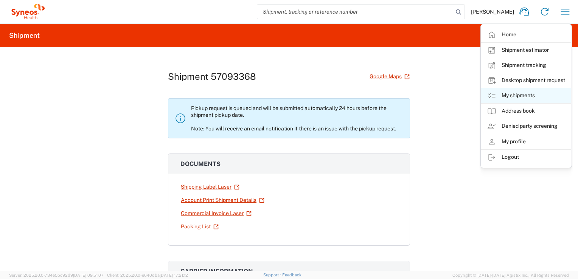
click at [517, 96] on link "My shipments" at bounding box center [526, 95] width 90 height 15
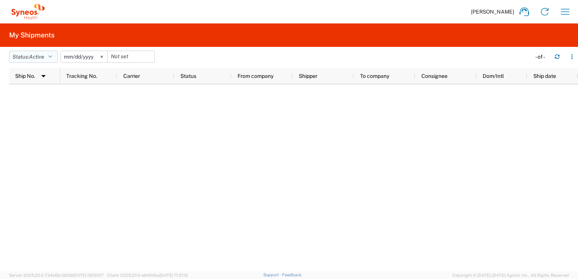
click at [43, 51] on button "Status: Active" at bounding box center [33, 57] width 49 height 12
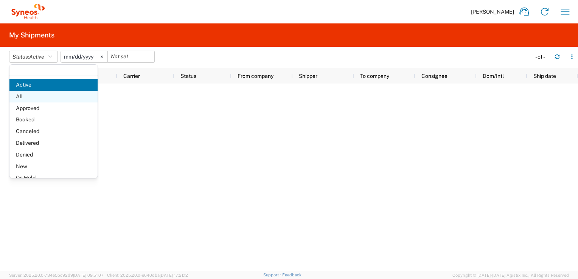
click at [22, 95] on span "All" at bounding box center [53, 97] width 88 height 12
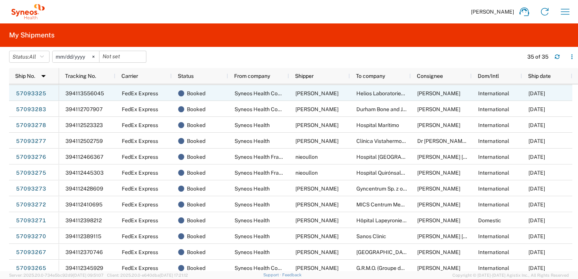
scroll to position [114, 0]
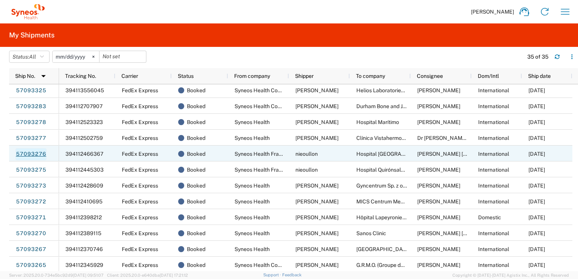
click at [33, 155] on link "57093276" at bounding box center [31, 154] width 31 height 12
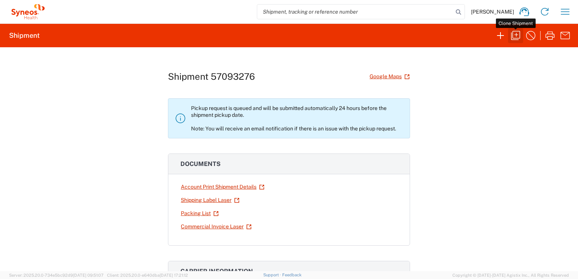
click at [515, 36] on icon "button" at bounding box center [516, 36] width 12 height 12
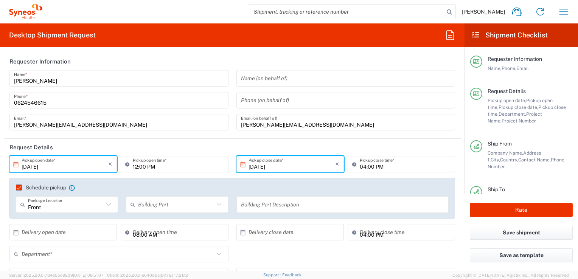
type input "Envelope"
type input "7061512"
type input "3000"
type input "4Moving 7061512"
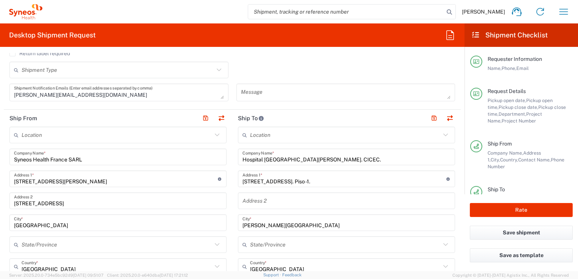
scroll to position [303, 0]
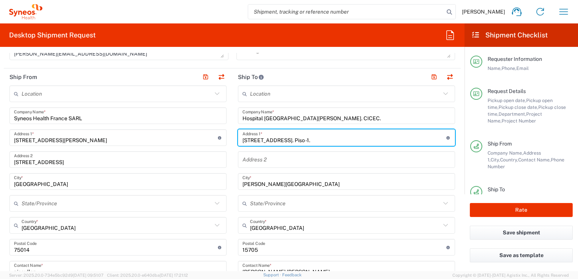
drag, startPoint x: 295, startPoint y: 138, endPoint x: 242, endPoint y: 139, distance: 53.4
click at [225, 139] on div "Ship From Location [PERSON_NAME] LLC-[GEOGRAPHIC_DATA] [GEOGRAPHIC_DATA] [GEOGR…" at bounding box center [232, 237] width 457 height 338
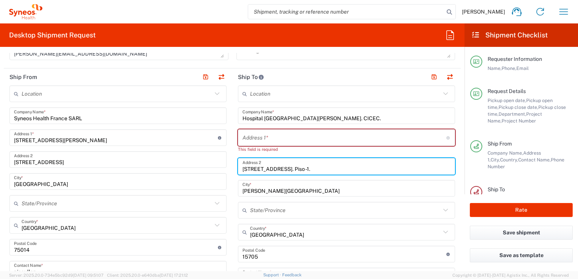
type input "[STREET_ADDRESS]. Piso -1."
click at [247, 138] on input "text" at bounding box center [345, 137] width 204 height 13
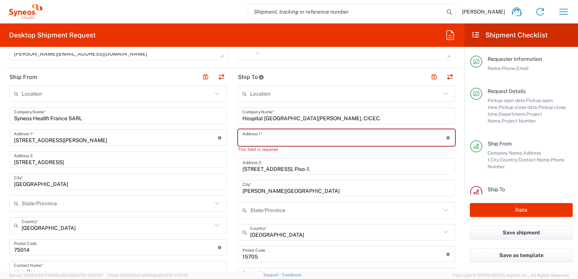
type input "G"
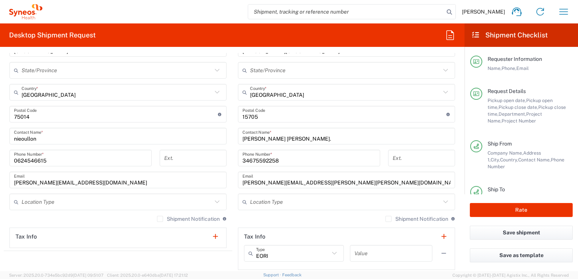
scroll to position [454, 0]
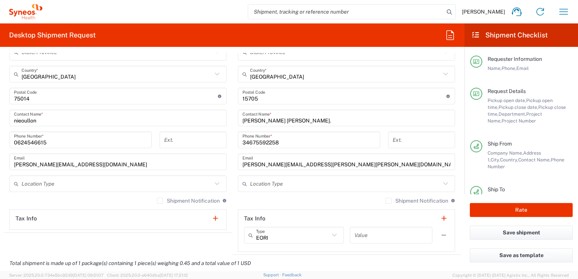
type input "Farmacia"
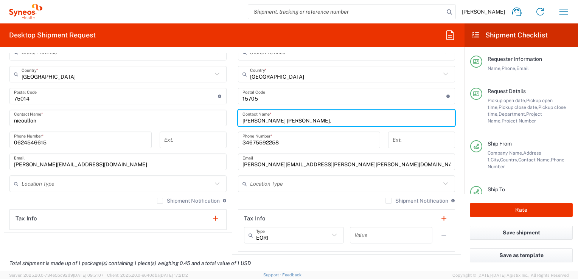
drag, startPoint x: 279, startPoint y: 119, endPoint x: 225, endPoint y: 119, distance: 53.4
click at [225, 119] on div "Ship From Location [PERSON_NAME] LLC-[GEOGRAPHIC_DATA] [GEOGRAPHIC_DATA] [GEOGR…" at bounding box center [232, 86] width 457 height 338
type input "Dr Lucia Sanchez Parada"
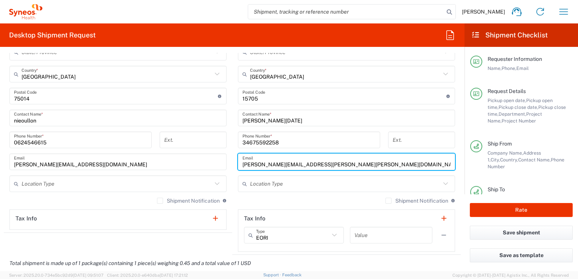
drag, startPoint x: 327, startPoint y: 167, endPoint x: 232, endPoint y: 164, distance: 94.7
click at [232, 164] on main "Location [PERSON_NAME] LLC-[GEOGRAPHIC_DATA] [GEOGRAPHIC_DATA] [GEOGRAPHIC_DATA…" at bounding box center [346, 93] width 229 height 318
click at [347, 158] on input "[PERSON_NAME][EMAIL_ADDRESS][PERSON_NAME][PERSON_NAME][DOMAIN_NAME]" at bounding box center [347, 162] width 208 height 13
drag, startPoint x: 335, startPoint y: 163, endPoint x: 233, endPoint y: 161, distance: 102.6
click at [238, 159] on div "paula.martinez.lamas@cicec.es Email" at bounding box center [346, 162] width 217 height 17
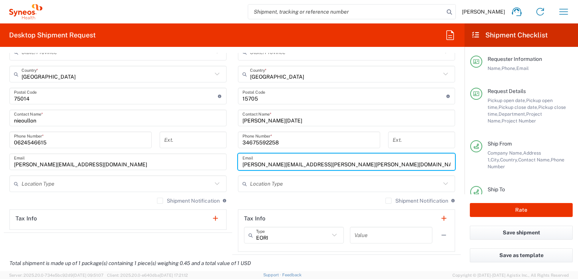
paste input "farmaciaciceclsp@gmail.com"
type input "farmaciaciceclsp@gmail.com"
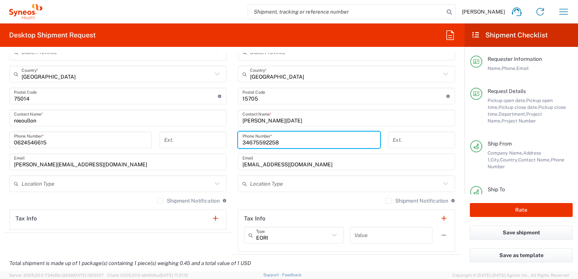
drag, startPoint x: 280, startPoint y: 142, endPoint x: 229, endPoint y: 141, distance: 51.8
click at [229, 141] on div "Ship From Location [PERSON_NAME] LLC-[GEOGRAPHIC_DATA] [GEOGRAPHIC_DATA] [GEOGR…" at bounding box center [232, 86] width 457 height 338
paste input "."
type input "34675592258"
click at [515, 209] on button "Rate" at bounding box center [521, 210] width 103 height 14
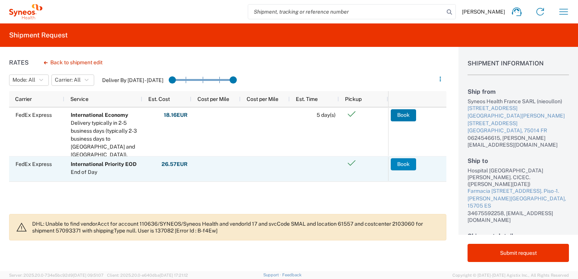
click at [400, 159] on button "Book" at bounding box center [403, 164] width 25 height 12
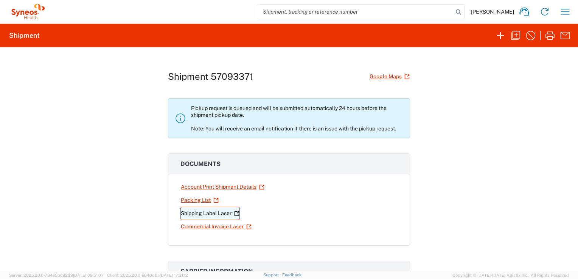
click at [205, 211] on link "Shipping Label Laser" at bounding box center [210, 213] width 59 height 13
click at [200, 227] on link "Commercial Invoice Laser" at bounding box center [217, 226] width 72 height 13
click at [564, 14] on icon "button" at bounding box center [565, 12] width 12 height 12
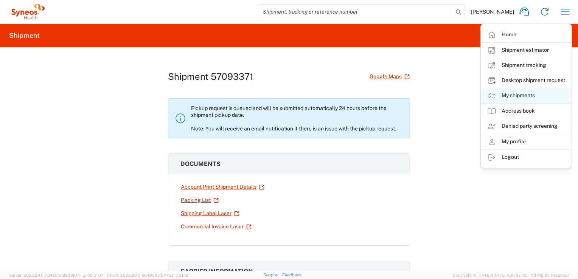
click at [524, 93] on link "My shipments" at bounding box center [526, 95] width 90 height 15
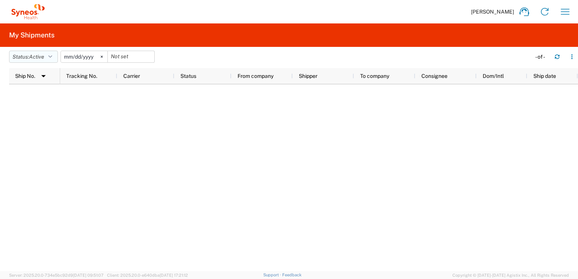
click at [25, 54] on button "Status: Active" at bounding box center [33, 57] width 49 height 12
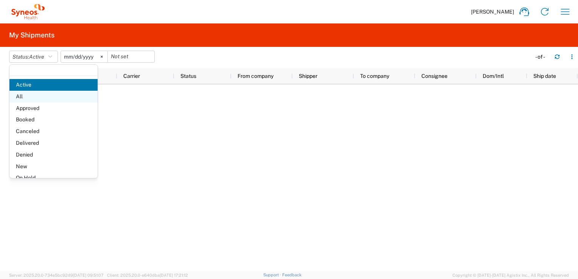
click at [26, 95] on span "All" at bounding box center [53, 97] width 88 height 12
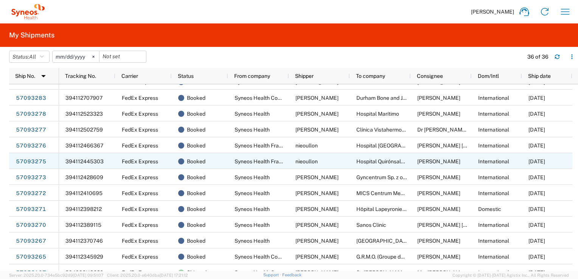
scroll to position [151, 0]
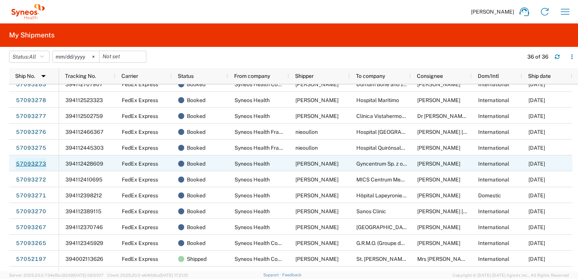
click at [34, 164] on link "57093273" at bounding box center [31, 164] width 31 height 12
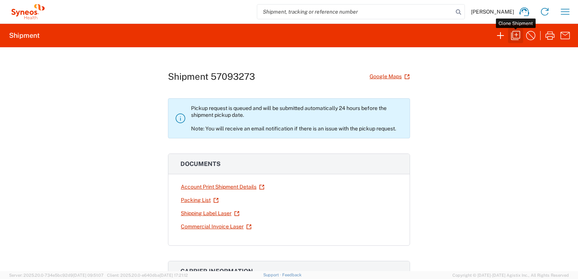
click at [517, 34] on icon "button" at bounding box center [516, 36] width 12 height 12
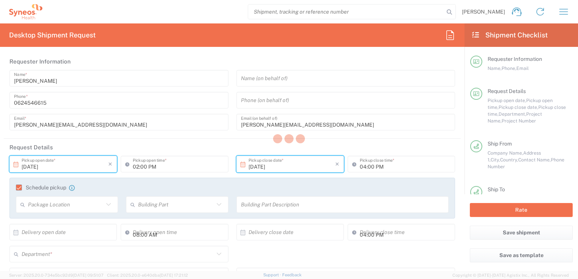
type input "7061512"
type input "Envelope"
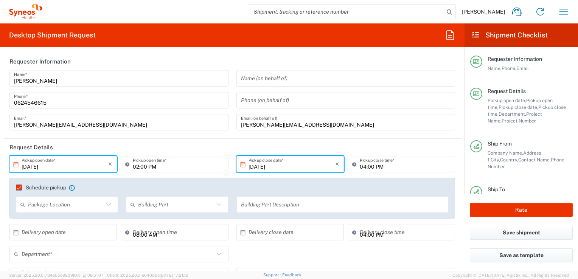
type input "4Moving 7061512"
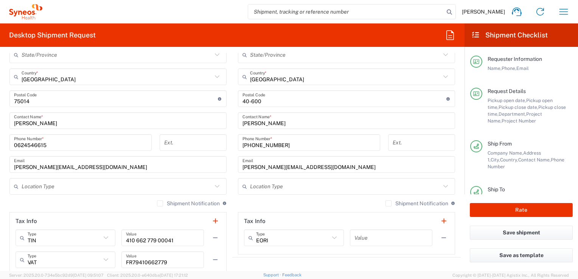
scroll to position [454, 0]
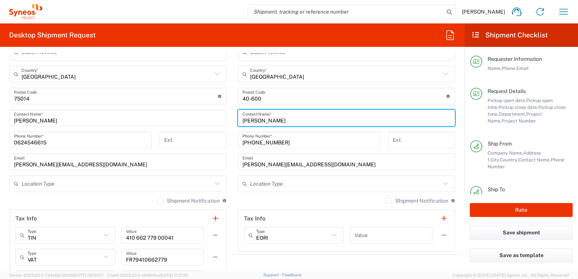
drag, startPoint x: 288, startPoint y: 119, endPoint x: 218, endPoint y: 122, distance: 69.7
click at [218, 122] on div "Ship From Syneos Health [GEOGRAPHIC_DATA] SARL Location Syneos Health [GEOGRAPH…" at bounding box center [232, 108] width 457 height 382
type input "Julia Hanusek"
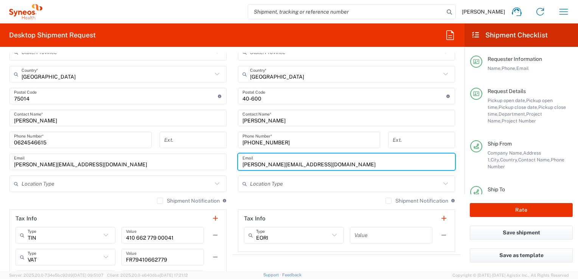
drag, startPoint x: 316, startPoint y: 164, endPoint x: 218, endPoint y: 163, distance: 98.4
click at [218, 163] on div "Ship From Syneos Health [GEOGRAPHIC_DATA] SARL Location Syneos Health [GEOGRAPH…" at bounding box center [232, 108] width 457 height 382
paste input "j.hanusek@holsaclinical.com"
type input "j.hanusek@holsaclinical.com"
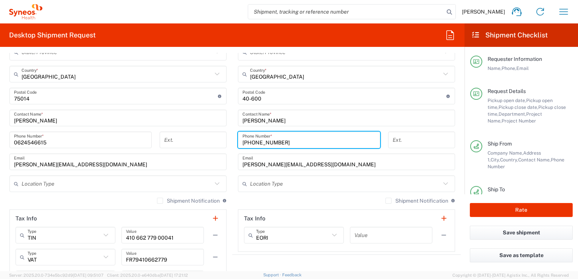
drag, startPoint x: 303, startPoint y: 141, endPoint x: 239, endPoint y: 137, distance: 64.5
click at [243, 137] on input "[PHONE_NUMBER]" at bounding box center [309, 140] width 133 height 13
paste input "(+48) 799 313 720"
click at [502, 208] on button "Rate" at bounding box center [521, 210] width 103 height 14
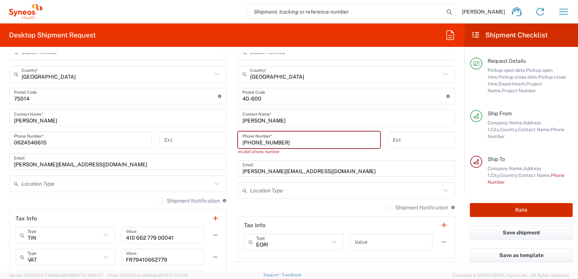
scroll to position [80, 0]
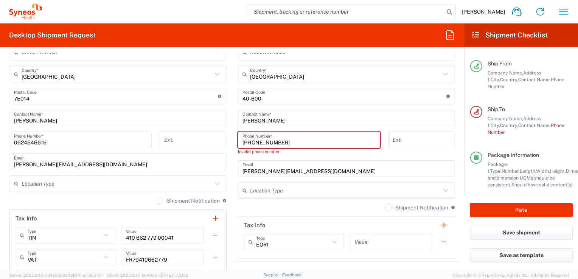
click at [245, 144] on input "(+48) 799 313 720" at bounding box center [309, 140] width 133 height 13
drag, startPoint x: 256, startPoint y: 140, endPoint x: 226, endPoint y: 139, distance: 29.5
click at [226, 139] on div "Ship From Syneos Health [GEOGRAPHIC_DATA] SARL Location Syneos Health [GEOGRAPH…" at bounding box center [232, 108] width 457 height 382
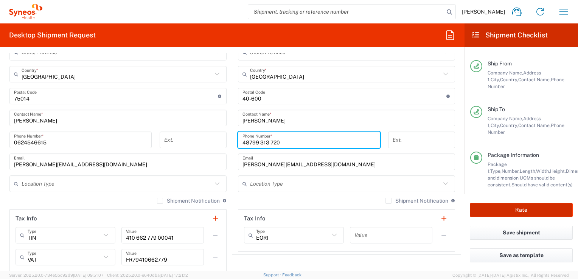
type input "48799 313 720"
click at [533, 215] on button "Rate" at bounding box center [521, 210] width 103 height 14
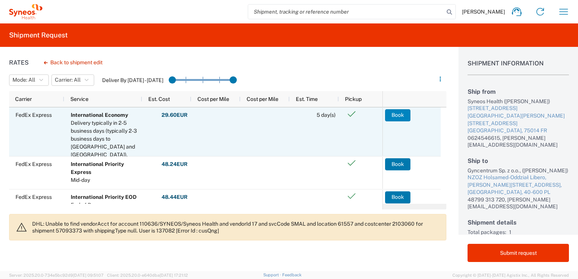
click at [399, 116] on button "Book" at bounding box center [397, 115] width 25 height 12
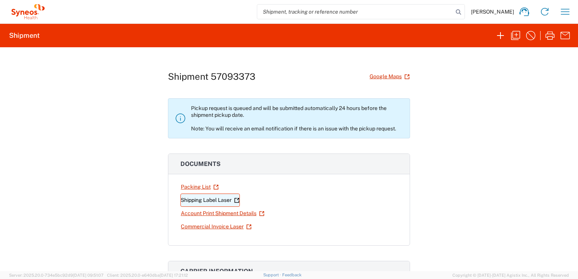
click at [196, 199] on link "Shipping Label Laser" at bounding box center [210, 200] width 59 height 13
click at [207, 228] on link "Commercial Invoice Laser" at bounding box center [217, 226] width 72 height 13
click at [563, 13] on icon "button" at bounding box center [565, 12] width 12 height 12
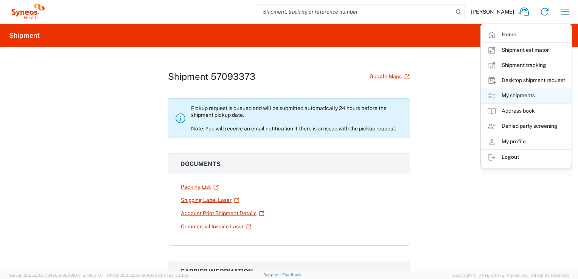
click at [512, 94] on link "My shipments" at bounding box center [526, 95] width 90 height 15
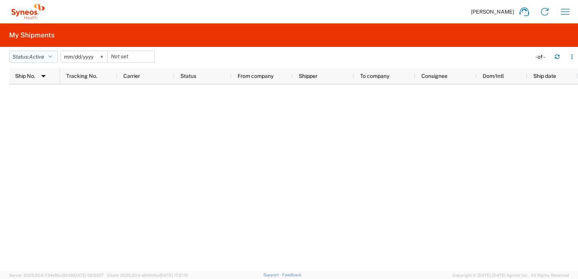
click at [44, 61] on button "Status: Active" at bounding box center [33, 57] width 49 height 12
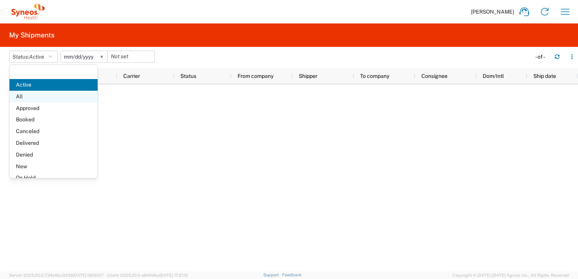
click at [32, 98] on span "All" at bounding box center [53, 97] width 88 height 12
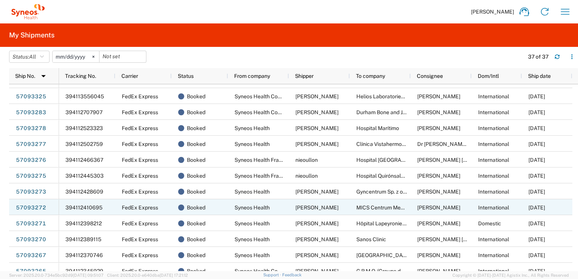
scroll to position [151, 0]
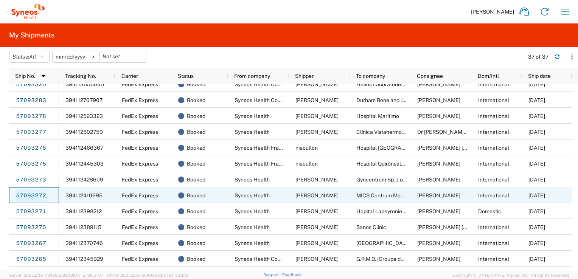
click at [26, 193] on link "57093272" at bounding box center [31, 196] width 31 height 12
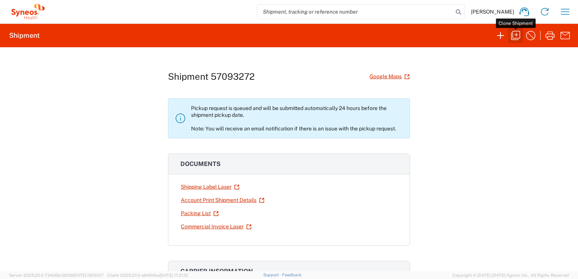
click at [516, 34] on icon "button" at bounding box center [516, 36] width 12 height 12
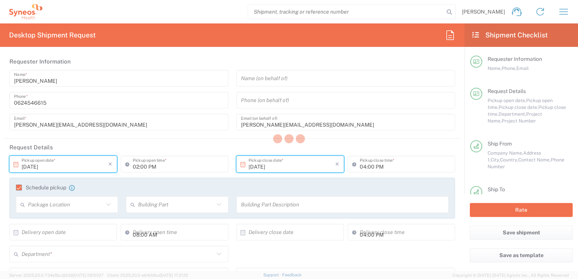
type input "Envelope"
type input "7061512"
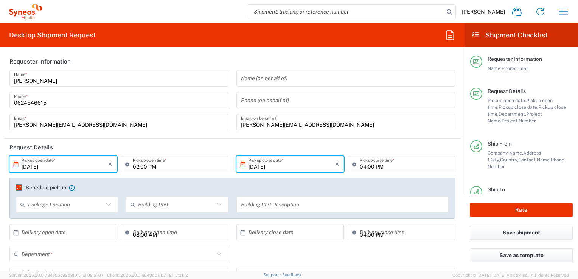
type input "3212"
type input "4Moving 7061512"
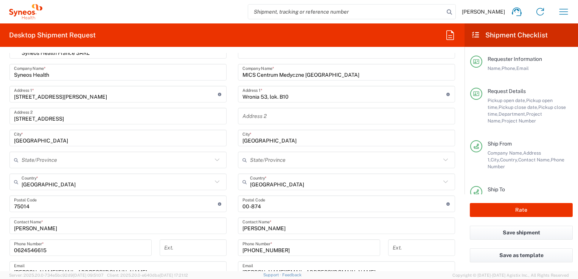
scroll to position [378, 0]
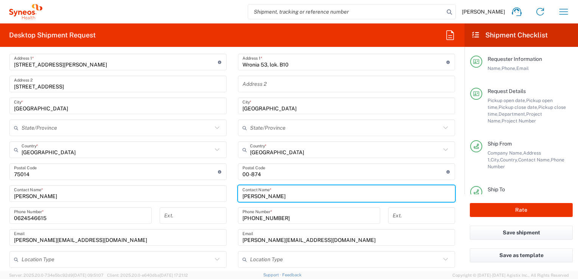
drag, startPoint x: 288, startPoint y: 195, endPoint x: 231, endPoint y: 195, distance: 56.4
click at [232, 195] on main "Location [PERSON_NAME] LLC-[GEOGRAPHIC_DATA] [GEOGRAPHIC_DATA] [GEOGRAPHIC_DATA…" at bounding box center [346, 169] width 229 height 318
type input "Izabela Dubiel"
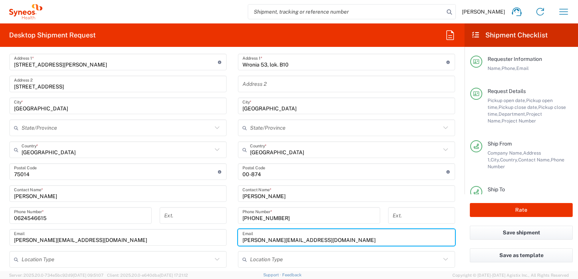
drag, startPoint x: 333, startPoint y: 242, endPoint x: 229, endPoint y: 237, distance: 103.8
click at [232, 237] on main "Location [PERSON_NAME] LLC-[GEOGRAPHIC_DATA] [GEOGRAPHIC_DATA] [GEOGRAPHIC_DATA…" at bounding box center [346, 169] width 229 height 318
paste input "izabela.dubiel@mics."
type input "izabela.dubiel@mics.medicover.com"
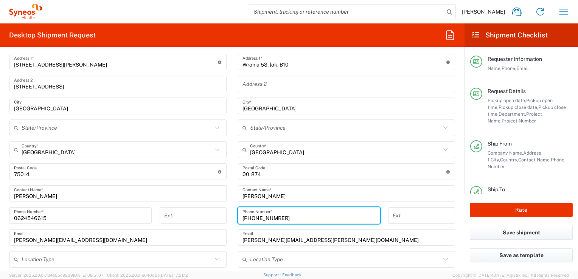
drag, startPoint x: 261, startPoint y: 220, endPoint x: 218, endPoint y: 217, distance: 42.5
click at [219, 218] on div "Ship From Syneos Health [GEOGRAPHIC_DATA] SARL Location Syneos Health [GEOGRAPH…" at bounding box center [232, 184] width 457 height 382
paste input "799 313 720"
type input "48799 313 720"
click at [518, 210] on button "Rate" at bounding box center [521, 210] width 103 height 14
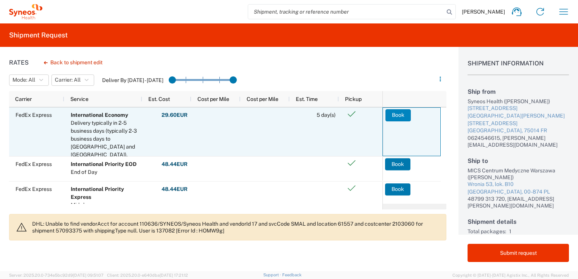
click at [400, 120] on button "Book" at bounding box center [398, 115] width 25 height 12
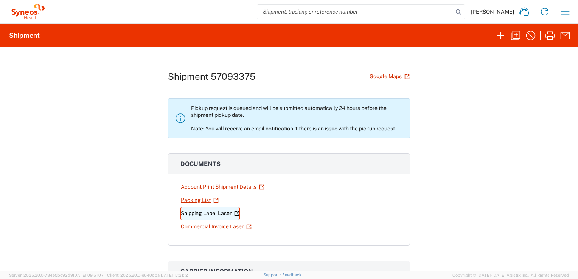
click at [205, 213] on link "Shipping Label Laser" at bounding box center [210, 213] width 59 height 13
click at [206, 228] on link "Commercial Invoice Laser" at bounding box center [217, 226] width 72 height 13
